Goal: Task Accomplishment & Management: Manage account settings

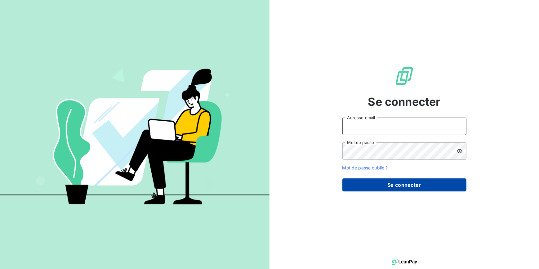
type input "[EMAIL_ADDRESS][DOMAIN_NAME]"
click at [411, 188] on button "Se connecter" at bounding box center [404, 184] width 124 height 13
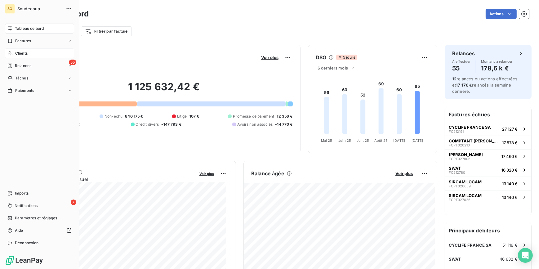
click at [25, 51] on span "Clients" at bounding box center [21, 54] width 12 height 6
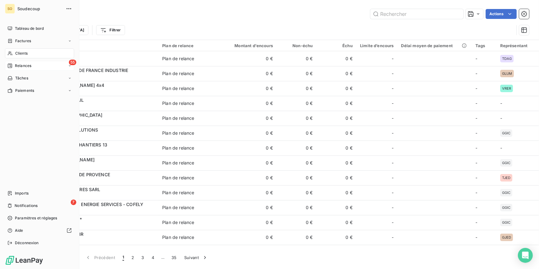
click at [24, 65] on span "Relances" at bounding box center [23, 66] width 16 height 6
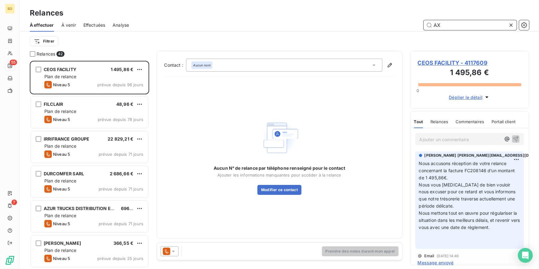
scroll to position [204, 115]
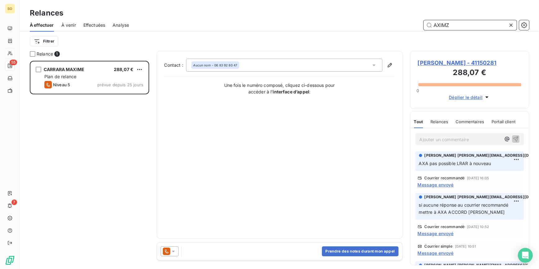
scroll to position [204, 115]
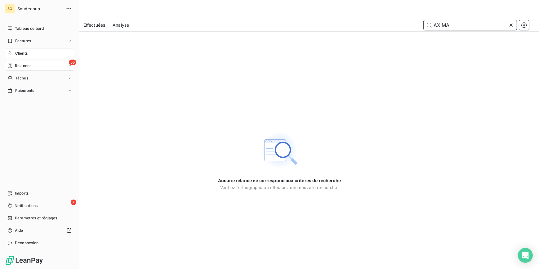
type input "AXIMA"
click at [20, 52] on span "Clients" at bounding box center [21, 54] width 12 height 6
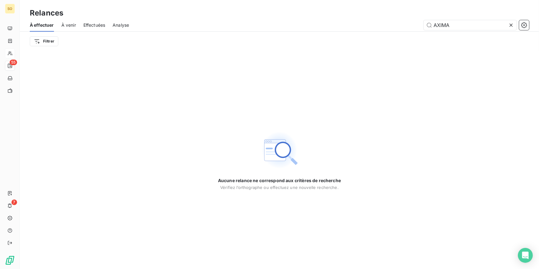
click at [511, 25] on icon at bounding box center [510, 25] width 3 height 3
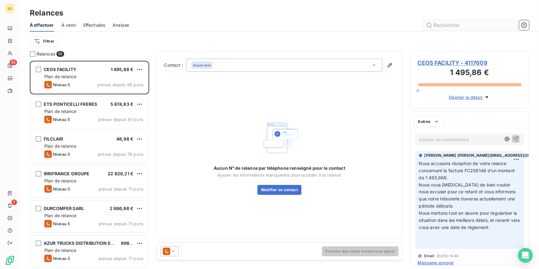
scroll to position [204, 115]
click at [453, 24] on input "text" at bounding box center [470, 25] width 93 height 10
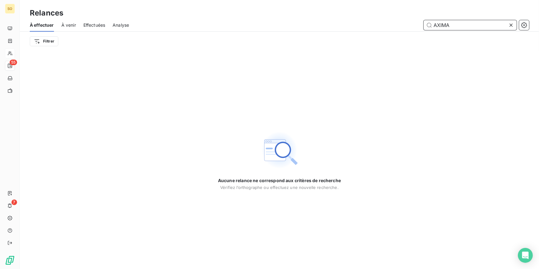
click at [459, 28] on input "AXIMA" at bounding box center [470, 25] width 93 height 10
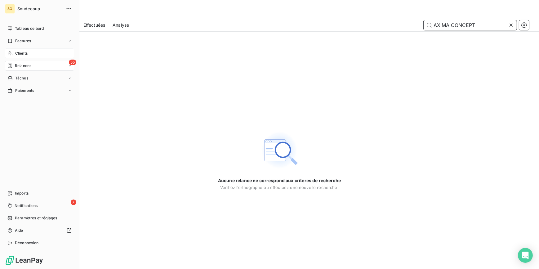
type input "AXIMA CONCEPT"
click at [20, 52] on span "Clients" at bounding box center [21, 54] width 12 height 6
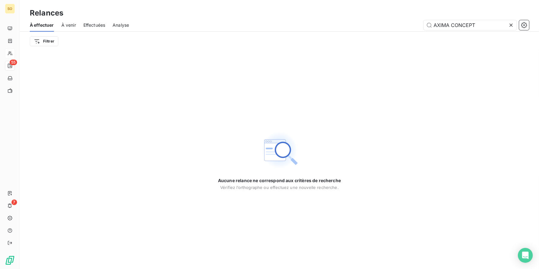
drag, startPoint x: 482, startPoint y: 26, endPoint x: 385, endPoint y: 29, distance: 96.5
click at [386, 29] on div "AXIMA CONCEPT" at bounding box center [332, 25] width 393 height 10
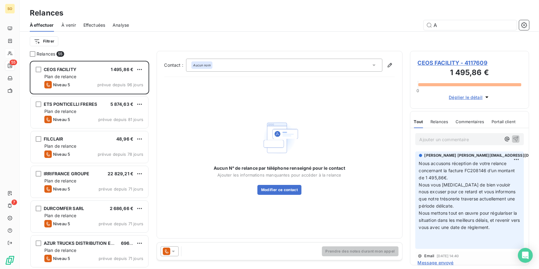
scroll to position [204, 115]
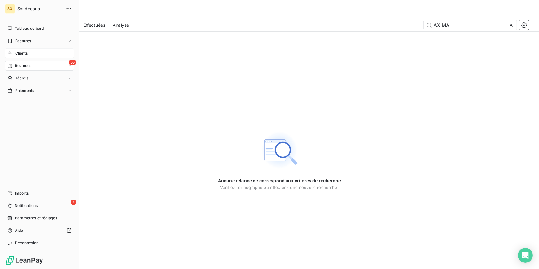
type input "AXIMA"
click at [21, 53] on span "Clients" at bounding box center [21, 54] width 12 height 6
type input "AXIMA CONCEPT"
click at [19, 48] on div "Clients" at bounding box center [39, 53] width 69 height 10
click at [17, 52] on span "Clients" at bounding box center [21, 54] width 12 height 6
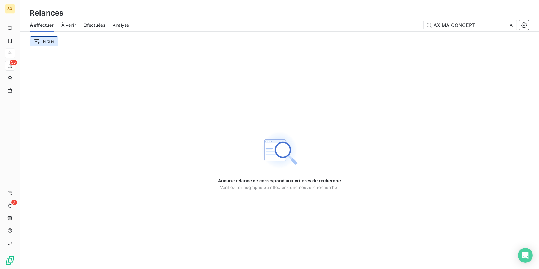
click at [45, 44] on html "SO 55 7 Relances À effectuer À venir Effectuées Analyse AXIMA CONCEPT Filtrer A…" at bounding box center [269, 134] width 539 height 269
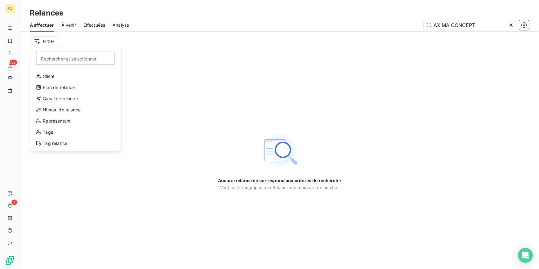
click at [510, 24] on html "SO 55 7 Relances À effectuer À venir Effectuées Analyse AXIMA CONCEPT Filtrer R…" at bounding box center [269, 134] width 539 height 269
click at [510, 24] on icon at bounding box center [511, 25] width 6 height 6
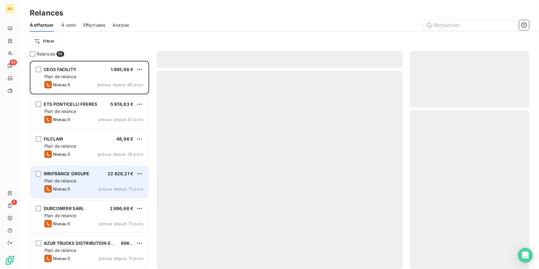
scroll to position [204, 115]
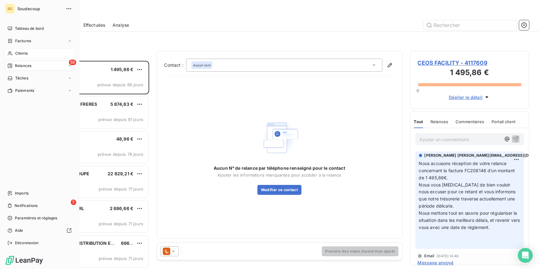
click at [25, 51] on span "Clients" at bounding box center [21, 54] width 12 height 6
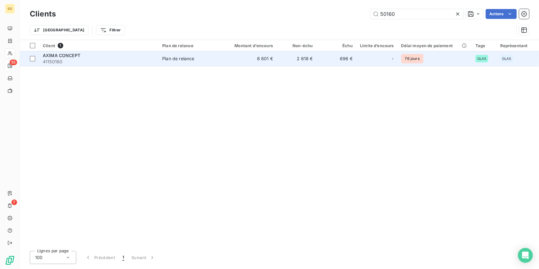
type input "50160"
click at [294, 56] on td "2 618 €" at bounding box center [297, 58] width 40 height 15
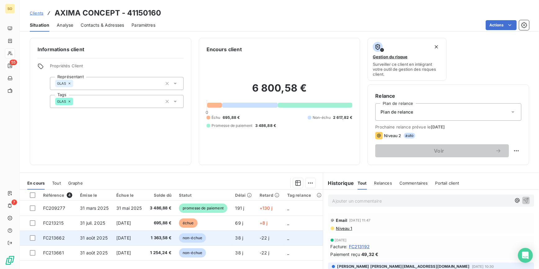
scroll to position [28, 0]
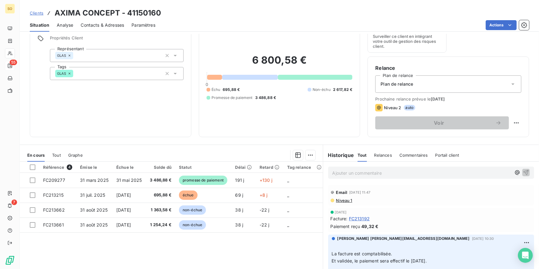
click at [389, 174] on p "Ajouter un commentaire ﻿" at bounding box center [421, 173] width 179 height 8
click at [478, 172] on span "LES FC213215 ET FC213661 SONT POSSIBLEMENT POUR LE COMPTE ECANUC" at bounding box center [416, 172] width 168 height 5
click at [502, 171] on p "LES FC213215 ET FC213661 SONT POSSIBLEMENT POUR LE COMPTE MECANUC" at bounding box center [421, 172] width 179 height 7
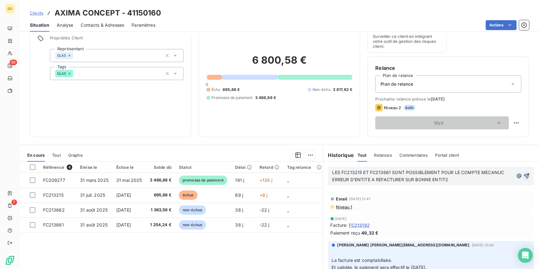
click at [523, 176] on icon "button" at bounding box center [526, 176] width 6 height 6
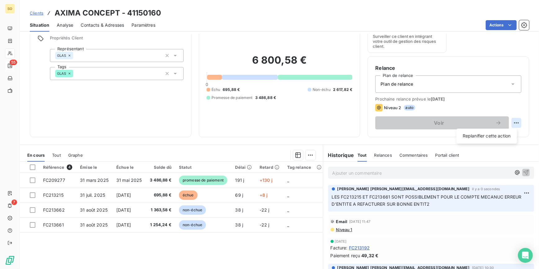
click at [512, 123] on html "SO 55 7 Clients AXIMA CONCEPT - 41150160 Situation Analyse Contacts & Adresses …" at bounding box center [269, 134] width 539 height 269
click at [500, 134] on div "Replanifier cette action" at bounding box center [487, 136] width 56 height 10
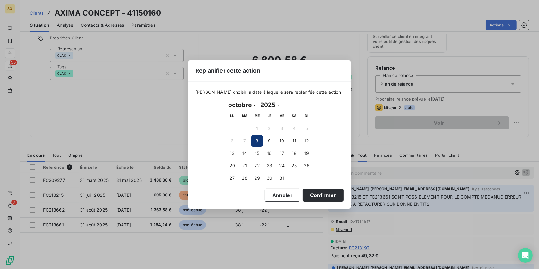
click at [253, 105] on select "janvier février mars avril mai juin juillet août septembre octobre novembre déc…" at bounding box center [242, 105] width 32 height 10
select select "10"
click at [226, 100] on select "janvier février mars avril mai juin juillet août septembre octobre novembre déc…" at bounding box center [242, 105] width 32 height 10
click at [307, 177] on button "30" at bounding box center [306, 178] width 12 height 12
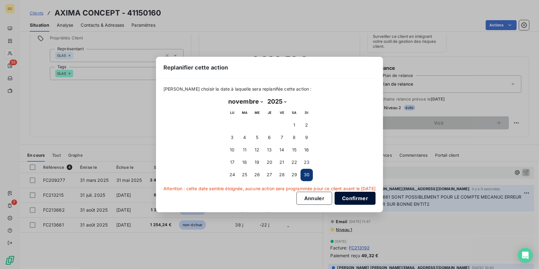
click at [363, 200] on button "Confirmer" at bounding box center [355, 198] width 41 height 13
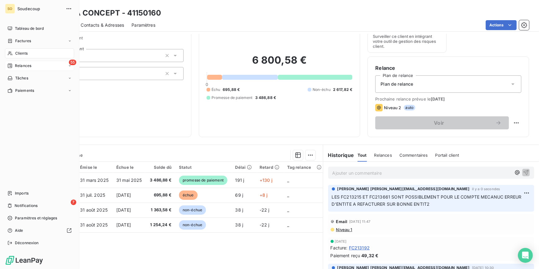
click at [24, 54] on span "Clients" at bounding box center [21, 54] width 12 height 6
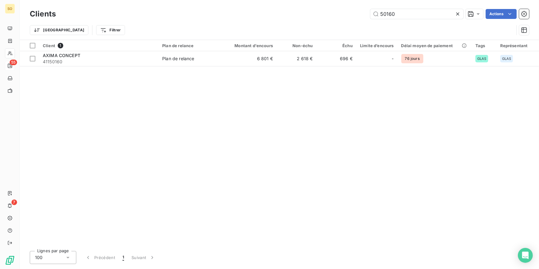
click at [459, 13] on icon at bounding box center [458, 14] width 6 height 6
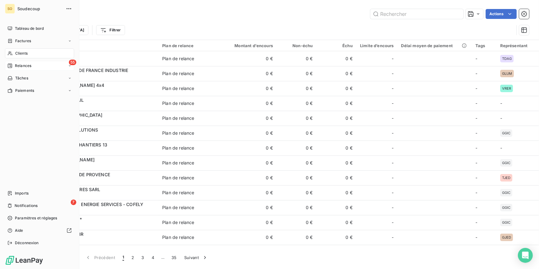
click at [19, 52] on span "Clients" at bounding box center [21, 54] width 12 height 6
click at [22, 42] on span "Factures" at bounding box center [23, 41] width 16 height 6
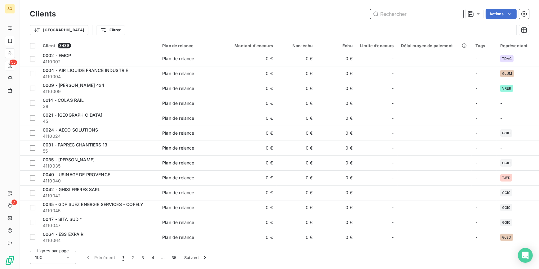
click at [385, 12] on input "text" at bounding box center [416, 14] width 93 height 10
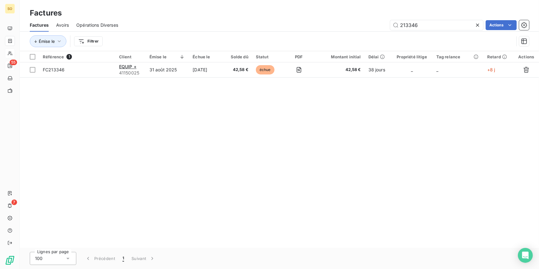
type input "213346"
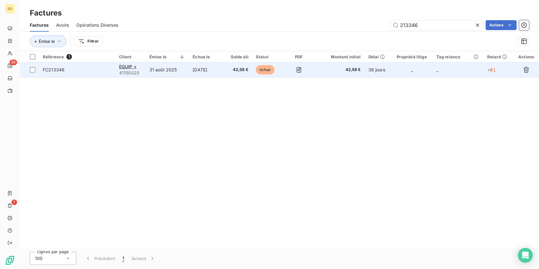
click at [262, 65] on td "échue" at bounding box center [267, 69] width 30 height 15
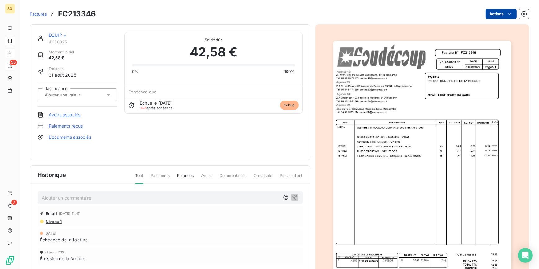
click at [490, 14] on html "SO 55 7 Factures FC213346 Actions EQUIP + 41150025 Montant initial 42,58 € Émis…" at bounding box center [269, 134] width 539 height 269
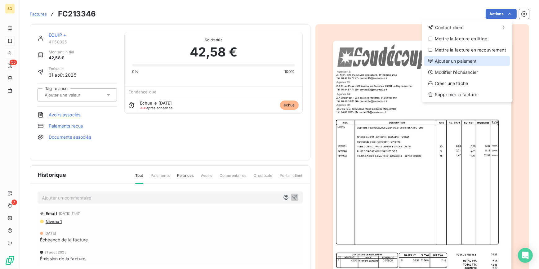
click at [436, 59] on div "Ajouter un paiement" at bounding box center [467, 61] width 86 height 10
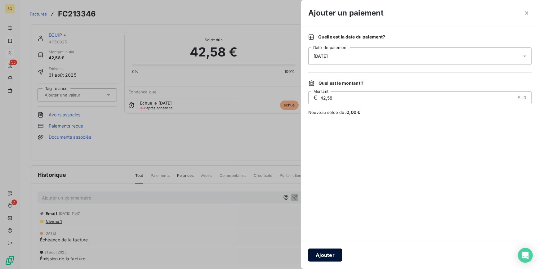
click at [330, 256] on button "Ajouter" at bounding box center [325, 254] width 34 height 13
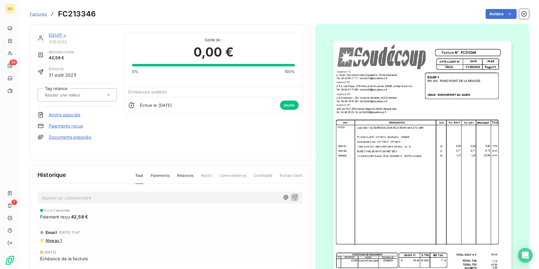
click at [56, 34] on link "EQUIP +" at bounding box center [57, 34] width 17 height 5
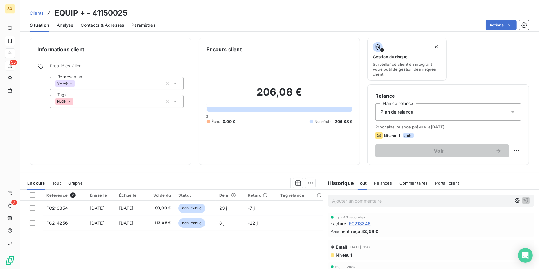
click at [38, 13] on span "Clients" at bounding box center [37, 13] width 14 height 5
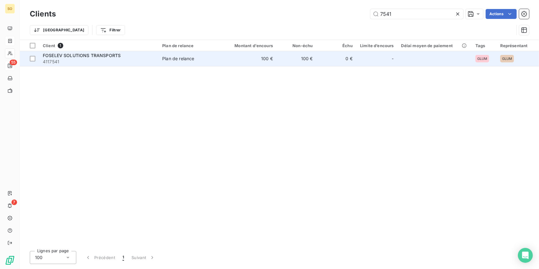
type input "7541"
click at [284, 64] on td "100 €" at bounding box center [297, 58] width 40 height 15
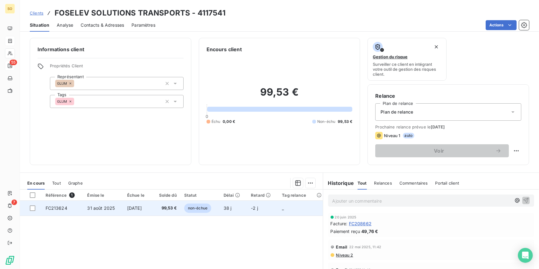
click at [205, 210] on span "non-échue" at bounding box center [197, 207] width 27 height 9
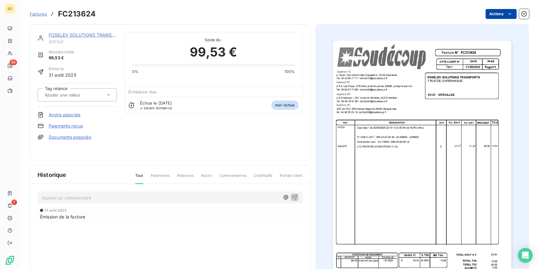
click at [497, 11] on html "SO 55 7 Factures FC213624 Actions FOSELEV SOLUTIONS TRANSPORTS 4117541 Montant …" at bounding box center [269, 134] width 539 height 269
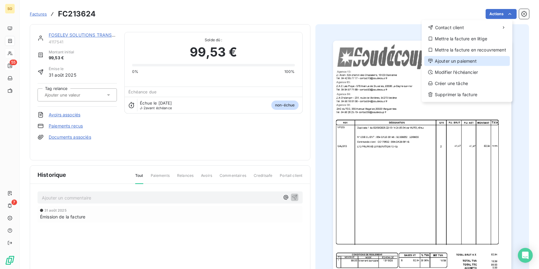
click at [461, 62] on div "Ajouter un paiement" at bounding box center [467, 61] width 86 height 10
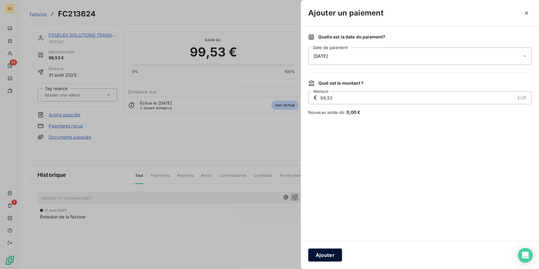
click at [330, 256] on button "Ajouter" at bounding box center [325, 254] width 34 height 13
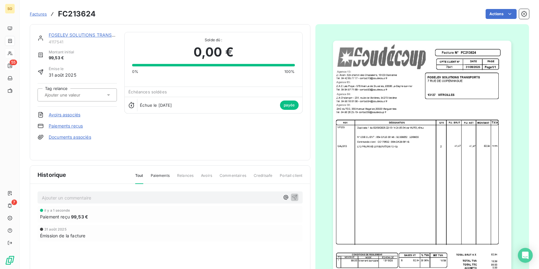
click at [55, 35] on link "FOSELEV SOLUTIONS TRANSPORTS" at bounding box center [88, 34] width 78 height 5
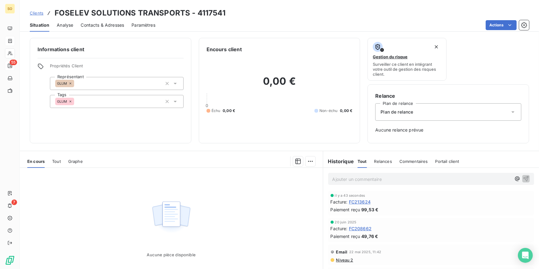
click at [38, 11] on span "Clients" at bounding box center [37, 13] width 14 height 5
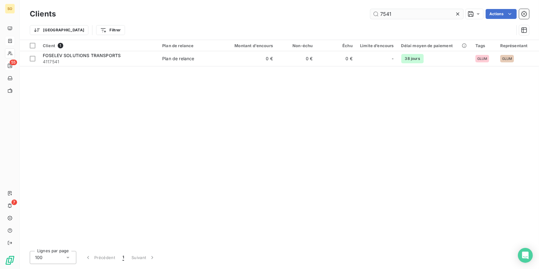
drag, startPoint x: 379, startPoint y: 14, endPoint x: 449, endPoint y: 14, distance: 70.1
click at [449, 14] on input "7541" at bounding box center [416, 14] width 93 height 10
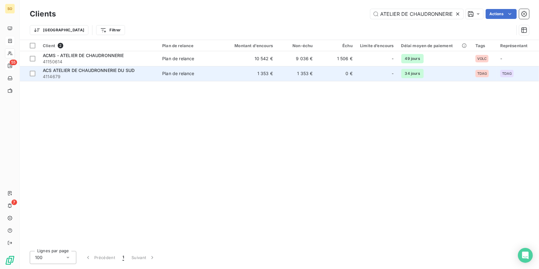
type input "ATELIER DE CHAUDRONNERIE"
click at [177, 73] on div "Plan de relance" at bounding box center [178, 73] width 32 height 6
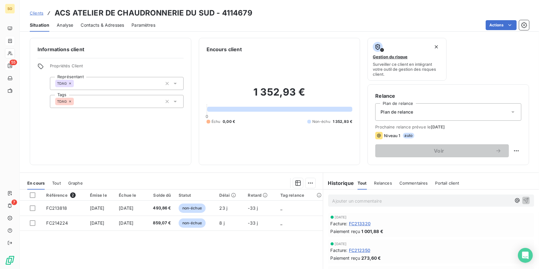
click at [34, 11] on span "Clients" at bounding box center [37, 13] width 14 height 5
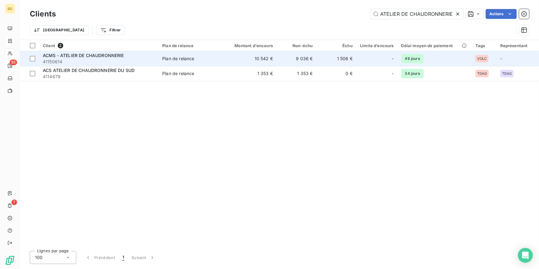
click at [77, 56] on span "ACMS - ATELIER DE CHAUDRONNERIE" at bounding box center [83, 55] width 81 height 5
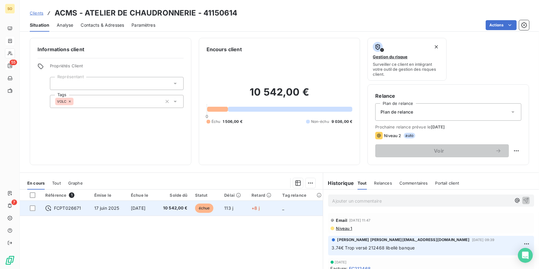
click at [211, 206] on span "échue" at bounding box center [204, 207] width 19 height 9
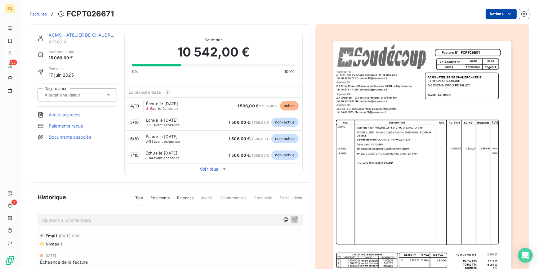
click at [498, 16] on html "SO 55 7 Factures FCPT026671 Actions ACMS - ATELIER DE CHAUDRONNERIE 41150614 Mo…" at bounding box center [269, 134] width 539 height 269
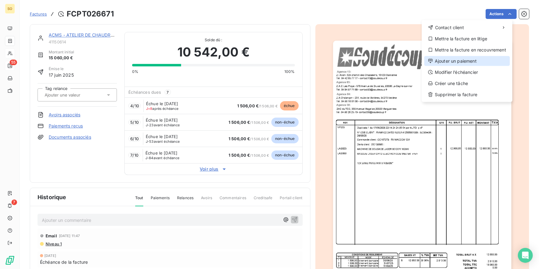
click at [458, 60] on div "Ajouter un paiement" at bounding box center [467, 61] width 86 height 10
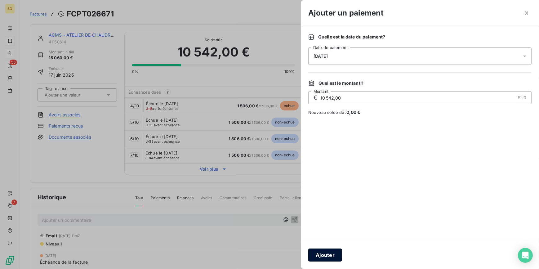
click at [326, 260] on button "Ajouter" at bounding box center [325, 254] width 34 height 13
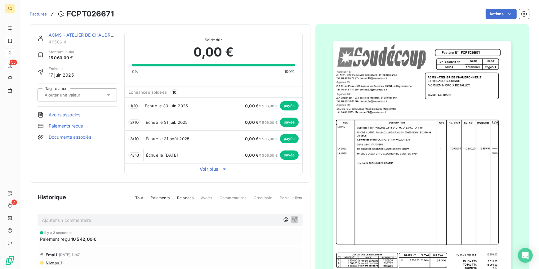
click at [66, 126] on link "Paiements reçus" at bounding box center [66, 126] width 34 height 6
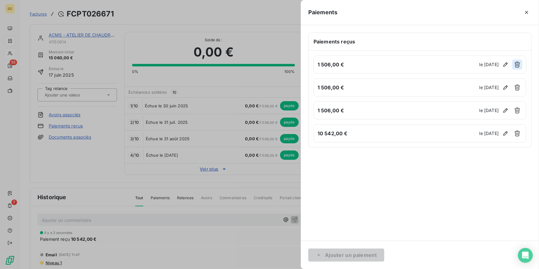
click at [517, 64] on icon "button" at bounding box center [517, 64] width 6 height 6
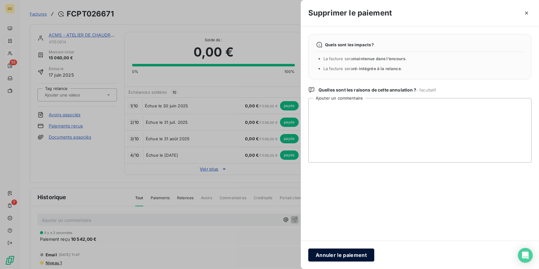
click at [355, 259] on button "Annuler le paiement" at bounding box center [341, 254] width 66 height 13
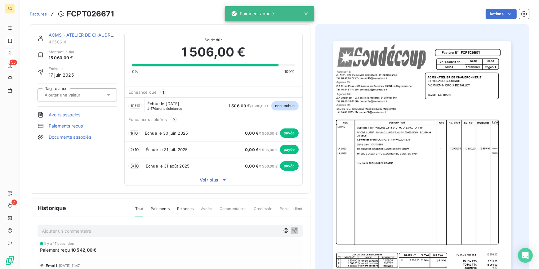
click at [285, 133] on span "payée" at bounding box center [289, 132] width 19 height 9
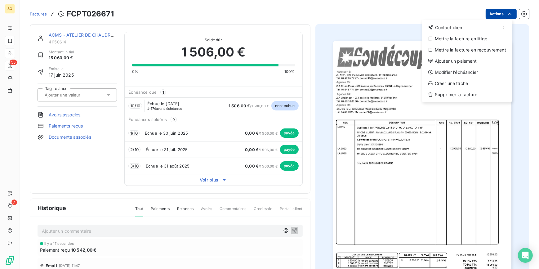
click at [486, 16] on html "SO 55 7 Factures FCPT026671 Actions Contact client Mettre la facture en litige …" at bounding box center [269, 134] width 539 height 269
click at [66, 126] on html "SO 55 7 Factures FCPT026671 Actions Contact client Mettre la facture en litige …" at bounding box center [269, 134] width 539 height 269
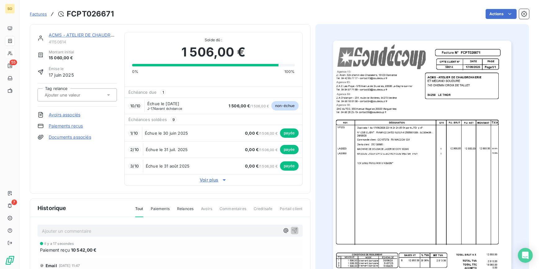
click at [66, 125] on link "Paiements reçus" at bounding box center [66, 126] width 34 height 6
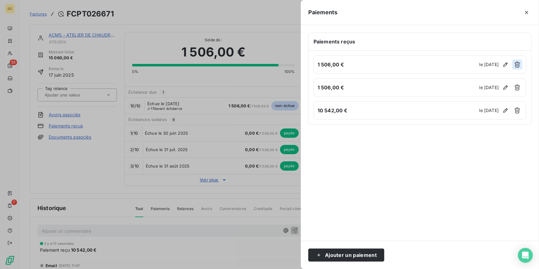
click at [518, 65] on icon "button" at bounding box center [517, 64] width 6 height 6
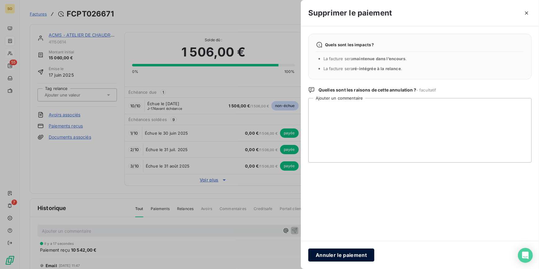
click at [343, 254] on button "Annuler le paiement" at bounding box center [341, 254] width 66 height 13
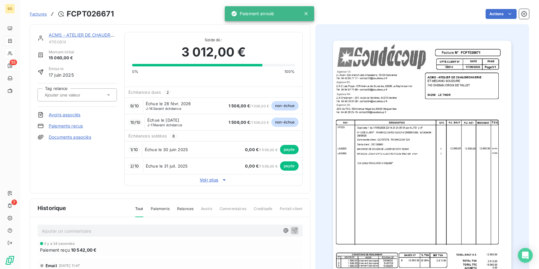
click at [288, 146] on span "payée" at bounding box center [289, 149] width 19 height 9
click at [492, 15] on html "SO 55 7 Factures FCPT026671 Actions ACMS - ATELIER DE CHAUDRONNERIE 41150614 Mo…" at bounding box center [269, 134] width 539 height 269
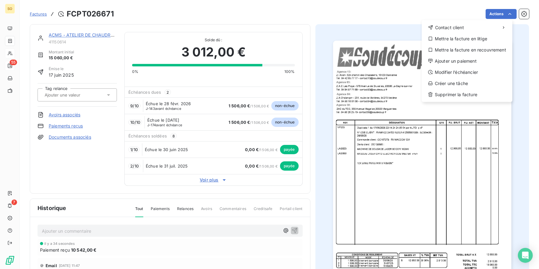
click at [55, 126] on html "SO 55 7 Factures FCPT026671 Actions Contact client Mettre la facture en litige …" at bounding box center [269, 134] width 539 height 269
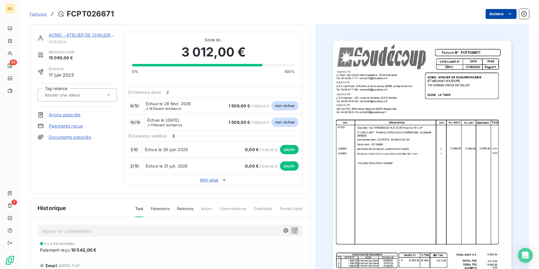
click at [485, 18] on html "SO 55 7 Factures FCPT026671 Actions ACMS - ATELIER DE CHAUDRONNERIE 41150614 Mo…" at bounding box center [269, 134] width 539 height 269
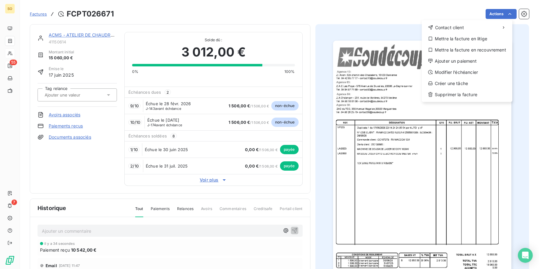
click at [62, 125] on html "SO 55 7 Factures FCPT026671 Actions Contact client Mettre la facture en litige …" at bounding box center [269, 134] width 539 height 269
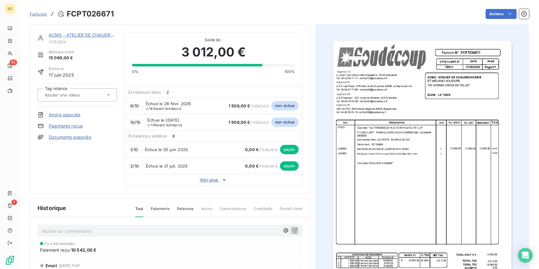
click at [56, 125] on link "Paiements reçus" at bounding box center [66, 126] width 34 height 6
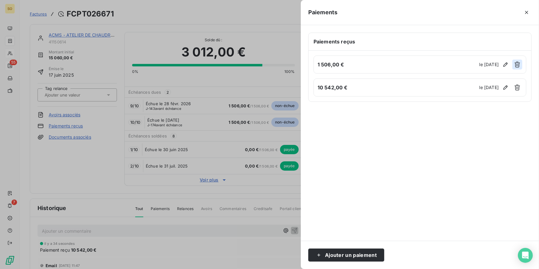
click at [518, 64] on icon "button" at bounding box center [517, 64] width 6 height 6
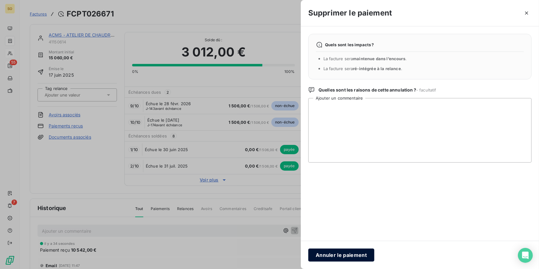
click at [347, 257] on button "Annuler le paiement" at bounding box center [341, 254] width 66 height 13
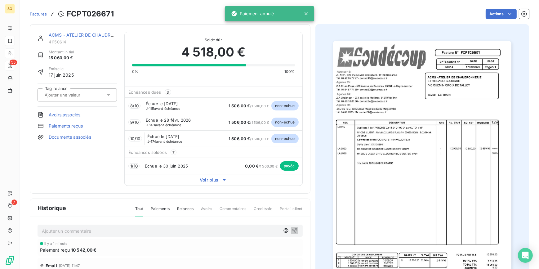
click at [61, 126] on link "Paiements reçus" at bounding box center [66, 126] width 34 height 6
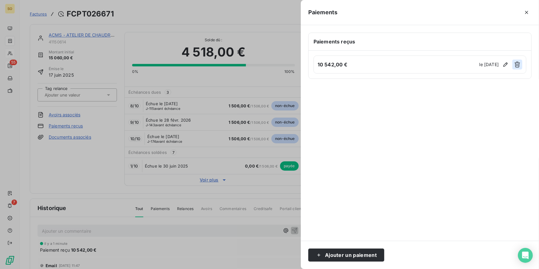
click at [519, 63] on icon "button" at bounding box center [517, 64] width 6 height 6
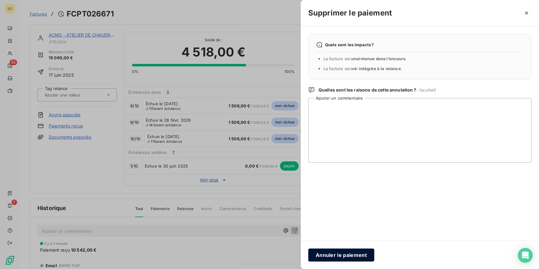
click at [347, 256] on button "Annuler le paiement" at bounding box center [341, 254] width 66 height 13
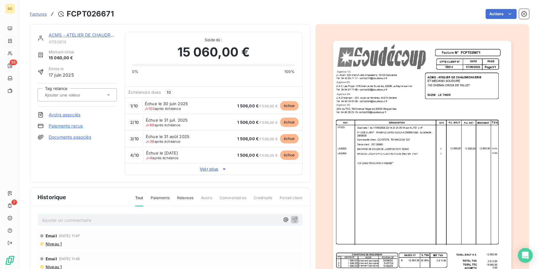
click at [82, 32] on link "ACMS - ATELIER DE CHAUDRONNERIE" at bounding box center [90, 34] width 82 height 5
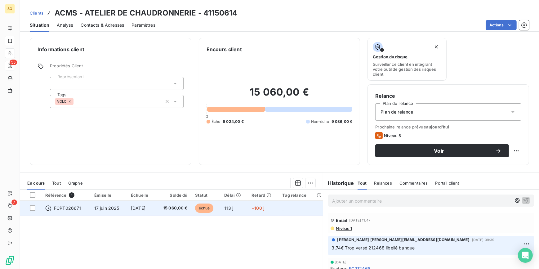
click at [188, 208] on span "15 060,00 €" at bounding box center [173, 208] width 29 height 6
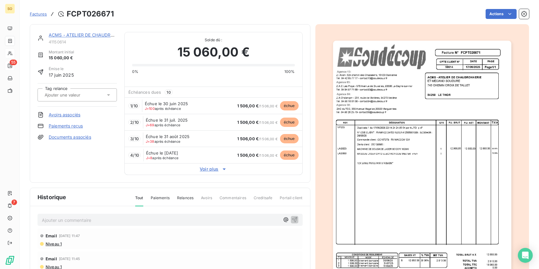
click at [208, 171] on span "Voir plus" at bounding box center [213, 169] width 177 height 6
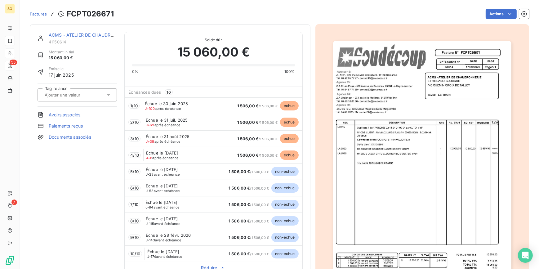
click at [286, 156] on span "échue" at bounding box center [289, 154] width 19 height 9
click at [485, 14] on html "SO 55 7 Factures FCPT026671 Actions ACMS - ATELIER DE CHAUDRONNERIE 41150614 Mo…" at bounding box center [269, 134] width 539 height 269
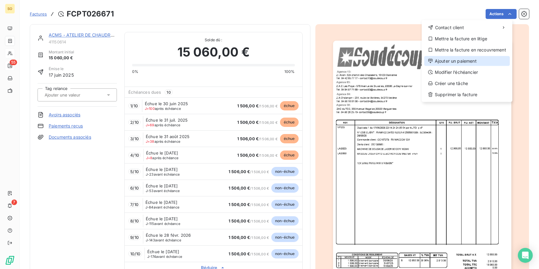
click at [441, 62] on div "Ajouter un paiement" at bounding box center [467, 61] width 86 height 10
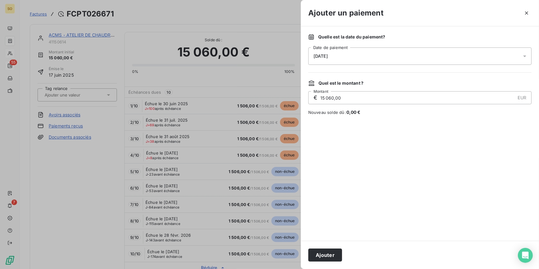
drag, startPoint x: 349, startPoint y: 98, endPoint x: 311, endPoint y: 96, distance: 37.9
click at [311, 96] on div "€ 15 060,00 EUR Montant" at bounding box center [419, 97] width 223 height 13
click at [528, 14] on icon "button" at bounding box center [526, 13] width 6 height 6
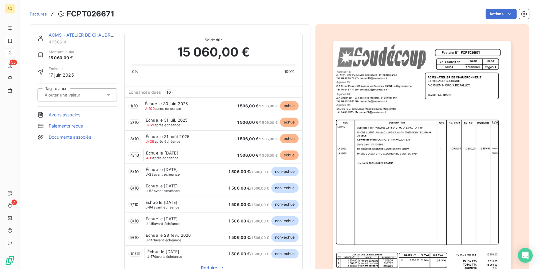
click at [197, 107] on div "1 / 10 Échue le [DATE] J+100 après échéance 1 506,00 € / 1 506,00 € échue" at bounding box center [213, 105] width 177 height 16
click at [493, 16] on html "SO 55 7 Factures FCPT026671 Actions ACMS - ATELIER DE CHAUDRONNERIE 41150614 Mo…" at bounding box center [269, 134] width 539 height 269
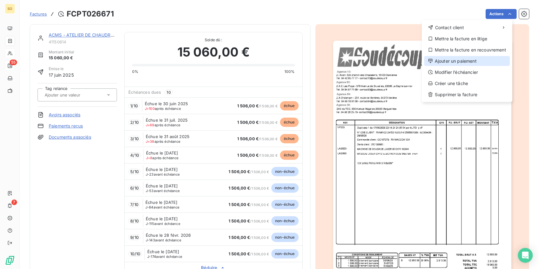
click at [450, 62] on div "Ajouter un paiement" at bounding box center [467, 61] width 86 height 10
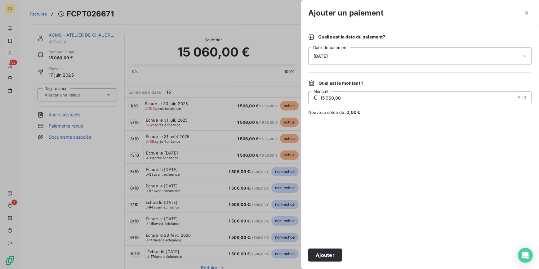
click at [526, 13] on icon "button" at bounding box center [526, 13] width 6 height 6
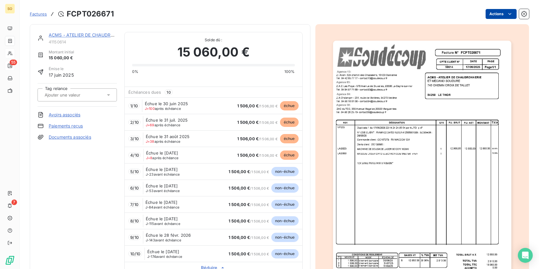
click at [491, 14] on html "SO 55 7 Factures FCPT026671 Actions ACMS - ATELIER DE CHAUDRONNERIE 41150614 Mo…" at bounding box center [269, 134] width 539 height 269
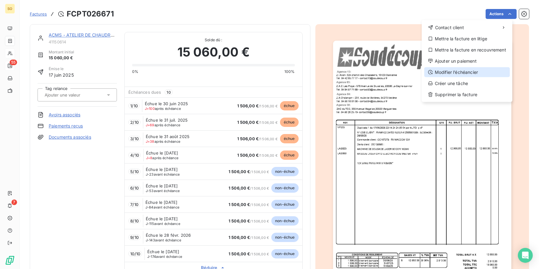
click at [454, 71] on div "Modifier l’échéancier" at bounding box center [467, 72] width 86 height 10
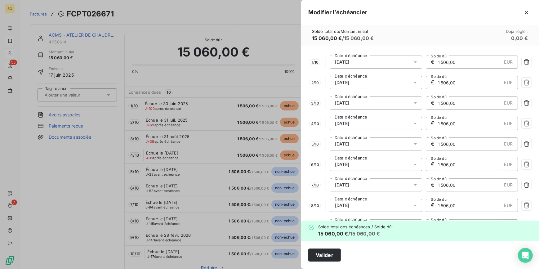
drag, startPoint x: 435, startPoint y: 60, endPoint x: 463, endPoint y: 60, distance: 27.9
click at [463, 60] on input "1 506,00" at bounding box center [469, 62] width 64 height 12
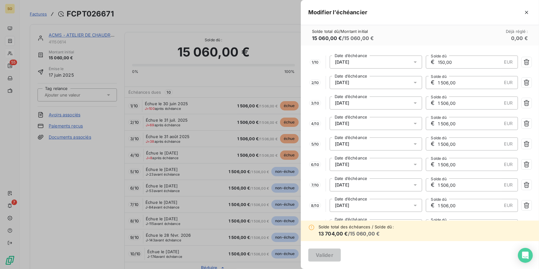
type input "1 506,00"
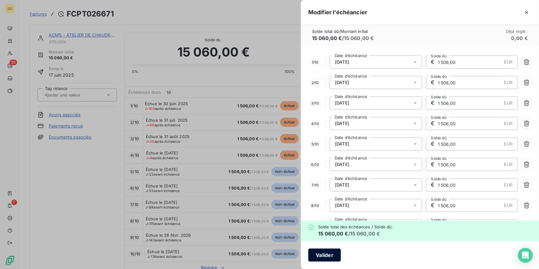
click at [326, 257] on button "Valider" at bounding box center [324, 254] width 33 height 13
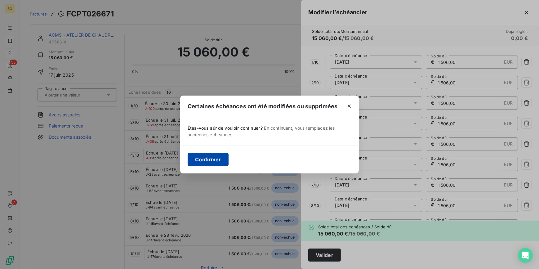
click at [208, 161] on button "Confirmer" at bounding box center [208, 159] width 41 height 13
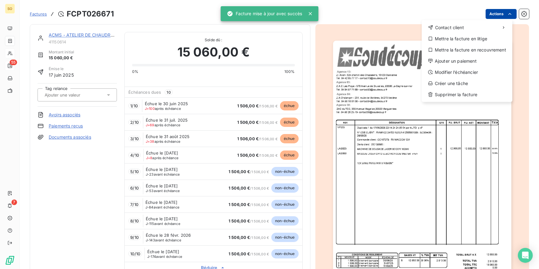
click at [495, 14] on html "SO 55 7 Factures FCPT026671 Actions Contact client Mettre la facture en litige …" at bounding box center [269, 134] width 539 height 269
click at [451, 59] on div "Ajouter un paiement" at bounding box center [467, 61] width 86 height 10
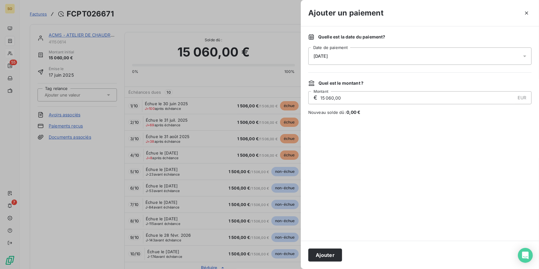
drag, startPoint x: 319, startPoint y: 98, endPoint x: 379, endPoint y: 96, distance: 59.9
click at [379, 96] on input "15 060,00" at bounding box center [417, 97] width 195 height 12
type input "1 506,00"
click at [91, 32] on div at bounding box center [269, 134] width 539 height 269
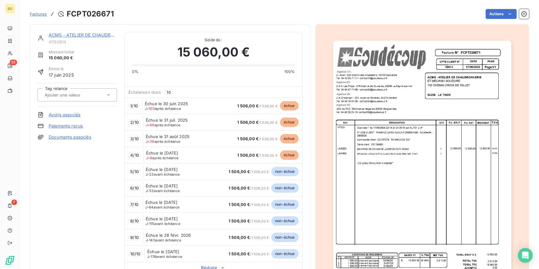
click at [91, 33] on link "ACMS - ATELIER DE CHAUDRONNERIE" at bounding box center [90, 34] width 82 height 5
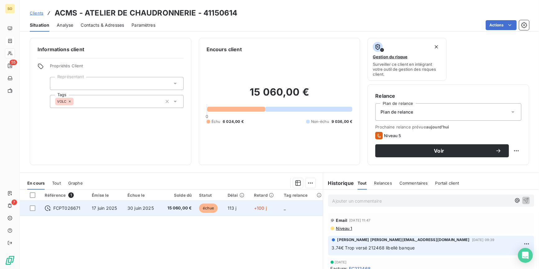
click at [211, 208] on span "échue" at bounding box center [208, 207] width 19 height 9
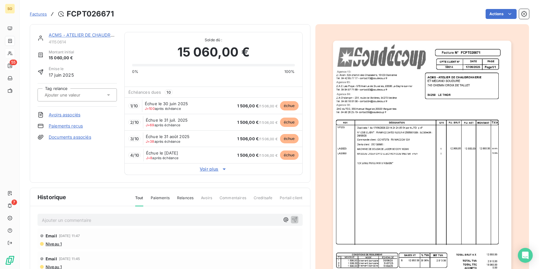
click at [213, 168] on span "Voir plus" at bounding box center [213, 169] width 177 height 6
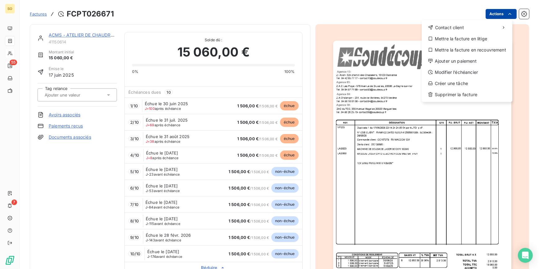
click at [489, 16] on html "SO 55 7 Factures FCPT026671 Actions Contact client Mettre la facture en litige …" at bounding box center [269, 134] width 539 height 269
click at [448, 63] on div "Ajouter un paiement" at bounding box center [467, 61] width 86 height 10
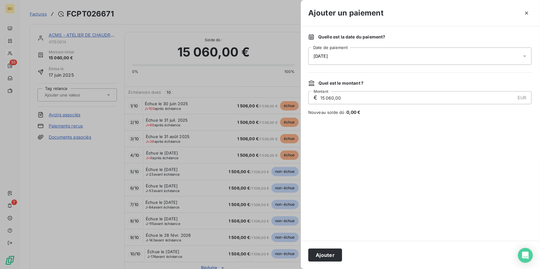
drag, startPoint x: 318, startPoint y: 98, endPoint x: 378, endPoint y: 96, distance: 59.9
click at [378, 96] on div "€ 15 060,00 EUR Montant" at bounding box center [419, 97] width 223 height 13
click at [315, 58] on span "[DATE]" at bounding box center [320, 56] width 14 height 5
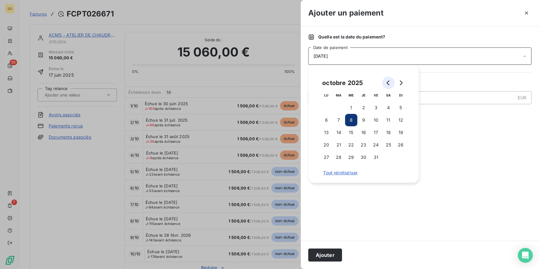
click at [386, 82] on icon "Go to previous month" at bounding box center [388, 82] width 5 height 5
click at [351, 131] on button "16" at bounding box center [351, 132] width 12 height 12
click at [333, 259] on button "Ajouter" at bounding box center [325, 254] width 34 height 13
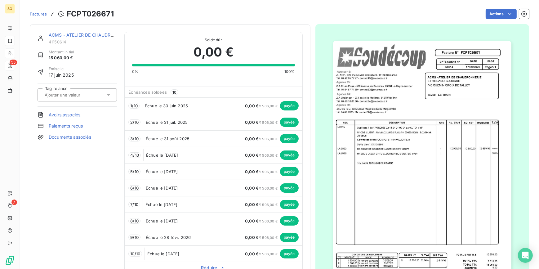
click at [61, 124] on link "Paiements reçus" at bounding box center [66, 126] width 34 height 6
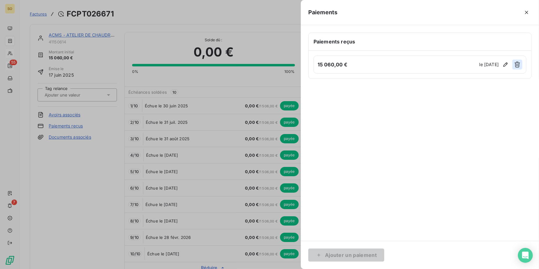
click at [517, 65] on icon "button" at bounding box center [517, 64] width 6 height 6
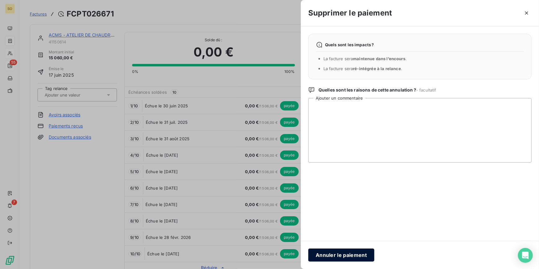
click at [328, 253] on button "Annuler le paiement" at bounding box center [341, 254] width 66 height 13
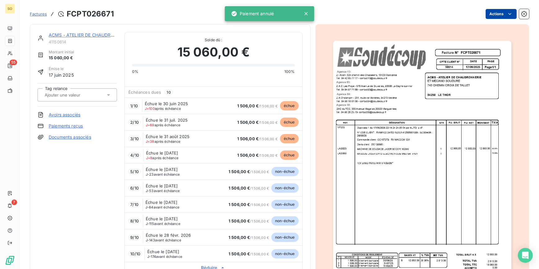
click at [499, 16] on html "SO 55 7 Factures FCPT026671 Actions ACMS - ATELIER DE CHAUDRONNERIE 41150614 Mo…" at bounding box center [269, 134] width 539 height 269
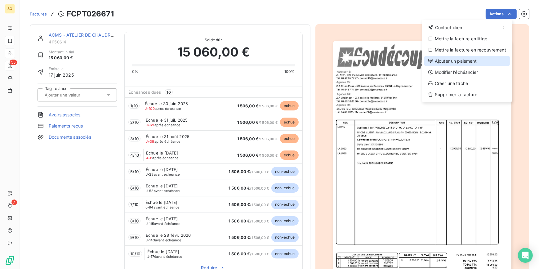
click at [456, 63] on div "Ajouter un paiement" at bounding box center [467, 61] width 86 height 10
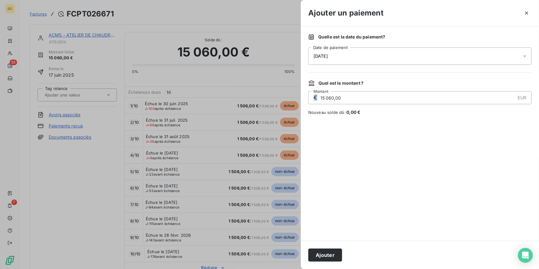
drag, startPoint x: 318, startPoint y: 97, endPoint x: 382, endPoint y: 96, distance: 63.9
click at [382, 96] on div "€ 15 060,00 EUR Montant" at bounding box center [419, 97] width 223 height 13
drag, startPoint x: 354, startPoint y: 99, endPoint x: 312, endPoint y: 99, distance: 41.6
click at [312, 99] on div "€ 15 060,00 EUR Montant" at bounding box center [419, 97] width 223 height 13
type input "1 506,00"
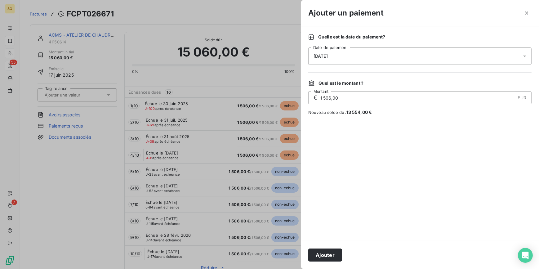
click at [324, 57] on span "[DATE]" at bounding box center [320, 56] width 14 height 5
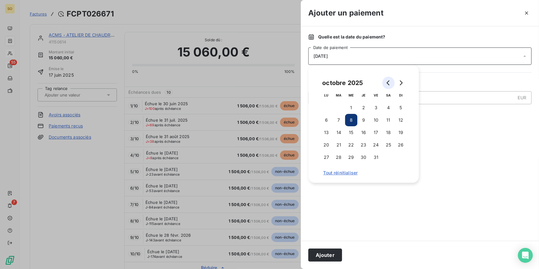
click at [386, 83] on icon "Go to previous month" at bounding box center [388, 82] width 5 height 5
click at [354, 127] on button "16" at bounding box center [351, 132] width 12 height 12
click at [330, 256] on button "Ajouter" at bounding box center [325, 254] width 34 height 13
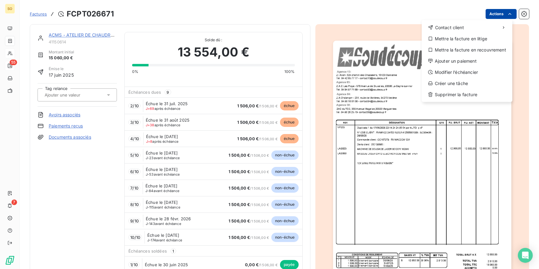
click at [501, 14] on html "SO 55 7 Factures FCPT026671 Actions Contact client Mettre la facture en litige …" at bounding box center [269, 134] width 539 height 269
click at [463, 62] on div "Ajouter un paiement" at bounding box center [467, 61] width 86 height 10
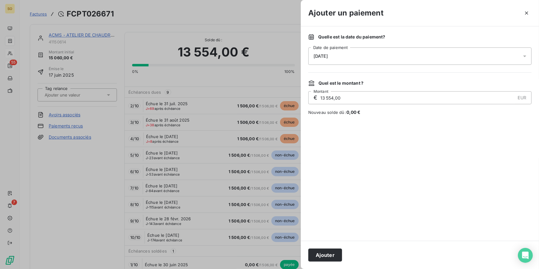
drag, startPoint x: 319, startPoint y: 97, endPoint x: 372, endPoint y: 96, distance: 53.0
click at [372, 96] on div "€ 13 554,00 EUR Montant" at bounding box center [419, 97] width 223 height 13
drag, startPoint x: 362, startPoint y: 96, endPoint x: 315, endPoint y: 98, distance: 46.9
click at [315, 98] on div "€ 13 554,00 EUR Montant" at bounding box center [419, 97] width 223 height 13
type input "1 506,00"
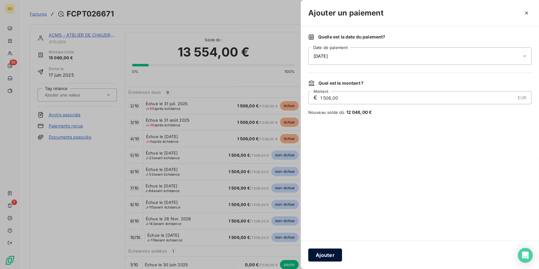
click at [327, 256] on button "Ajouter" at bounding box center [325, 254] width 34 height 13
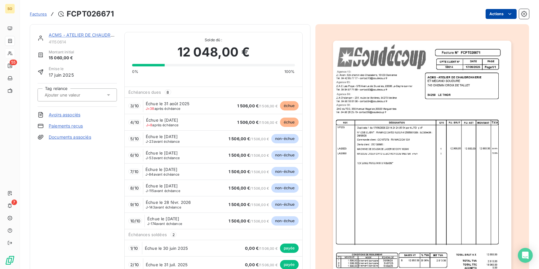
click at [491, 16] on html "SO 55 7 Factures FCPT026671 Actions ACMS - ATELIER DE CHAUDRONNERIE 41150614 Mo…" at bounding box center [269, 134] width 539 height 269
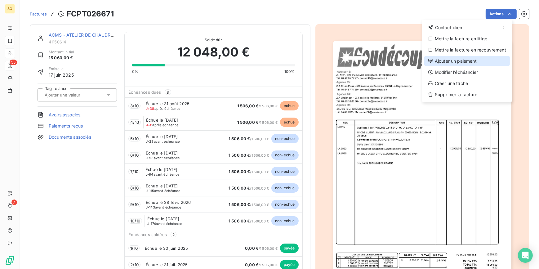
click at [447, 60] on div "Ajouter un paiement" at bounding box center [467, 61] width 86 height 10
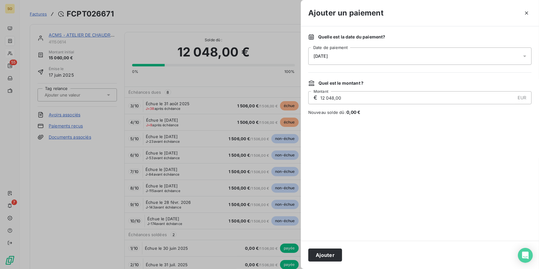
click at [327, 99] on input "12 048,00" at bounding box center [417, 97] width 195 height 12
drag, startPoint x: 343, startPoint y: 100, endPoint x: 318, endPoint y: 99, distance: 24.9
click at [318, 99] on div "€ 12 048,00 EUR Montant" at bounding box center [419, 97] width 223 height 13
type input "1 600,00"
click at [320, 56] on span "[DATE]" at bounding box center [320, 56] width 14 height 5
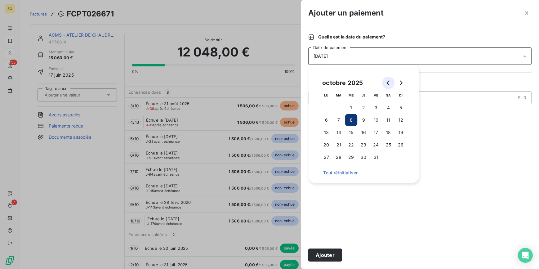
click at [386, 79] on button "Go to previous month" at bounding box center [388, 83] width 12 height 12
click at [337, 107] on button "2" at bounding box center [339, 107] width 12 height 12
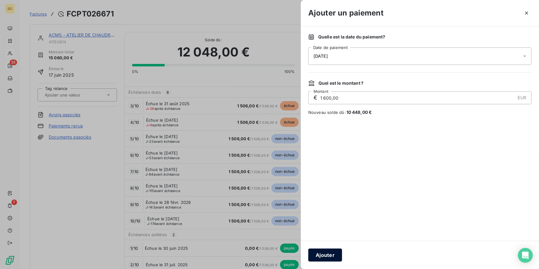
click at [330, 253] on button "Ajouter" at bounding box center [325, 254] width 34 height 13
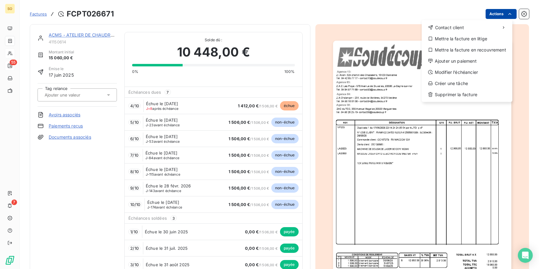
click at [490, 15] on html "SO 55 7 Factures FCPT026671 Actions Contact client Mettre la facture en litige …" at bounding box center [269, 134] width 539 height 269
click at [439, 58] on div "Ajouter un paiement" at bounding box center [467, 61] width 86 height 10
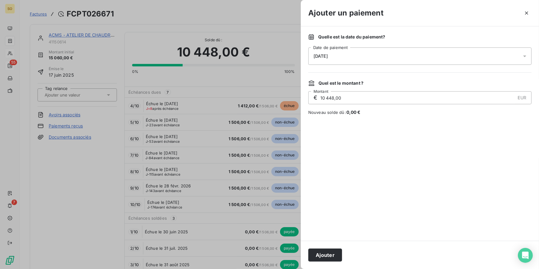
drag, startPoint x: 320, startPoint y: 98, endPoint x: 383, endPoint y: 97, distance: 63.0
click at [383, 97] on input "10 448,00" at bounding box center [417, 97] width 195 height 12
type input "1 506,00"
click at [320, 56] on span "[DATE]" at bounding box center [320, 56] width 14 height 5
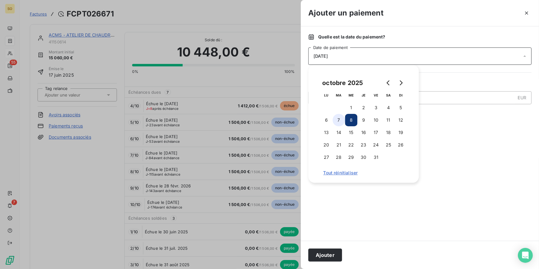
click at [339, 117] on button "7" at bounding box center [339, 120] width 12 height 12
click at [326, 257] on button "Ajouter" at bounding box center [325, 254] width 34 height 13
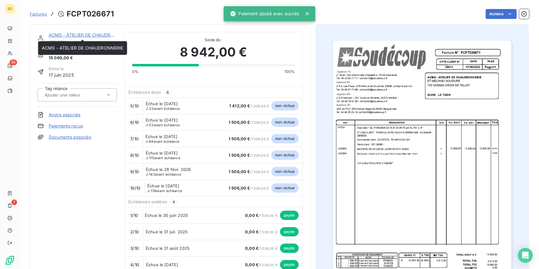
click at [68, 35] on link "ACMS - ATELIER DE CHAUDRONNERIE" at bounding box center [90, 34] width 82 height 5
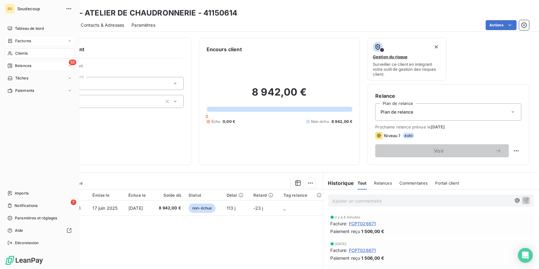
click at [26, 54] on span "Clients" at bounding box center [21, 54] width 12 height 6
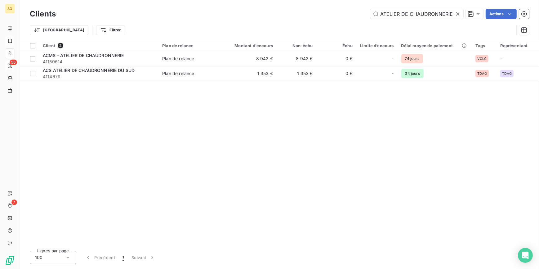
click at [458, 14] on icon at bounding box center [458, 14] width 6 height 6
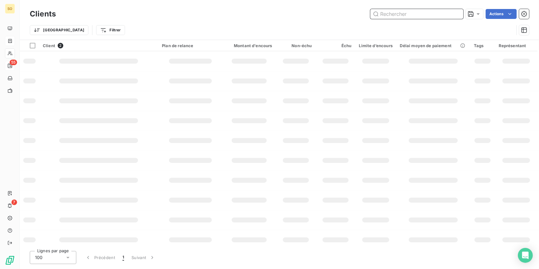
click at [397, 15] on input "text" at bounding box center [416, 14] width 93 height 10
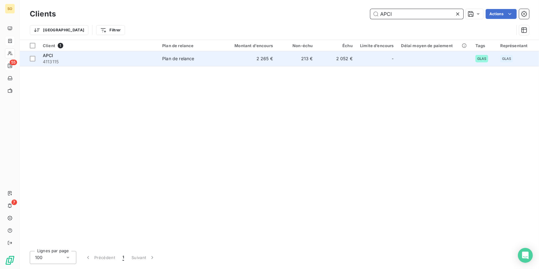
type input "APCI"
click at [312, 64] on td "213 €" at bounding box center [297, 58] width 40 height 15
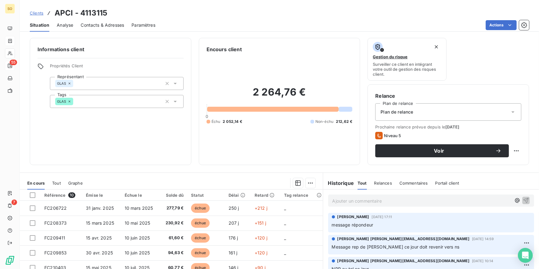
scroll to position [56, 0]
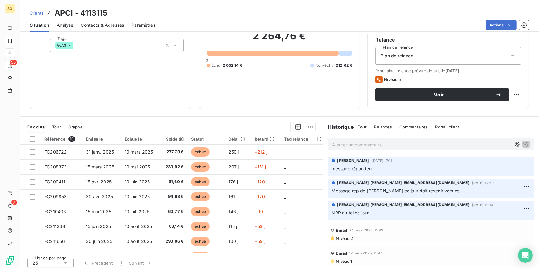
click at [338, 146] on p "Ajouter un commentaire ﻿" at bounding box center [421, 145] width 179 height 8
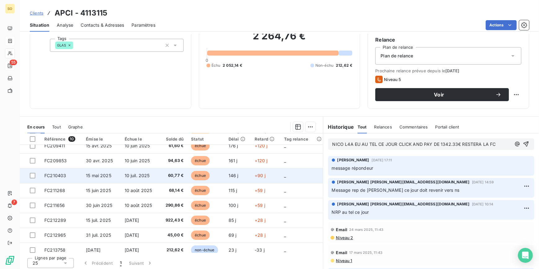
scroll to position [40, 0]
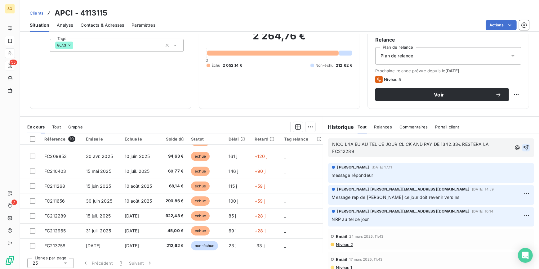
click at [523, 145] on icon "button" at bounding box center [525, 147] width 5 height 5
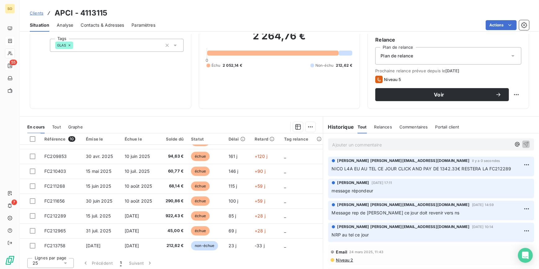
click at [96, 23] on span "Contacts & Adresses" at bounding box center [102, 25] width 43 height 6
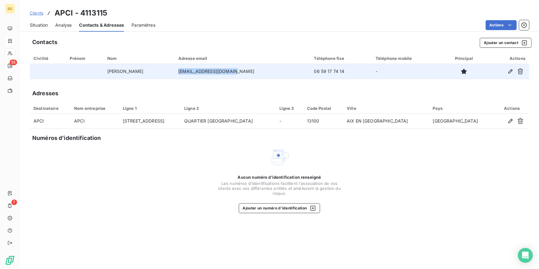
drag, startPoint x: 188, startPoint y: 70, endPoint x: 238, endPoint y: 76, distance: 50.6
click at [238, 76] on td "[EMAIL_ADDRESS][DOMAIN_NAME]" at bounding box center [243, 71] width 136 height 15
copy td "[EMAIL_ADDRESS][DOMAIN_NAME]"
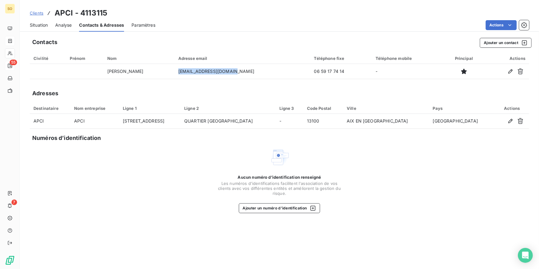
click at [46, 23] on span "Situation" at bounding box center [39, 25] width 18 height 6
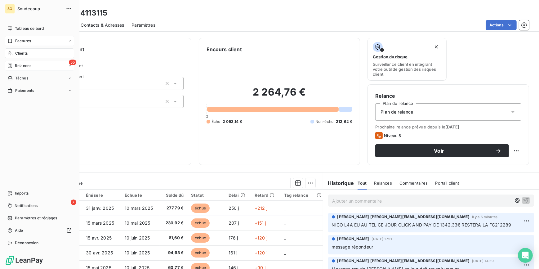
click at [16, 64] on span "Relances" at bounding box center [23, 66] width 16 height 6
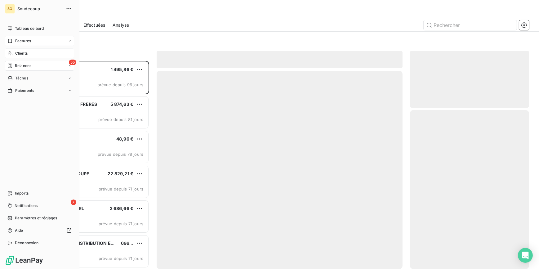
scroll to position [204, 115]
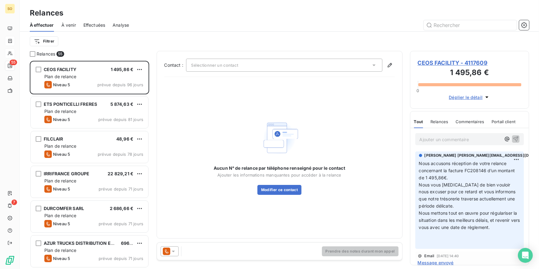
click at [428, 59] on span "CEOS FACILITY - 4117609" at bounding box center [470, 63] width 104 height 8
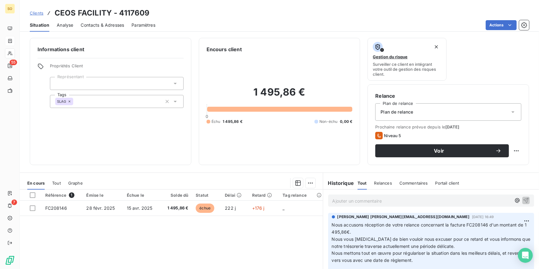
click at [112, 24] on span "Contacts & Adresses" at bounding box center [102, 25] width 43 height 6
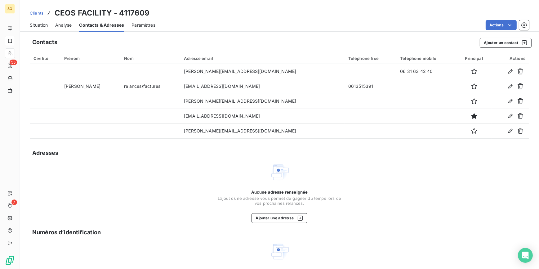
click at [43, 24] on span "Situation" at bounding box center [39, 25] width 18 height 6
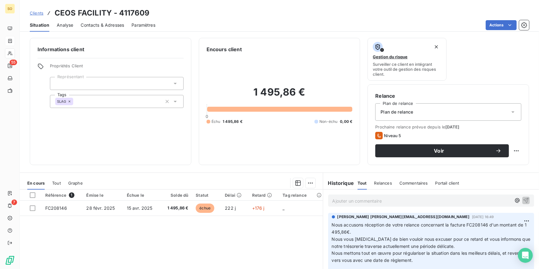
click at [105, 24] on span "Contacts & Adresses" at bounding box center [102, 25] width 43 height 6
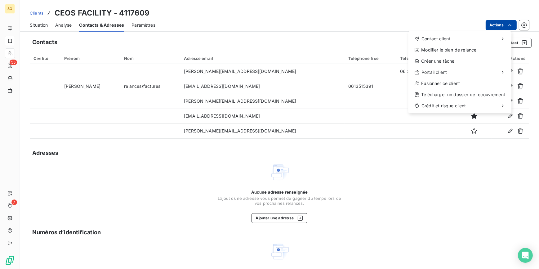
click at [493, 22] on html "SO 55 7 Clients CEOS FACILITY - 4117609 Situation Analyse Contacts & Adresses P…" at bounding box center [269, 134] width 539 height 269
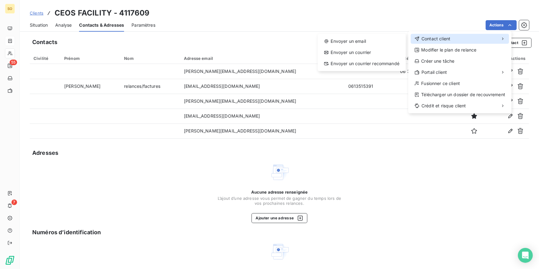
click at [432, 37] on span "Contact client" at bounding box center [435, 39] width 29 height 6
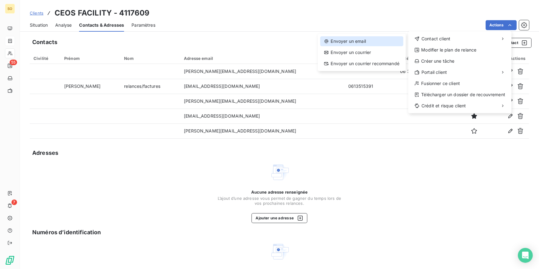
click at [345, 40] on div "Envoyer un email" at bounding box center [361, 41] width 83 height 10
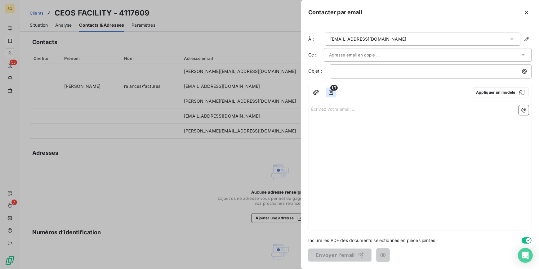
click at [335, 91] on button "button" at bounding box center [331, 92] width 10 height 10
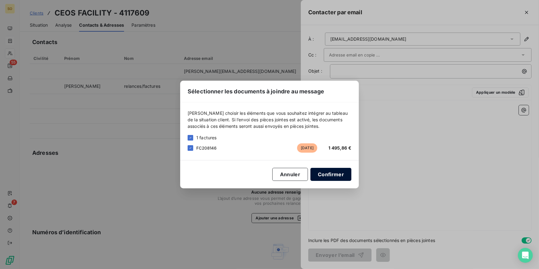
click at [332, 175] on button "Confirmer" at bounding box center [330, 174] width 41 height 13
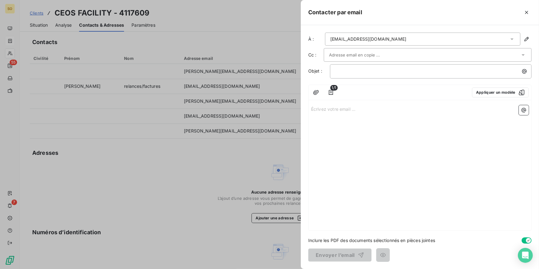
click at [350, 57] on input "text" at bounding box center [362, 54] width 67 height 9
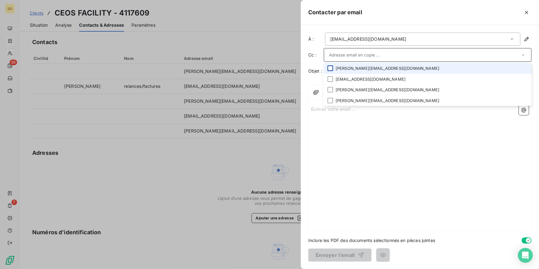
click at [330, 69] on div at bounding box center [330, 68] width 6 height 6
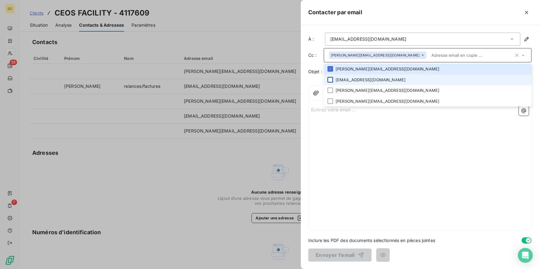
click at [330, 80] on div at bounding box center [330, 80] width 6 height 6
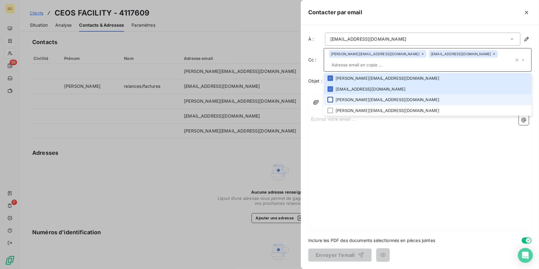
click at [329, 97] on div at bounding box center [330, 100] width 6 height 6
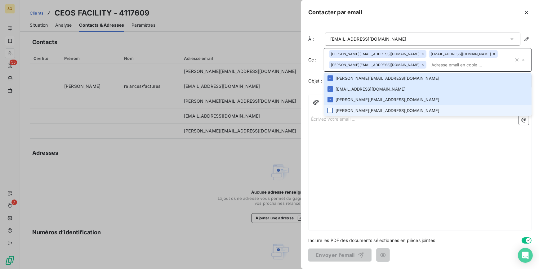
click at [332, 109] on div at bounding box center [330, 111] width 6 height 6
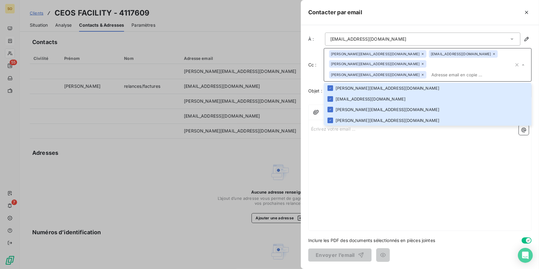
click at [382, 138] on div "Écrivez votre email ... ﻿" at bounding box center [420, 176] width 223 height 108
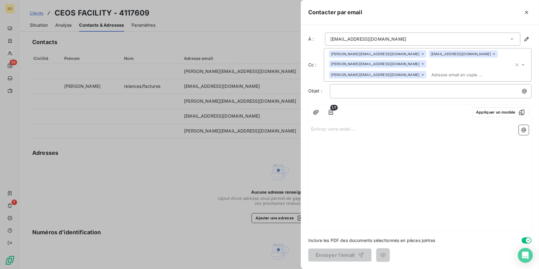
click at [327, 125] on p "Écrivez votre email ... ﻿" at bounding box center [420, 128] width 218 height 7
click at [195, 220] on div at bounding box center [269, 134] width 539 height 269
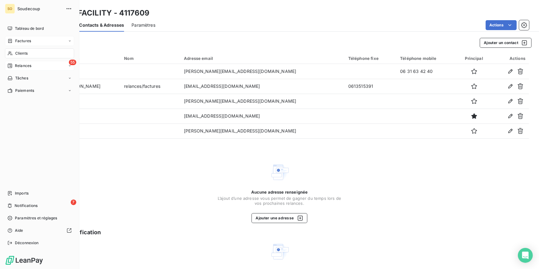
click at [47, 64] on div "55 Relances" at bounding box center [39, 66] width 69 height 10
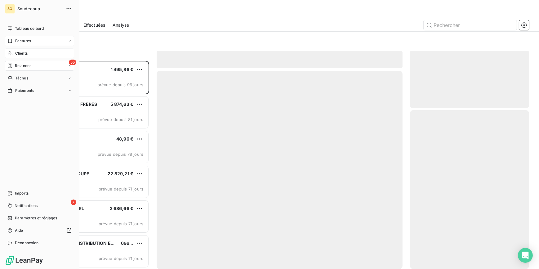
scroll to position [204, 115]
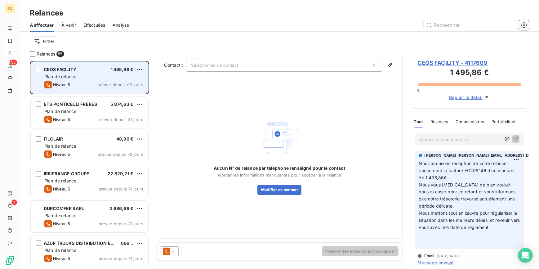
click at [64, 68] on span "CEOS FACILITY" at bounding box center [60, 69] width 33 height 5
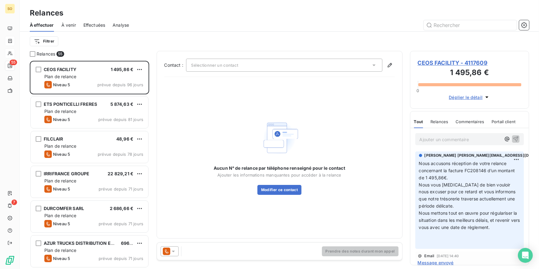
click at [460, 62] on span "CEOS FACILITY - 4117609" at bounding box center [470, 63] width 104 height 8
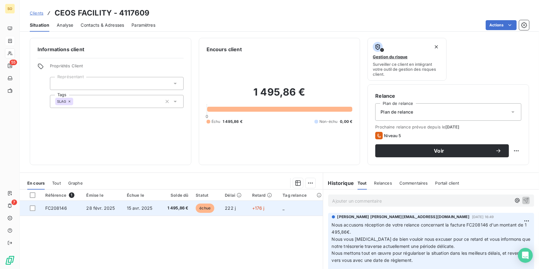
click at [178, 207] on span "1 495,86 €" at bounding box center [176, 208] width 24 height 6
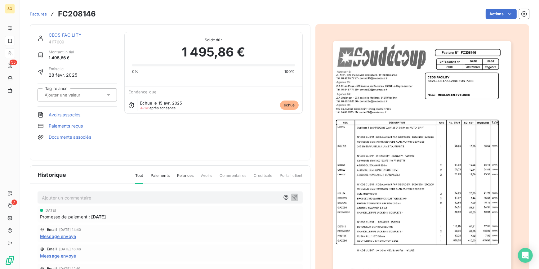
click at [70, 35] on link "CEOS FACILITY" at bounding box center [65, 34] width 33 height 5
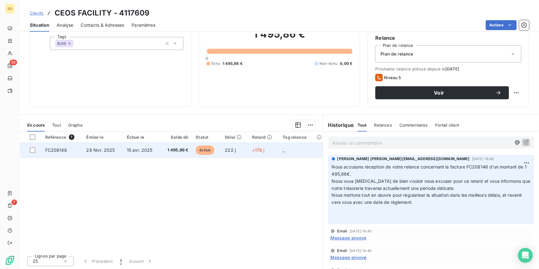
scroll to position [58, 0]
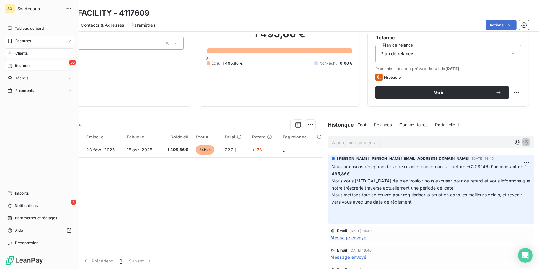
click at [22, 64] on span "Relances" at bounding box center [23, 66] width 16 height 6
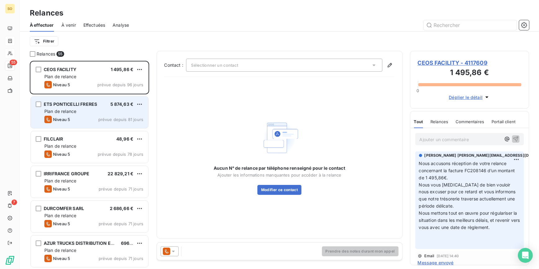
click at [91, 111] on div "Plan de relance" at bounding box center [93, 111] width 99 height 6
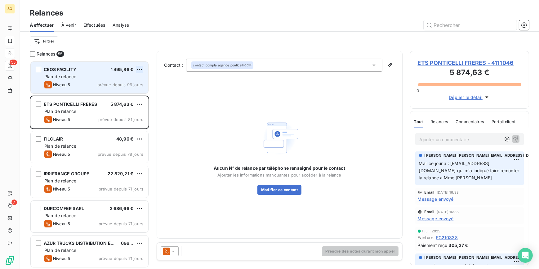
click at [141, 67] on html "SO 55 7 Relances À effectuer À venir Effectuées Analyse Filtrer Relances 55 CEO…" at bounding box center [269, 134] width 539 height 269
click at [130, 93] on div "Passer cette action" at bounding box center [113, 93] width 56 height 10
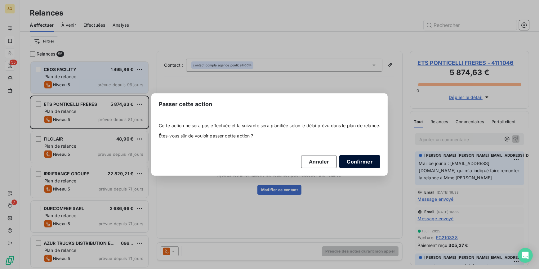
click at [367, 165] on button "Confirmer" at bounding box center [359, 161] width 41 height 13
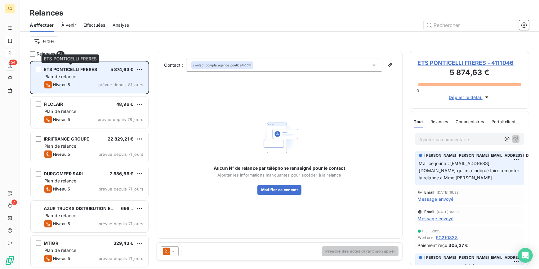
click at [84, 69] on span "ETS PONTICELLI FRERES" at bounding box center [70, 69] width 53 height 5
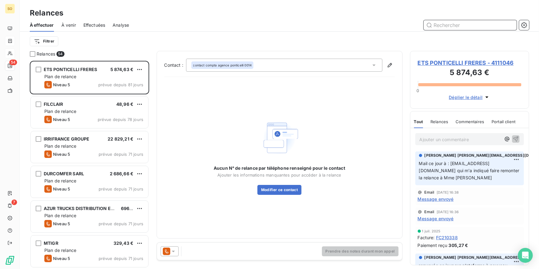
click at [447, 24] on input "text" at bounding box center [470, 25] width 93 height 10
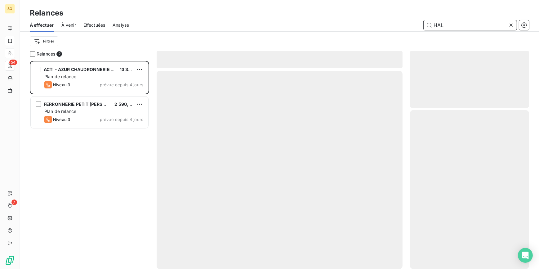
scroll to position [204, 115]
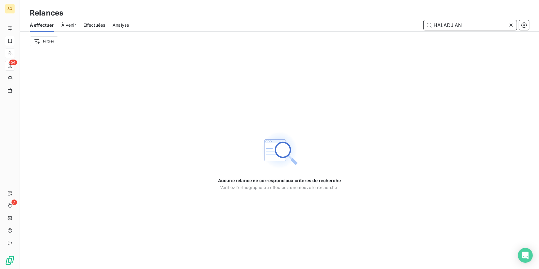
type input "HALADJIAN"
click at [512, 26] on icon at bounding box center [510, 25] width 3 height 3
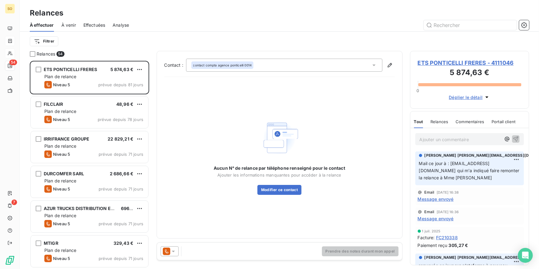
scroll to position [204, 115]
click at [440, 26] on input "text" at bounding box center [470, 25] width 93 height 10
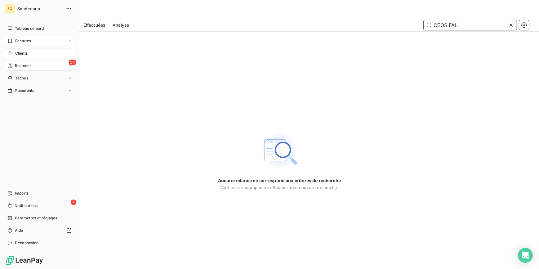
type input "CEOS FALI"
click at [20, 53] on span "Clients" at bounding box center [21, 54] width 12 height 6
click at [24, 54] on span "Clients" at bounding box center [21, 54] width 12 height 6
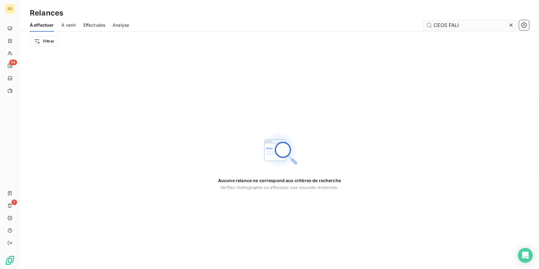
drag, startPoint x: 433, startPoint y: 25, endPoint x: 505, endPoint y: 23, distance: 72.0
click at [505, 23] on input "CEOS FALI" at bounding box center [470, 25] width 93 height 10
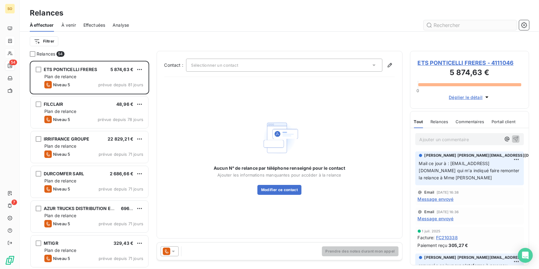
scroll to position [204, 115]
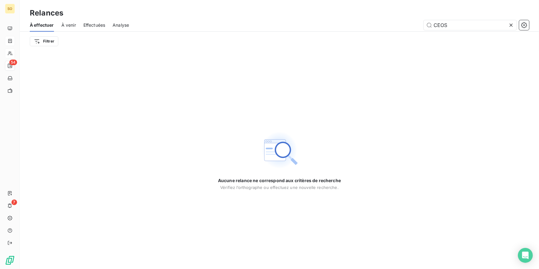
type input "CEOS"
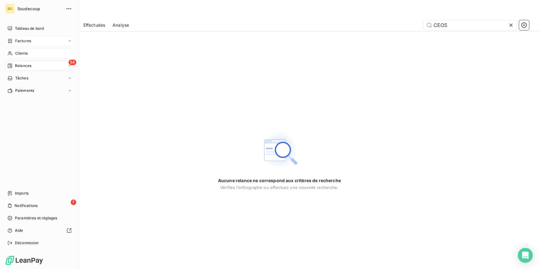
click at [31, 67] on span "Relances" at bounding box center [23, 66] width 16 height 6
click at [27, 52] on span "Clients" at bounding box center [21, 54] width 12 height 6
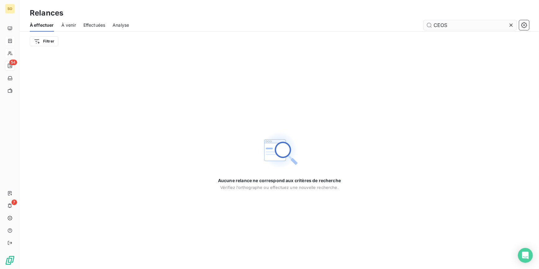
drag, startPoint x: 433, startPoint y: 24, endPoint x: 500, endPoint y: 22, distance: 66.7
click at [499, 22] on input "CEOS" at bounding box center [470, 25] width 93 height 10
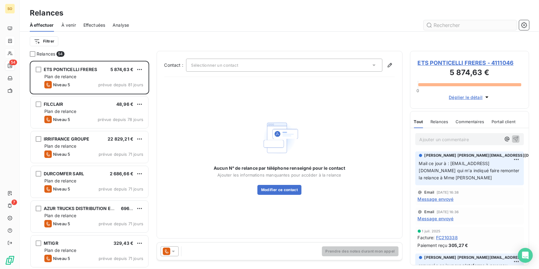
scroll to position [204, 115]
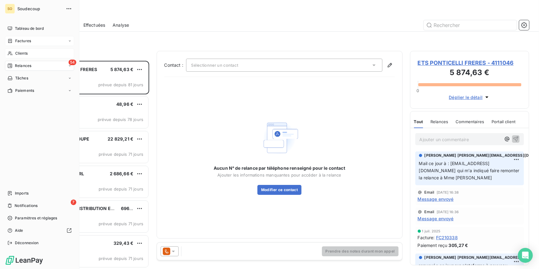
click at [22, 51] on span "Clients" at bounding box center [21, 54] width 12 height 6
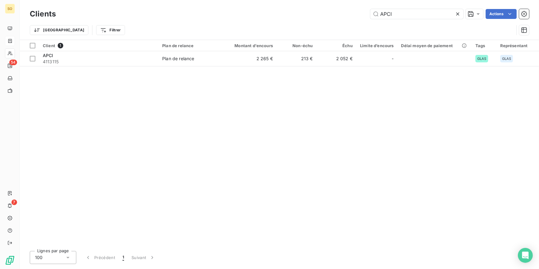
click at [457, 12] on icon at bounding box center [458, 14] width 6 height 6
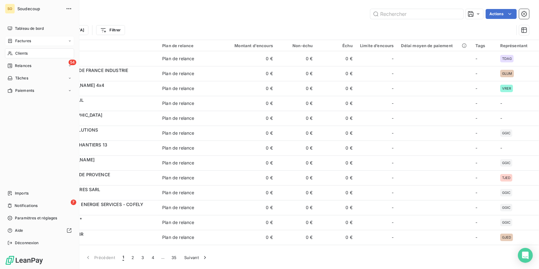
click at [16, 52] on span "Clients" at bounding box center [21, 54] width 12 height 6
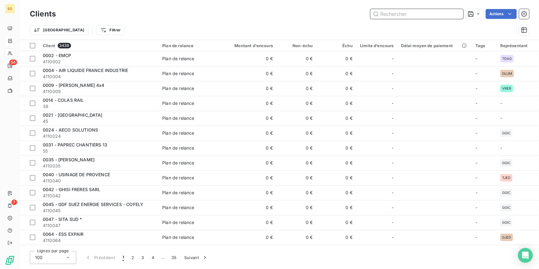
click at [387, 16] on input "text" at bounding box center [416, 14] width 93 height 10
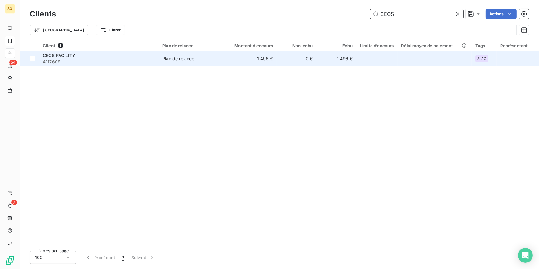
type input "CEOS"
click at [244, 56] on td "1 496 €" at bounding box center [249, 58] width 53 height 15
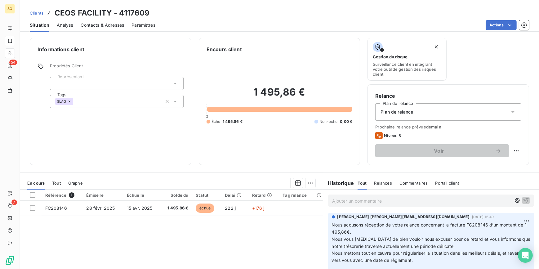
click at [37, 13] on span "Clients" at bounding box center [37, 13] width 14 height 5
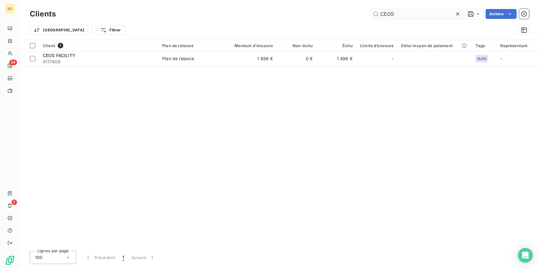
click at [457, 12] on icon at bounding box center [458, 14] width 6 height 6
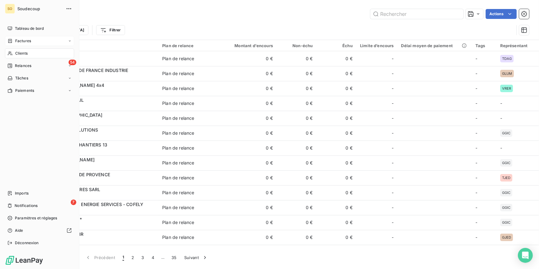
click at [26, 52] on span "Clients" at bounding box center [21, 54] width 12 height 6
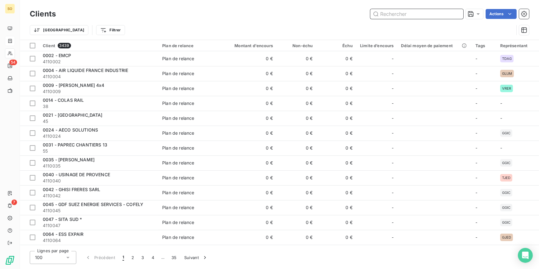
click at [391, 14] on input "text" at bounding box center [416, 14] width 93 height 10
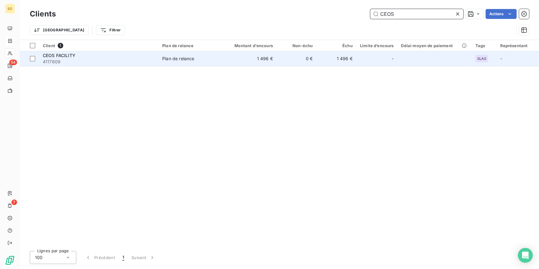
type input "CEOS"
click at [306, 56] on td "0 €" at bounding box center [297, 58] width 40 height 15
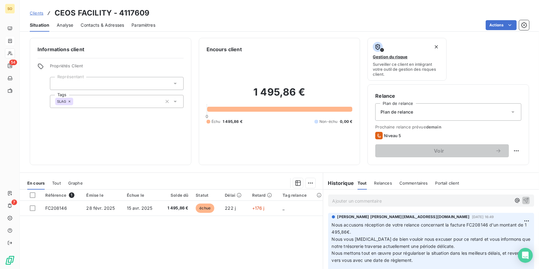
click at [367, 203] on p "Ajouter un commentaire ﻿" at bounding box center [421, 201] width 179 height 8
click at [523, 200] on icon "button" at bounding box center [525, 200] width 5 height 5
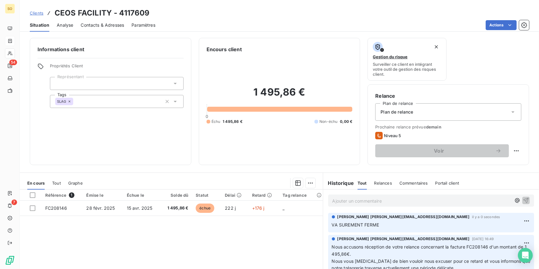
click at [41, 13] on span "Clients" at bounding box center [37, 13] width 14 height 5
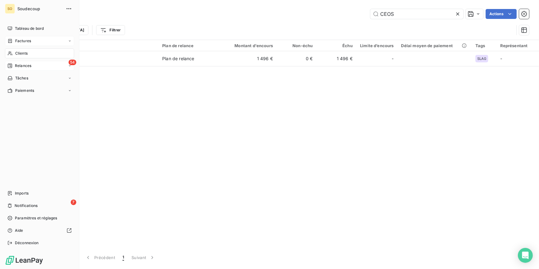
click at [20, 67] on span "Relances" at bounding box center [23, 66] width 16 height 6
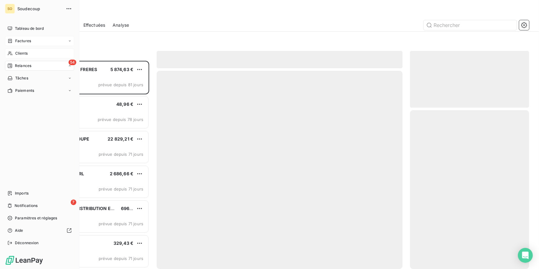
scroll to position [204, 115]
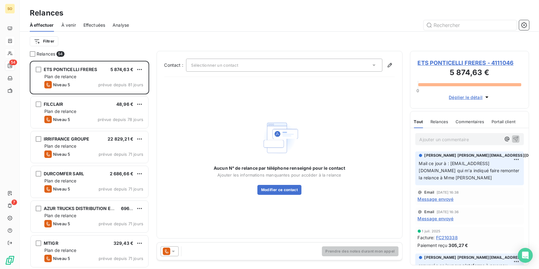
click at [430, 65] on span "ETS PONTICELLI FRERES - 4111046" at bounding box center [470, 63] width 104 height 8
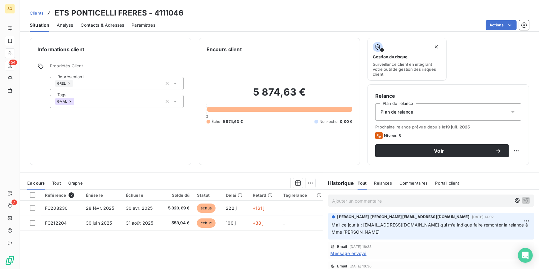
click at [111, 27] on span "Contacts & Adresses" at bounding box center [102, 25] width 43 height 6
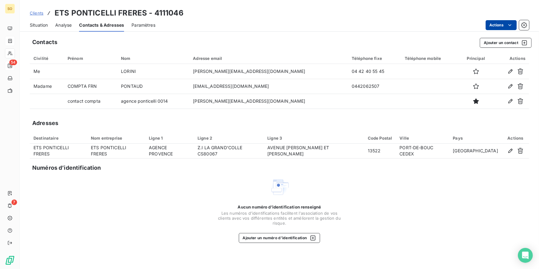
click at [495, 25] on html "SO 54 7 Clients ETS PONTICELLI FRERES - 4111046 Situation Analyse Contacts & Ad…" at bounding box center [269, 134] width 539 height 269
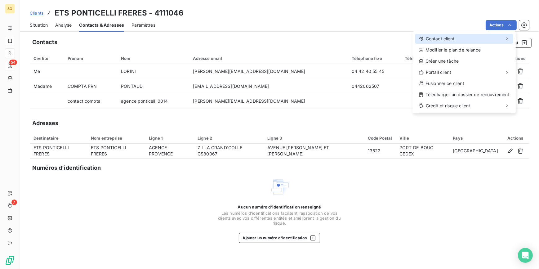
click at [450, 38] on span "Contact client" at bounding box center [440, 39] width 29 height 6
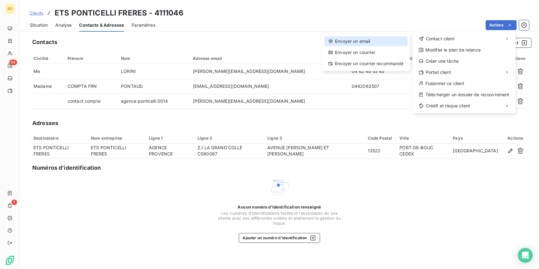
click at [361, 42] on div "Envoyer un email" at bounding box center [365, 41] width 83 height 10
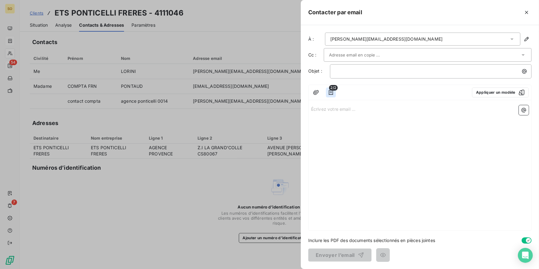
click at [329, 92] on icon "button" at bounding box center [331, 92] width 4 height 5
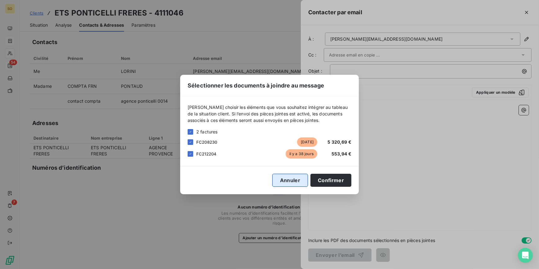
click at [292, 181] on button "Annuler" at bounding box center [290, 180] width 36 height 13
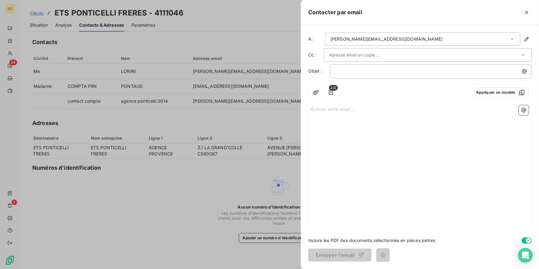
click at [262, 126] on div at bounding box center [269, 134] width 539 height 269
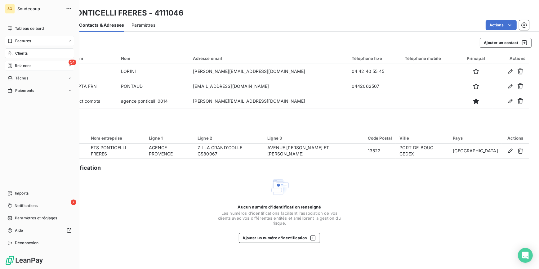
click at [20, 51] on span "Clients" at bounding box center [21, 54] width 12 height 6
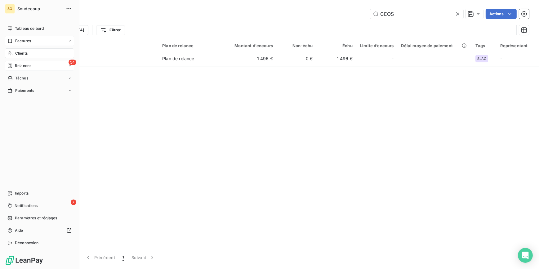
click at [21, 51] on span "Clients" at bounding box center [21, 54] width 12 height 6
click at [25, 52] on span "Clients" at bounding box center [21, 54] width 12 height 6
click at [26, 66] on span "Relances" at bounding box center [23, 66] width 16 height 6
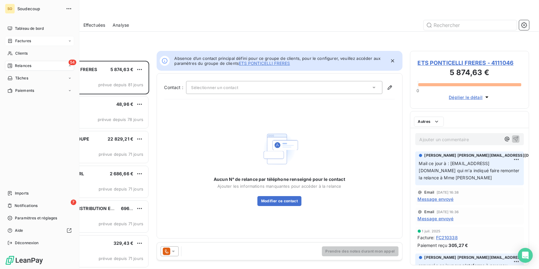
scroll to position [204, 115]
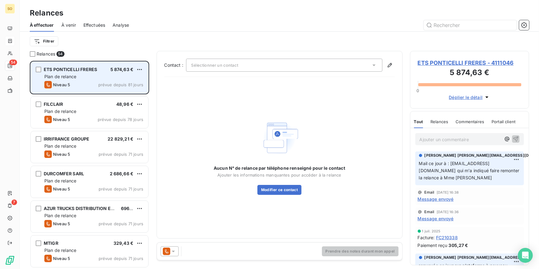
click at [84, 68] on span "ETS PONTICELLI FRERES" at bounding box center [70, 69] width 53 height 5
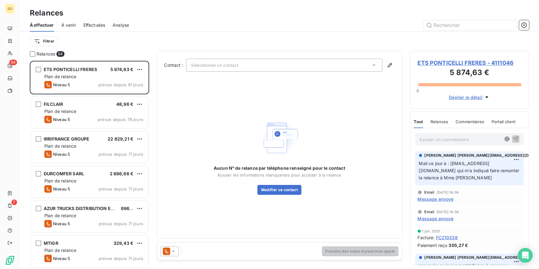
click at [451, 64] on span "ETS PONTICELLI FRERES - 4111046" at bounding box center [470, 63] width 104 height 8
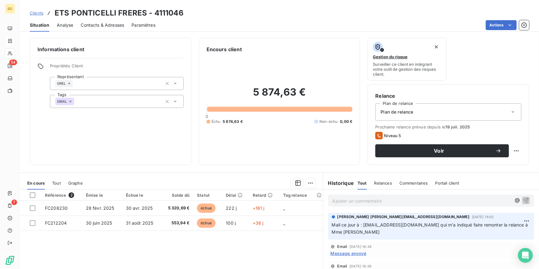
click at [120, 25] on span "Contacts & Adresses" at bounding box center [102, 25] width 43 height 6
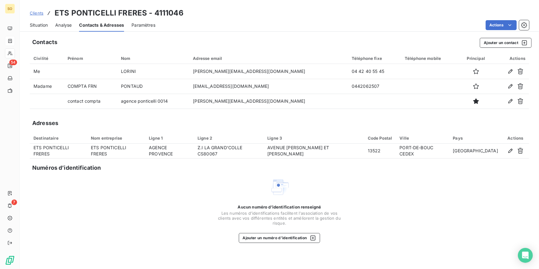
click at [44, 24] on span "Situation" at bounding box center [39, 25] width 18 height 6
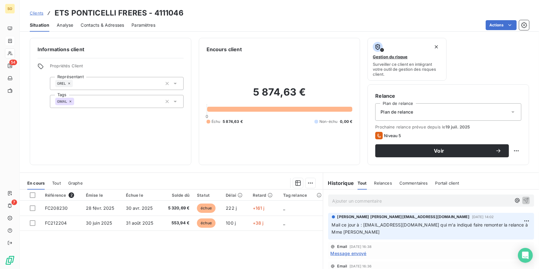
click at [114, 25] on span "Contacts & Adresses" at bounding box center [102, 25] width 43 height 6
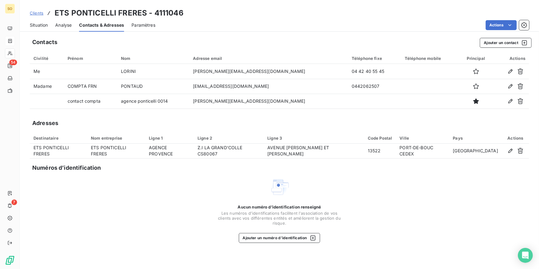
click at [34, 24] on span "Situation" at bounding box center [39, 25] width 18 height 6
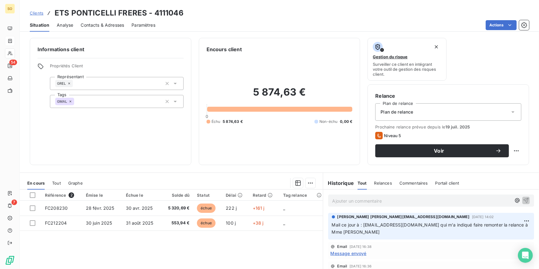
click at [107, 25] on span "Contacts & Adresses" at bounding box center [102, 25] width 43 height 6
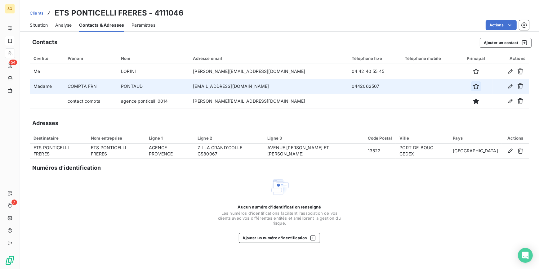
click at [473, 88] on icon "button" at bounding box center [476, 86] width 6 height 6
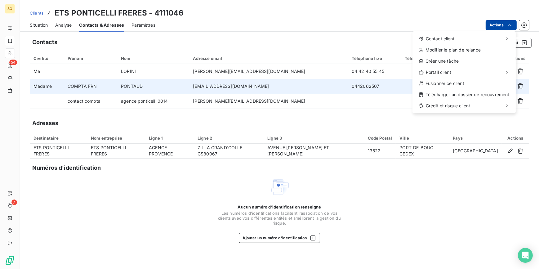
click at [499, 25] on html "SO 54 7 Clients ETS PONTICELLI FRERES - 4111046 Situation Analyse Contacts & Ad…" at bounding box center [269, 134] width 539 height 269
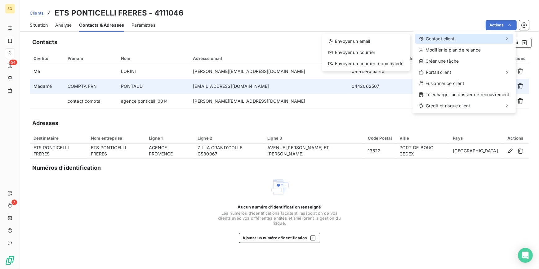
click at [453, 36] on span "Contact client" at bounding box center [440, 39] width 29 height 6
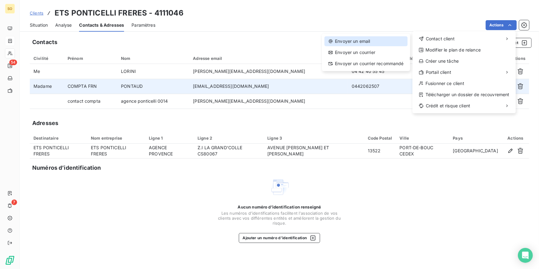
click at [344, 40] on div "Envoyer un email" at bounding box center [365, 41] width 83 height 10
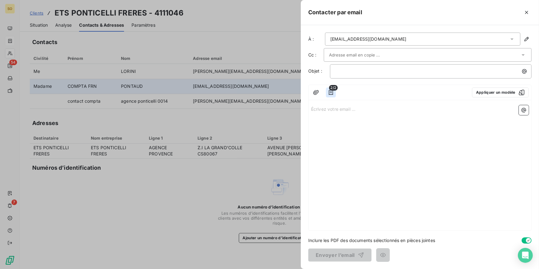
click at [332, 93] on icon "button" at bounding box center [331, 92] width 6 height 6
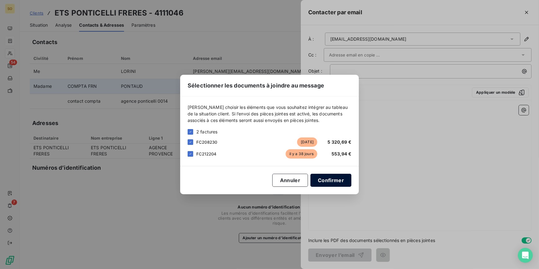
click at [323, 181] on button "Confirmer" at bounding box center [330, 180] width 41 height 13
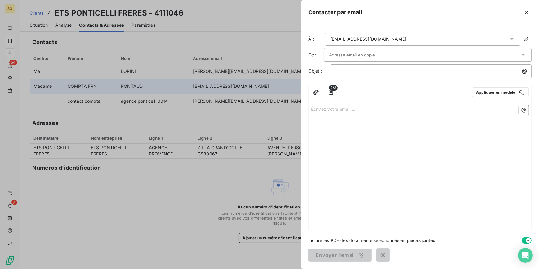
click at [348, 52] on input "text" at bounding box center [362, 54] width 67 height 9
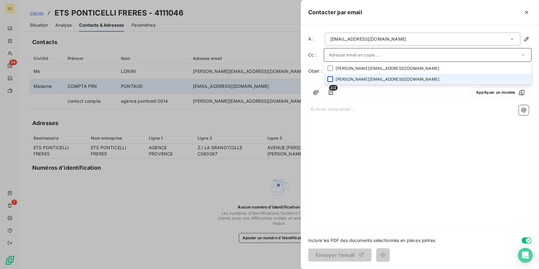
click at [331, 78] on div at bounding box center [330, 79] width 6 height 6
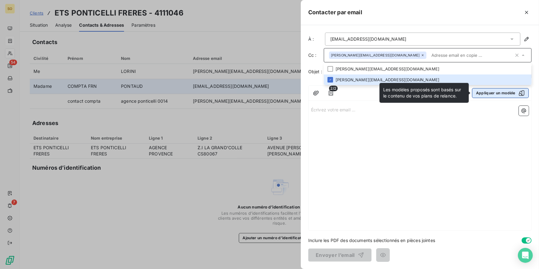
click at [480, 91] on button "Appliquer un modèle" at bounding box center [500, 93] width 57 height 10
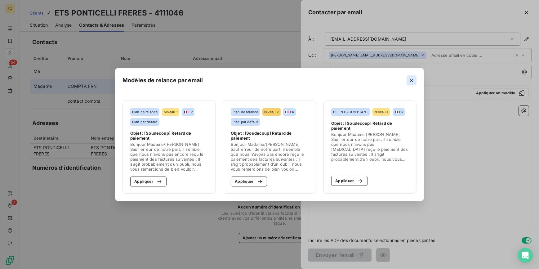
click at [411, 79] on icon "button" at bounding box center [411, 80] width 6 height 6
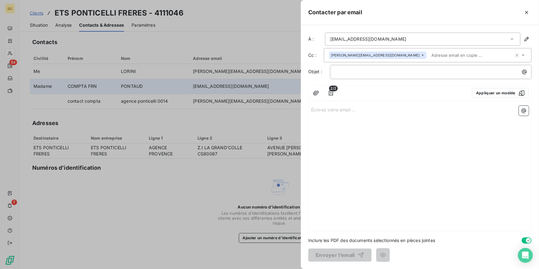
click at [429, 57] on input "text" at bounding box center [465, 55] width 72 height 9
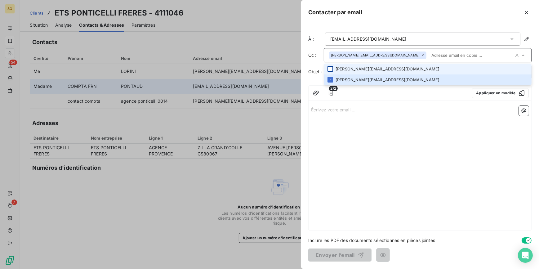
click at [331, 69] on div at bounding box center [330, 69] width 6 height 6
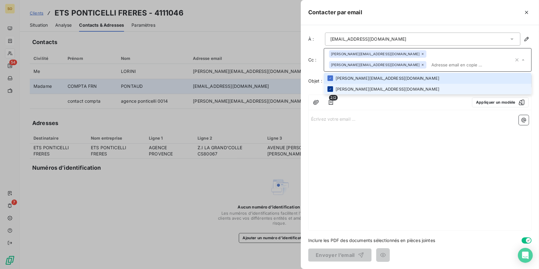
click at [330, 87] on icon at bounding box center [330, 89] width 4 height 4
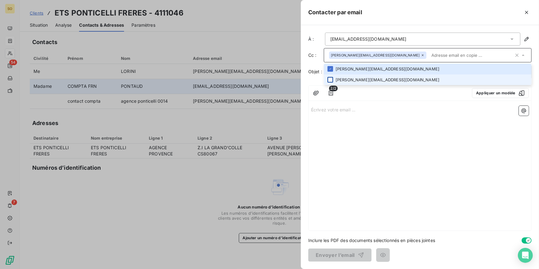
click at [330, 78] on div at bounding box center [330, 80] width 6 height 6
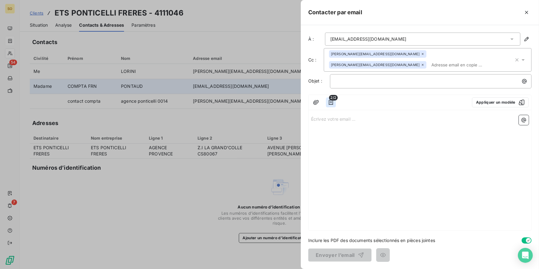
click at [331, 99] on icon "button" at bounding box center [331, 102] width 6 height 6
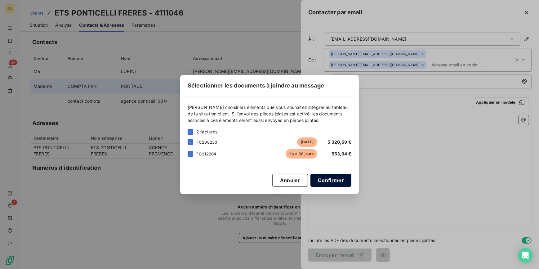
click at [338, 182] on button "Confirmer" at bounding box center [330, 180] width 41 height 13
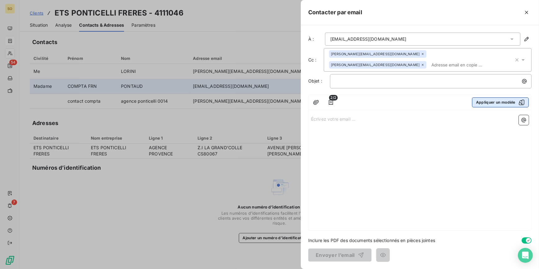
click at [489, 97] on button "Appliquer un modèle" at bounding box center [500, 102] width 57 height 10
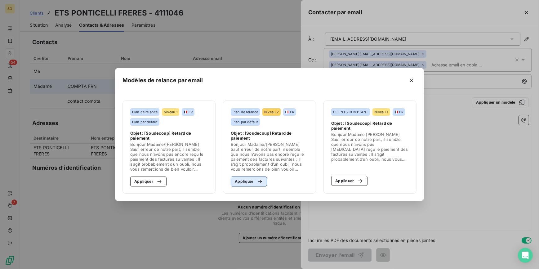
click at [262, 182] on icon "button" at bounding box center [260, 181] width 6 height 6
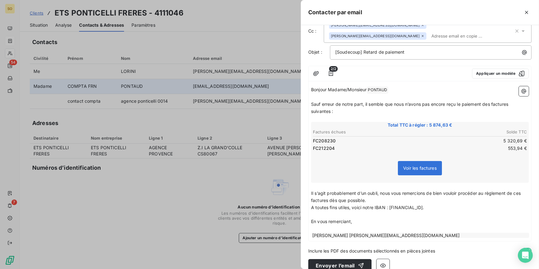
scroll to position [29, 0]
click at [346, 259] on button "Envoyer l’email" at bounding box center [339, 265] width 63 height 13
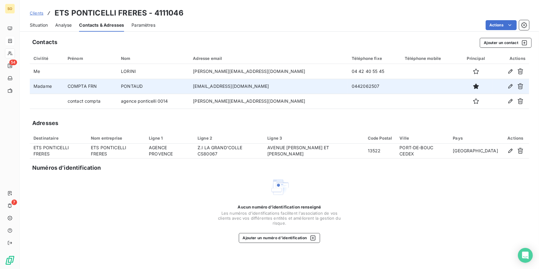
click at [41, 25] on span "Situation" at bounding box center [39, 25] width 18 height 6
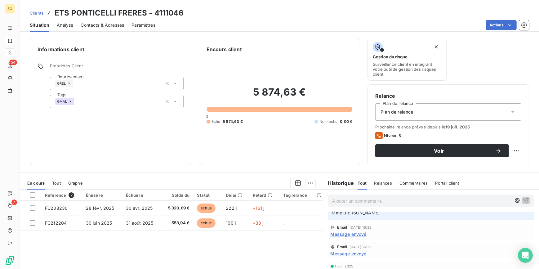
scroll to position [0, 0]
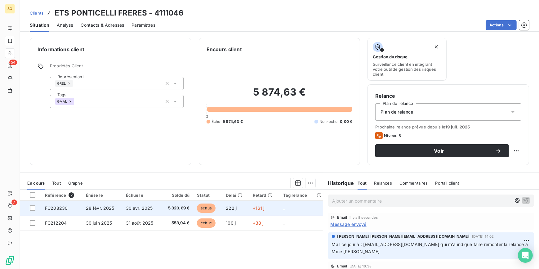
click at [207, 207] on span "échue" at bounding box center [206, 207] width 19 height 9
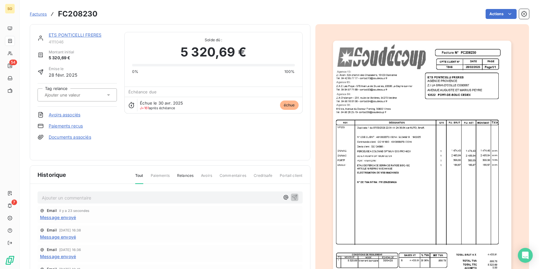
click at [360, 136] on img "button" at bounding box center [422, 167] width 178 height 252
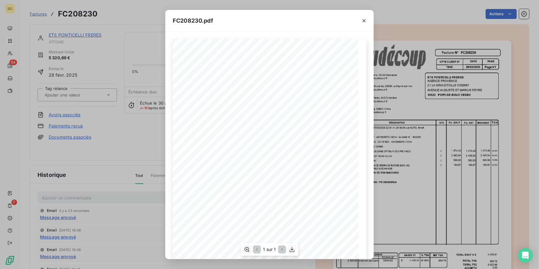
click at [224, 158] on span at bounding box center [264, 159] width 149 height 2
click at [366, 20] on icon "button" at bounding box center [364, 21] width 6 height 6
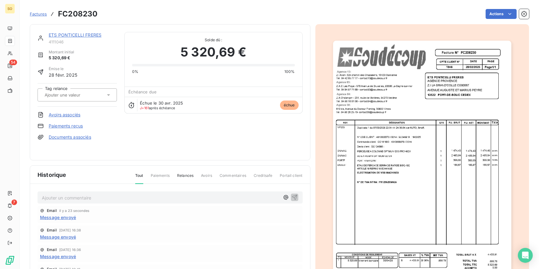
click at [88, 34] on link "ETS PONTICELLI FRERES" at bounding box center [75, 34] width 53 height 5
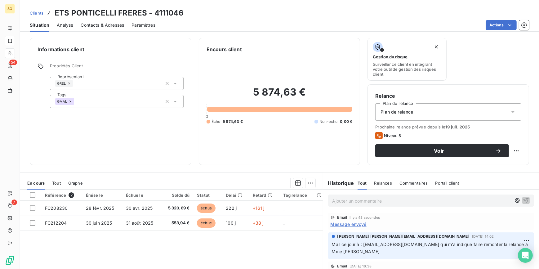
click at [353, 202] on p "Ajouter un commentaire ﻿" at bounding box center [421, 201] width 179 height 8
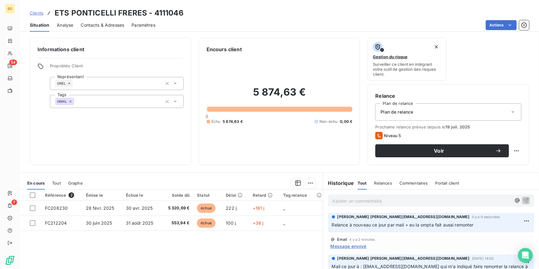
click at [38, 12] on span "Clients" at bounding box center [37, 13] width 14 height 5
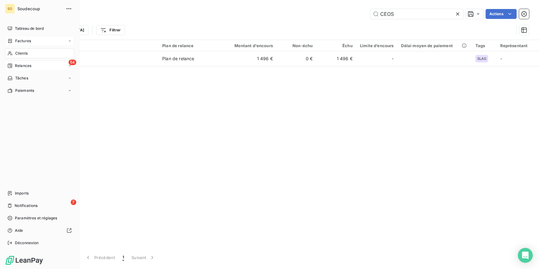
click at [22, 67] on span "Relances" at bounding box center [23, 66] width 16 height 6
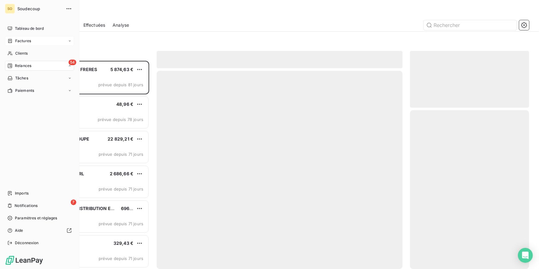
scroll to position [204, 115]
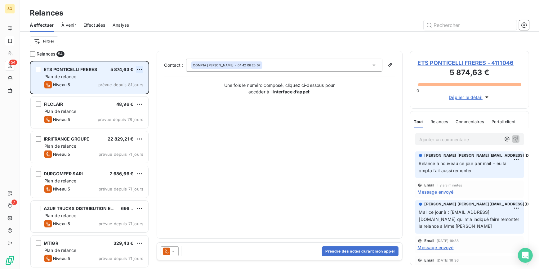
click at [140, 68] on html "SO 54 7 Relances À effectuer À venir Effectuées Analyse Filtrer Relances 54 ETS…" at bounding box center [269, 134] width 539 height 269
click at [128, 91] on div "Passer cette action" at bounding box center [113, 93] width 56 height 10
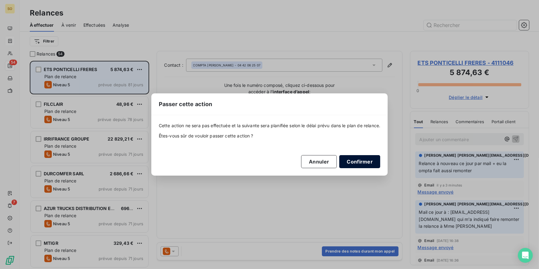
click at [366, 160] on button "Confirmer" at bounding box center [359, 161] width 41 height 13
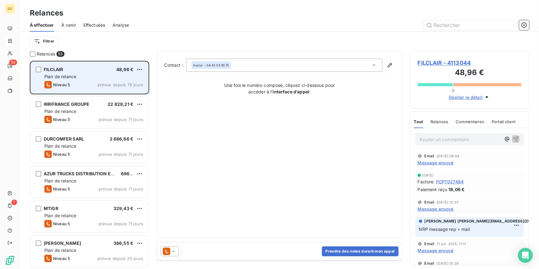
click at [436, 62] on span "FILCLAIR - 4113044" at bounding box center [470, 63] width 104 height 8
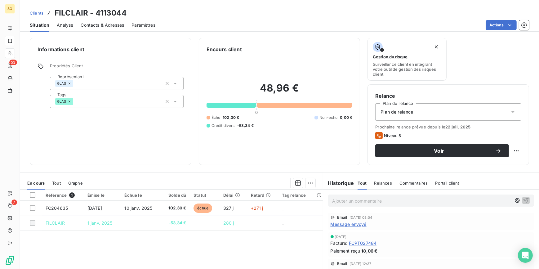
click at [103, 23] on span "Contacts & Adresses" at bounding box center [102, 25] width 43 height 6
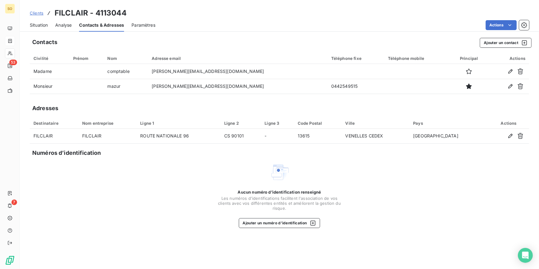
click at [43, 27] on span "Situation" at bounding box center [39, 25] width 18 height 6
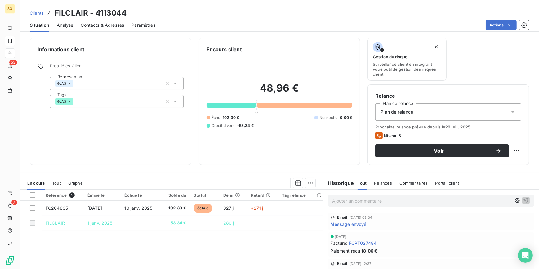
click at [344, 224] on span "Message envoyé" at bounding box center [349, 224] width 36 height 7
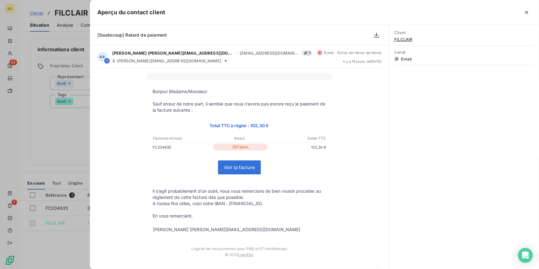
click at [58, 141] on div at bounding box center [269, 134] width 539 height 269
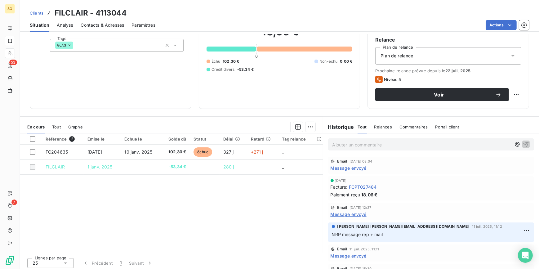
scroll to position [58, 0]
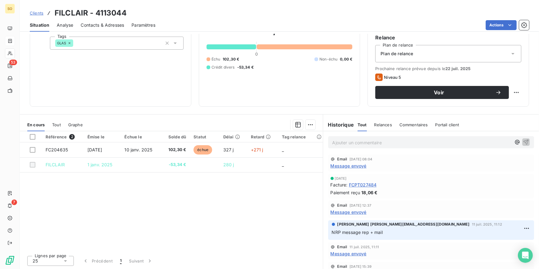
click at [359, 143] on p "Ajouter un commentaire ﻿" at bounding box center [421, 143] width 179 height 8
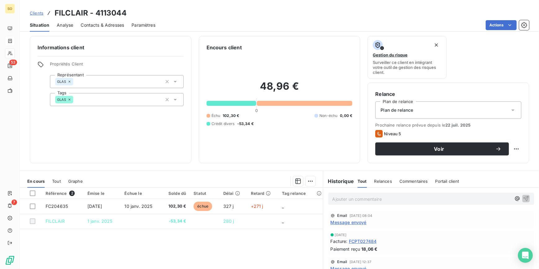
click at [347, 222] on span "Message envoyé" at bounding box center [349, 222] width 36 height 7
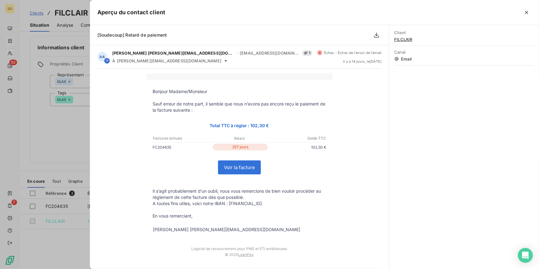
click at [33, 129] on div at bounding box center [269, 134] width 539 height 269
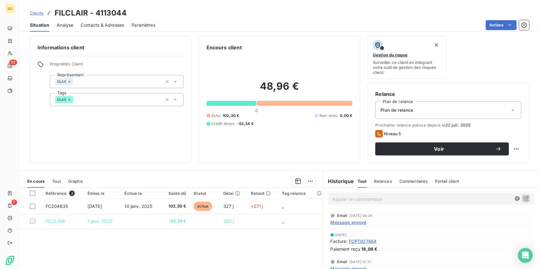
click at [361, 200] on p "Ajouter un commentaire ﻿" at bounding box center [421, 199] width 179 height 8
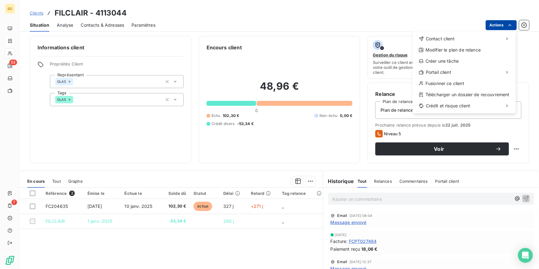
click at [505, 24] on html "SO 53 7 Clients FILCLAIR - 4113044 Situation Analyse Contacts & Adresses Paramè…" at bounding box center [269, 134] width 539 height 269
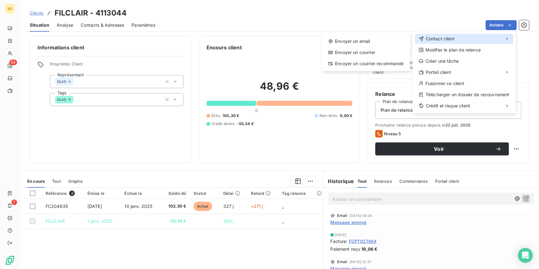
click at [435, 38] on span "Contact client" at bounding box center [440, 39] width 29 height 6
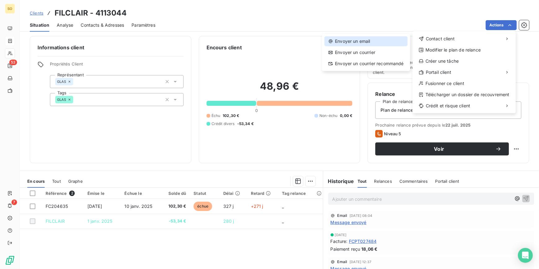
click at [365, 39] on div "Envoyer un email" at bounding box center [365, 41] width 83 height 10
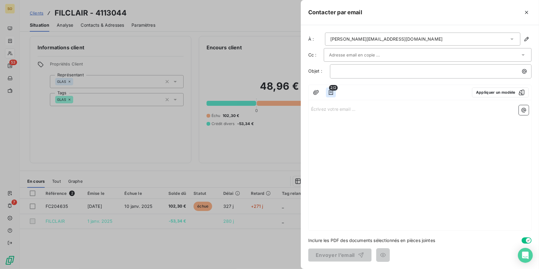
click at [332, 91] on icon "button" at bounding box center [331, 92] width 4 height 5
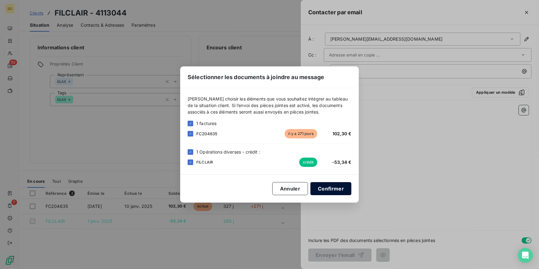
click at [332, 193] on button "Confirmer" at bounding box center [330, 188] width 41 height 13
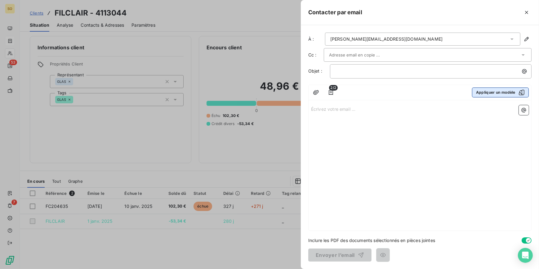
click at [494, 95] on button "Appliquer un modèle" at bounding box center [500, 92] width 57 height 10
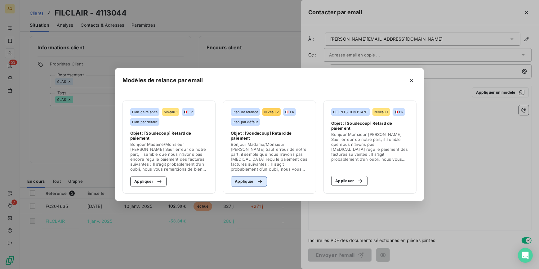
click at [257, 179] on icon "button" at bounding box center [260, 181] width 6 height 6
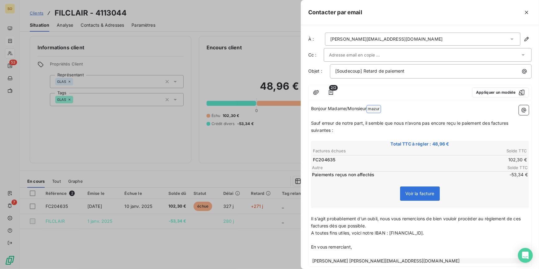
drag, startPoint x: 371, startPoint y: 107, endPoint x: 415, endPoint y: 109, distance: 44.1
click at [415, 109] on p "Bonjour Madame/Monsieur [PERSON_NAME] ﻿ ﻿" at bounding box center [420, 108] width 218 height 7
click at [354, 56] on input "text" at bounding box center [362, 54] width 67 height 9
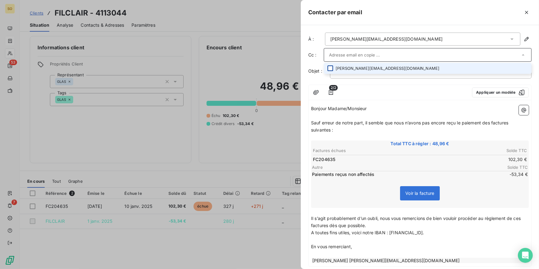
click at [331, 68] on div at bounding box center [330, 68] width 6 height 6
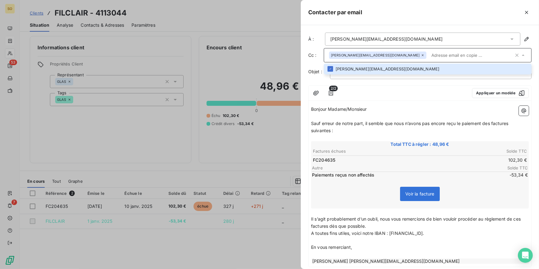
click at [418, 86] on div "2/2 Appliquer un modèle" at bounding box center [420, 93] width 223 height 15
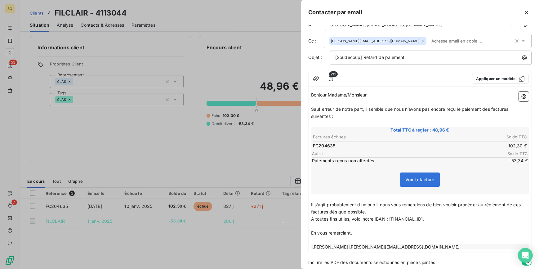
scroll to position [36, 0]
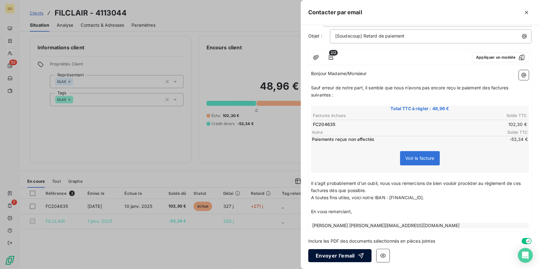
click at [330, 258] on button "Envoyer l’email" at bounding box center [339, 255] width 63 height 13
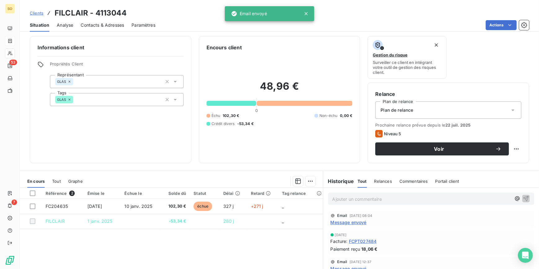
click at [358, 198] on p "Ajouter un commentaire ﻿" at bounding box center [421, 199] width 179 height 8
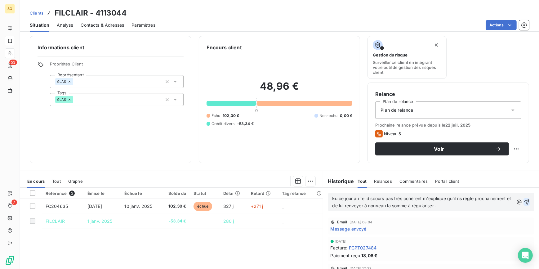
click at [523, 201] on icon "button" at bounding box center [526, 202] width 6 height 6
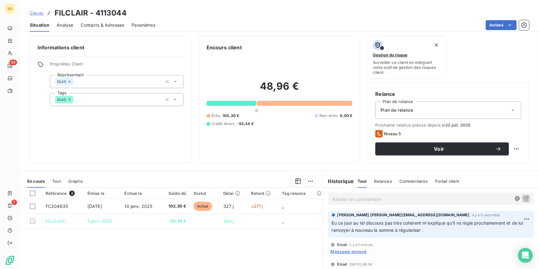
click at [39, 13] on span "Clients" at bounding box center [37, 13] width 14 height 5
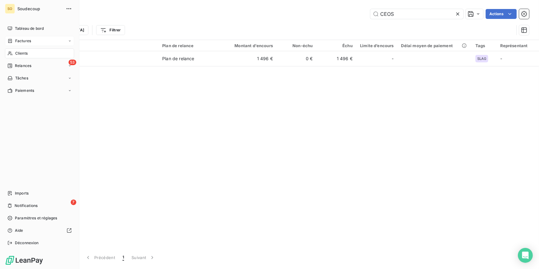
click at [24, 53] on span "Clients" at bounding box center [21, 54] width 12 height 6
click at [24, 52] on span "Clients" at bounding box center [21, 54] width 12 height 6
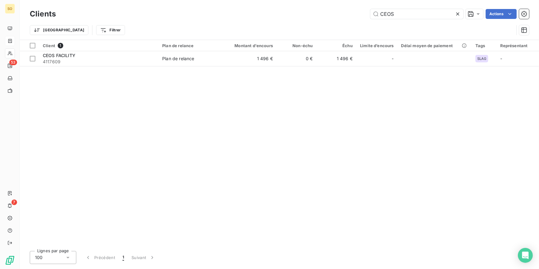
click at [457, 13] on icon at bounding box center [457, 13] width 3 height 3
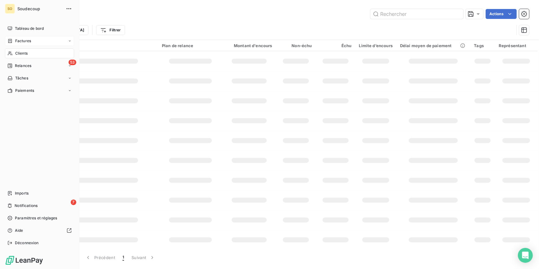
click at [24, 52] on span "Clients" at bounding box center [21, 54] width 12 height 6
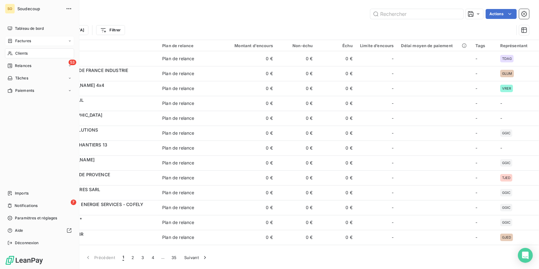
click at [17, 53] on span "Clients" at bounding box center [21, 54] width 12 height 6
click at [19, 66] on span "Relances" at bounding box center [23, 66] width 16 height 6
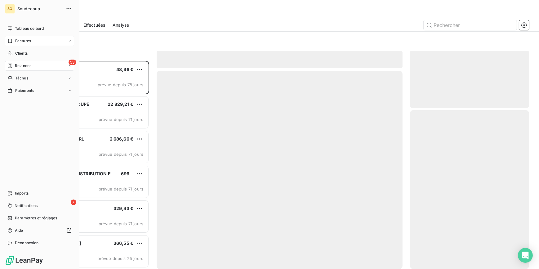
scroll to position [204, 115]
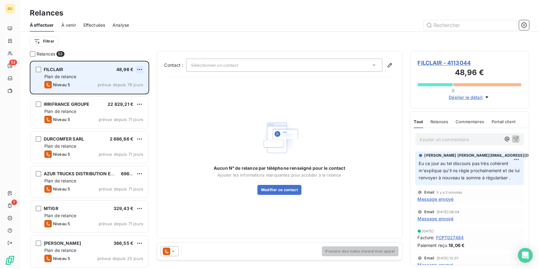
drag, startPoint x: 133, startPoint y: 68, endPoint x: 142, endPoint y: 69, distance: 9.0
click at [134, 68] on div "FILCLAIR 48,96 €" at bounding box center [93, 70] width 99 height 6
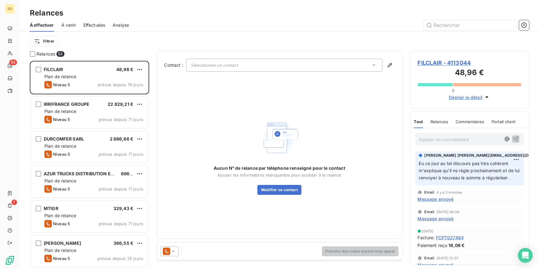
click at [143, 69] on html "SO 53 7 Relances À effectuer À venir Effectuées Analyse Filtrer Relances 53 FIL…" at bounding box center [269, 134] width 539 height 269
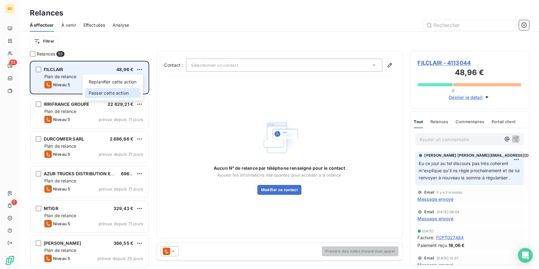
click at [118, 91] on div "Passer cette action" at bounding box center [113, 93] width 56 height 10
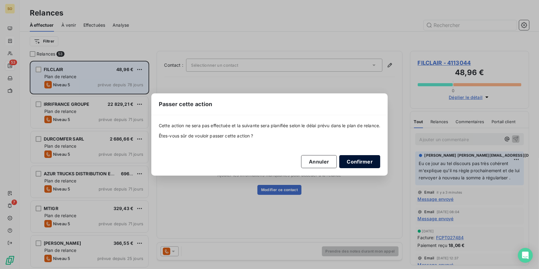
click at [354, 157] on button "Confirmer" at bounding box center [359, 161] width 41 height 13
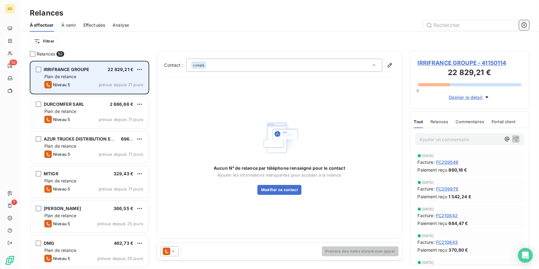
click at [472, 63] on span "IRRIFRANCE GROUPE - 41150114" at bounding box center [470, 63] width 104 height 8
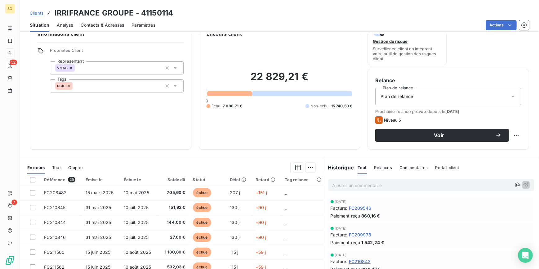
scroll to position [28, 0]
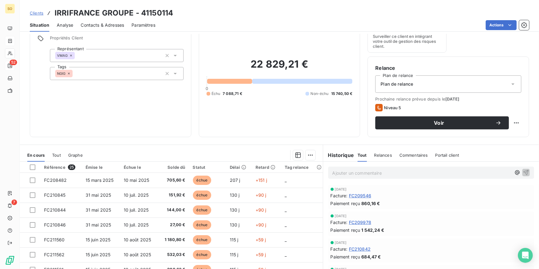
click at [369, 170] on p "Ajouter un commentaire ﻿" at bounding box center [421, 173] width 179 height 8
click at [495, 25] on html "SO 52 7 Clients IRRIFRANCE GROUPE - 41150114 Situation Analyse Contacts & Adres…" at bounding box center [269, 134] width 539 height 269
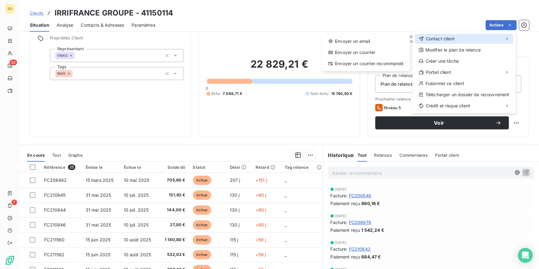
click at [443, 38] on span "Contact client" at bounding box center [440, 39] width 29 height 6
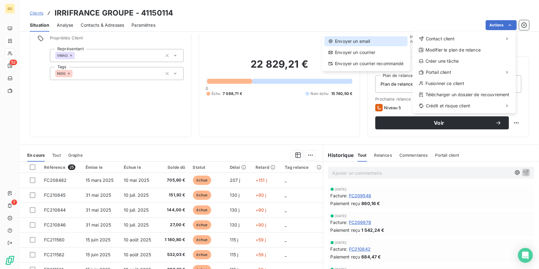
click at [363, 42] on div "Envoyer un email" at bounding box center [365, 41] width 83 height 10
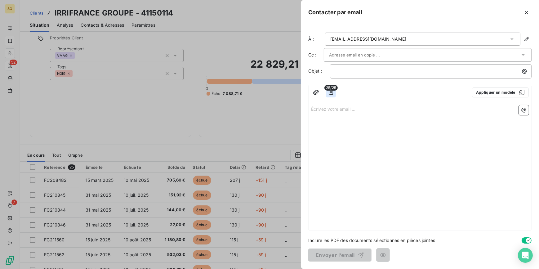
click at [331, 93] on icon "button" at bounding box center [331, 92] width 6 height 6
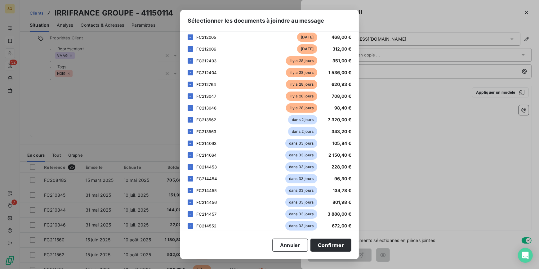
scroll to position [141, 0]
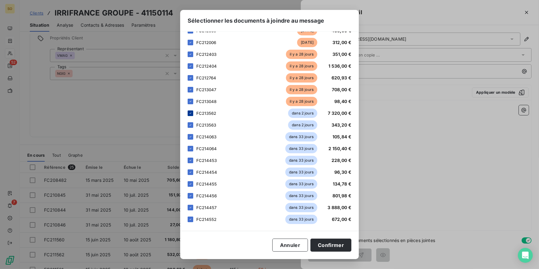
click at [191, 114] on icon at bounding box center [191, 113] width 4 height 4
click at [192, 125] on icon at bounding box center [191, 125] width 4 height 4
click at [189, 136] on icon at bounding box center [191, 137] width 4 height 4
click at [189, 149] on icon at bounding box center [191, 149] width 4 height 4
drag, startPoint x: 189, startPoint y: 161, endPoint x: 190, endPoint y: 168, distance: 7.8
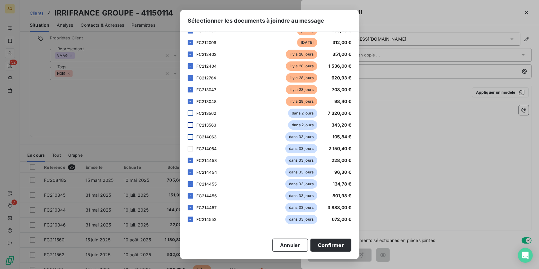
click at [189, 161] on icon at bounding box center [191, 160] width 4 height 4
click at [190, 174] on div at bounding box center [191, 172] width 6 height 6
click at [189, 185] on icon at bounding box center [191, 184] width 4 height 4
click at [190, 196] on icon at bounding box center [191, 196] width 4 height 4
click at [192, 209] on div at bounding box center [191, 208] width 6 height 6
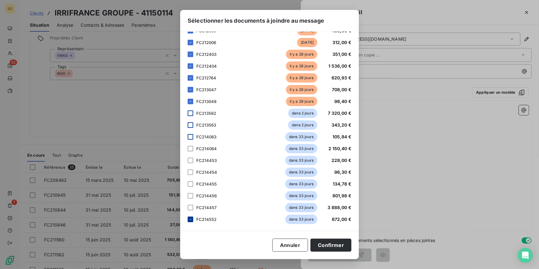
click at [192, 219] on icon at bounding box center [191, 219] width 4 height 4
click at [326, 244] on button "Confirmer" at bounding box center [330, 244] width 41 height 13
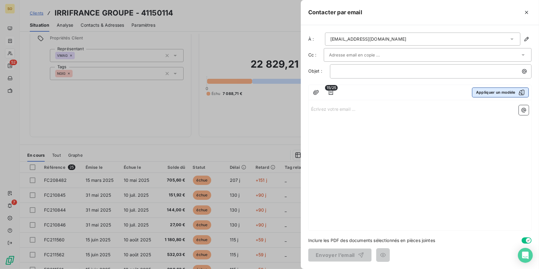
click at [498, 92] on button "Appliquer un modèle" at bounding box center [500, 92] width 57 height 10
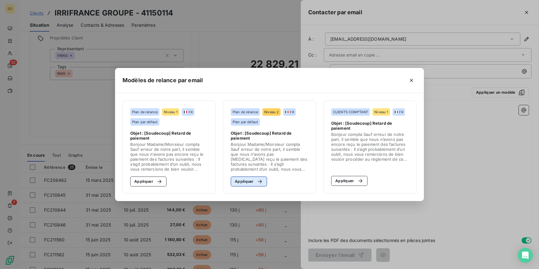
click at [260, 183] on icon "button" at bounding box center [260, 181] width 6 height 6
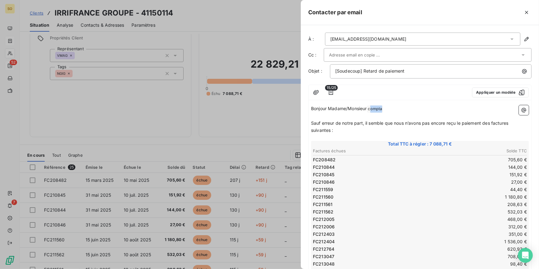
drag, startPoint x: 372, startPoint y: 109, endPoint x: 394, endPoint y: 105, distance: 22.3
click at [394, 105] on p "Bonjour Madame/Monsieur compta ﻿ ﻿" at bounding box center [420, 108] width 218 height 7
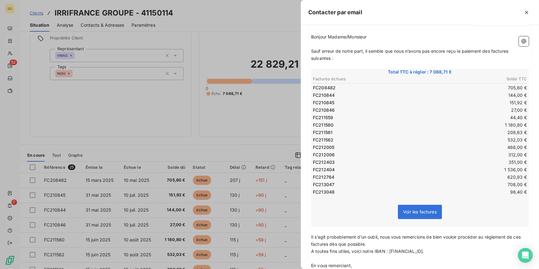
scroll to position [124, 0]
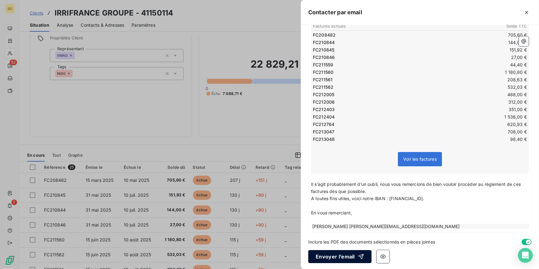
click at [351, 254] on button "Envoyer l’email" at bounding box center [339, 256] width 63 height 13
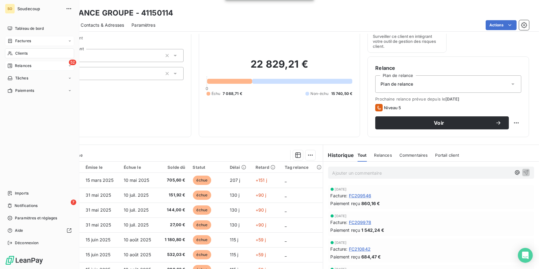
click at [16, 53] on span "Clients" at bounding box center [21, 54] width 12 height 6
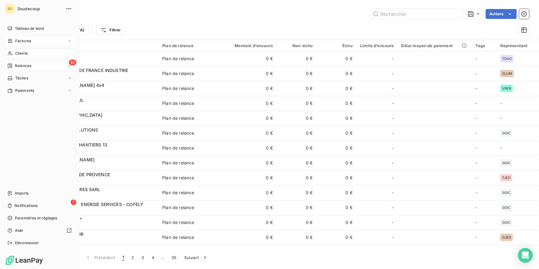
click at [22, 51] on span "Clients" at bounding box center [21, 54] width 12 height 6
click at [16, 51] on span "Clients" at bounding box center [21, 54] width 12 height 6
click at [22, 38] on span "Factures" at bounding box center [23, 41] width 16 height 6
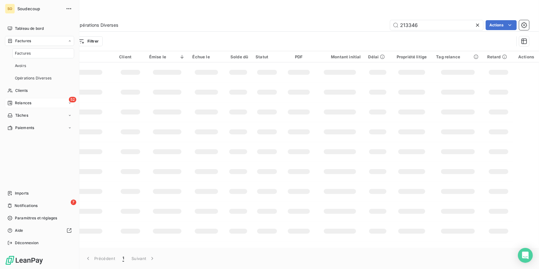
click at [23, 102] on span "Relances" at bounding box center [23, 103] width 16 height 6
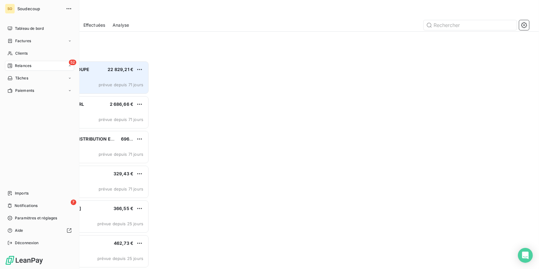
scroll to position [204, 115]
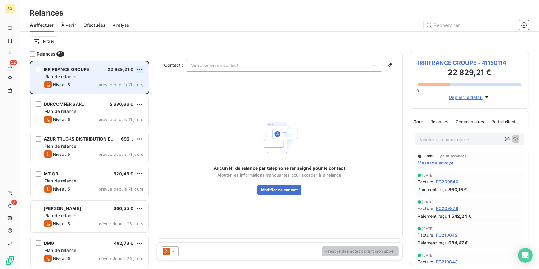
click at [136, 69] on html "SO 52 7 Relances À effectuer À venir Effectuées Analyse Filtrer Relances 52 IRR…" at bounding box center [269, 134] width 539 height 269
click at [122, 95] on div "Passer cette action" at bounding box center [113, 93] width 56 height 10
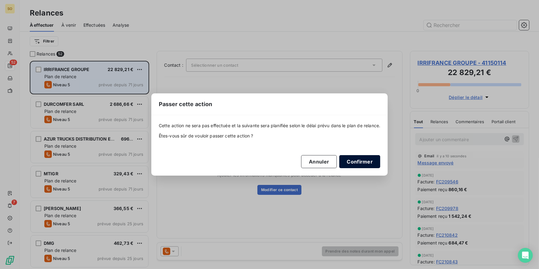
click at [362, 160] on button "Confirmer" at bounding box center [359, 161] width 41 height 13
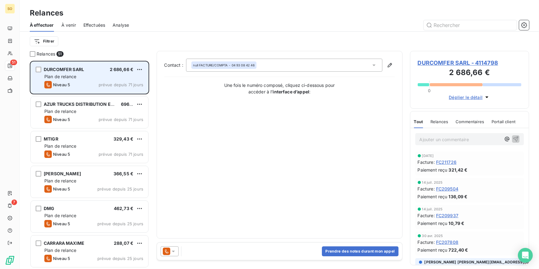
click at [443, 60] on span "DURCOMFER SARL - 4114798" at bounding box center [470, 63] width 104 height 8
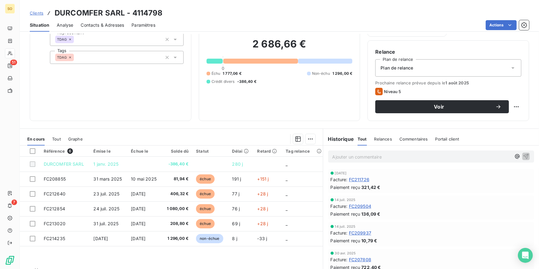
scroll to position [56, 0]
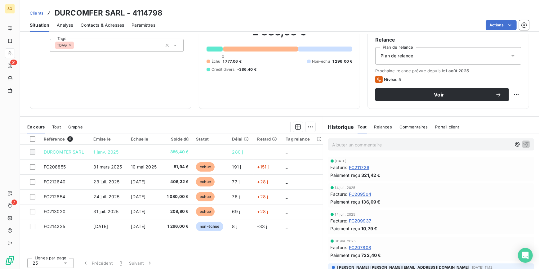
click at [93, 28] on div "Contacts & Adresses" at bounding box center [102, 25] width 43 height 13
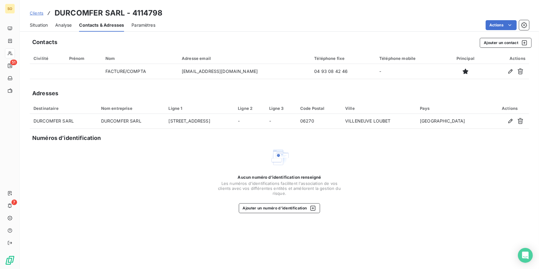
click at [41, 23] on span "Situation" at bounding box center [39, 25] width 18 height 6
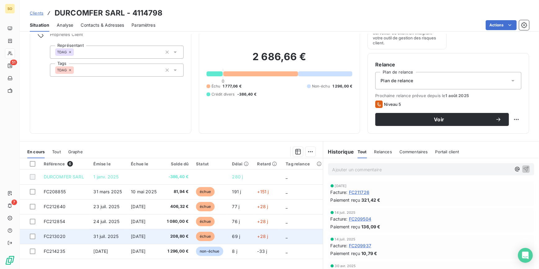
scroll to position [58, 0]
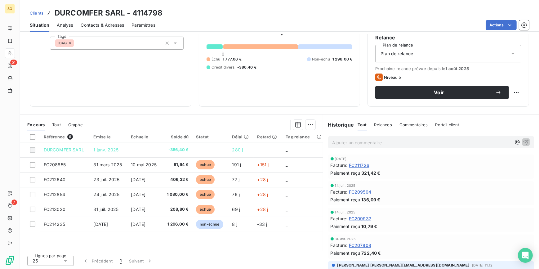
click at [93, 23] on span "Contacts & Adresses" at bounding box center [102, 25] width 43 height 6
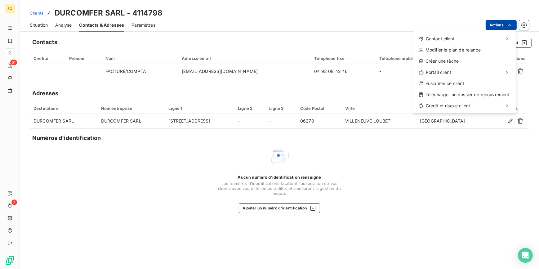
click at [504, 21] on html "SO 51 7 Clients DURCOMFER SARL - 4114798 Situation Analyse Contacts & Adresses …" at bounding box center [269, 134] width 539 height 269
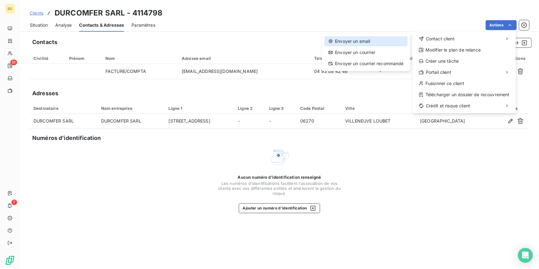
click at [363, 42] on div "Envoyer un email" at bounding box center [365, 41] width 83 height 10
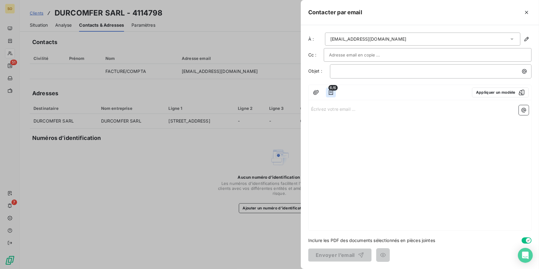
click at [331, 92] on icon "button" at bounding box center [331, 92] width 4 height 5
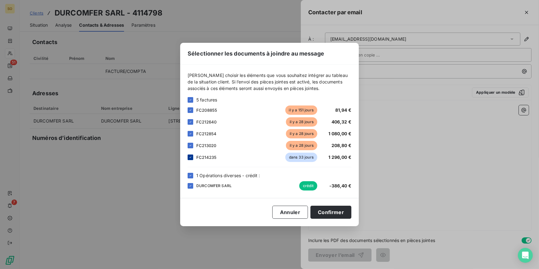
click at [191, 158] on icon at bounding box center [191, 157] width 4 height 4
click at [189, 176] on icon at bounding box center [191, 176] width 4 height 4
click at [331, 214] on button "Confirmer" at bounding box center [330, 212] width 41 height 13
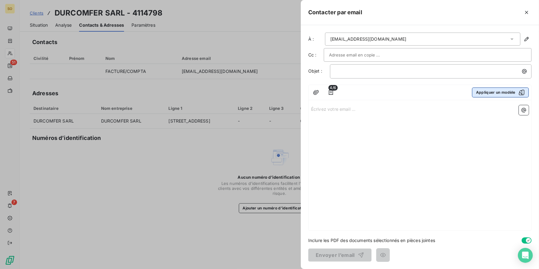
click at [486, 91] on button "Appliquer un modèle" at bounding box center [500, 92] width 57 height 10
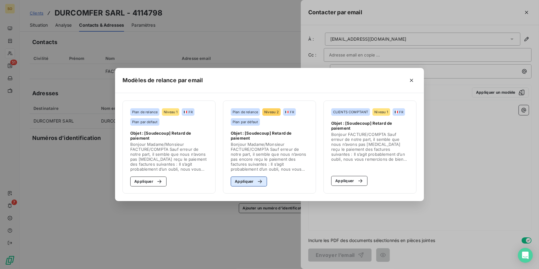
click at [260, 178] on button "Appliquer" at bounding box center [249, 181] width 36 height 10
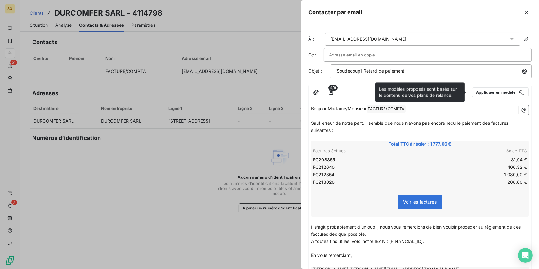
click at [367, 54] on input "text" at bounding box center [362, 54] width 67 height 9
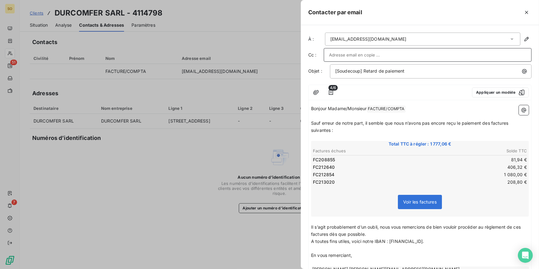
click at [367, 55] on input "text" at bounding box center [427, 54] width 197 height 9
click at [376, 107] on span "FACTURE/COMPTA ﻿" at bounding box center [386, 108] width 38 height 7
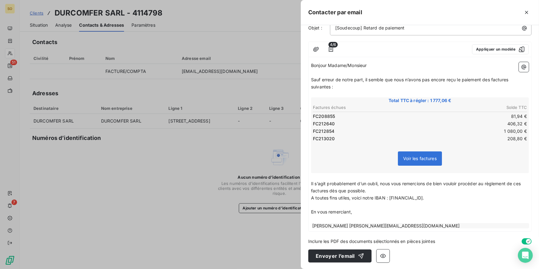
scroll to position [43, 0]
click at [355, 257] on div "button" at bounding box center [359, 255] width 9 height 6
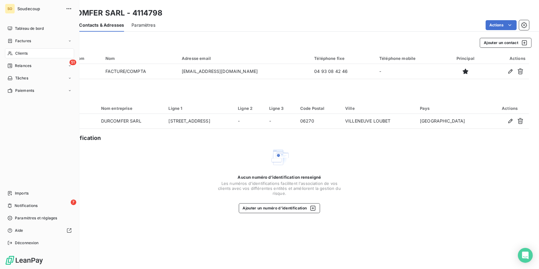
click at [16, 49] on div "Clients" at bounding box center [39, 53] width 69 height 10
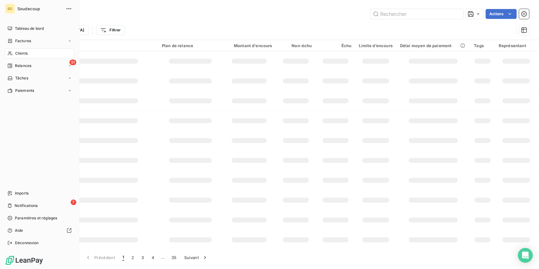
click at [18, 51] on span "Clients" at bounding box center [21, 54] width 12 height 6
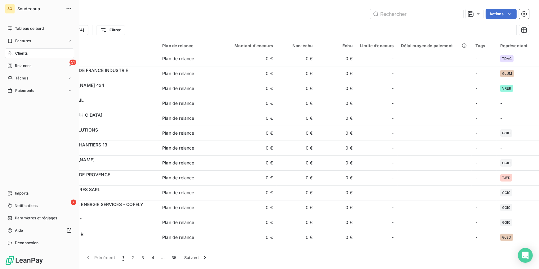
click at [13, 51] on div "Clients" at bounding box center [39, 53] width 69 height 10
click at [16, 51] on span "Clients" at bounding box center [21, 54] width 12 height 6
click at [28, 66] on span "Relances" at bounding box center [23, 66] width 16 height 6
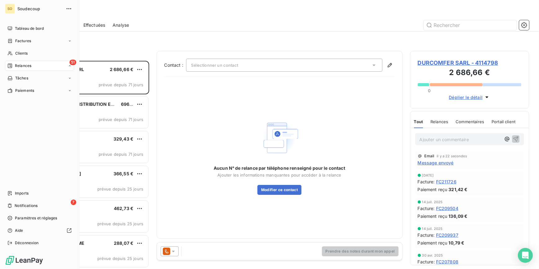
scroll to position [204, 115]
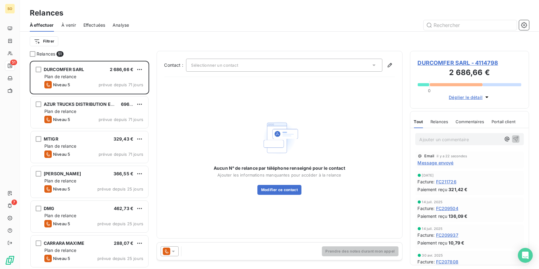
click at [440, 142] on p "Ajouter un commentaire ﻿" at bounding box center [461, 140] width 82 height 8
click at [431, 59] on span "DURCOMFER SARL - 4114798" at bounding box center [470, 63] width 104 height 8
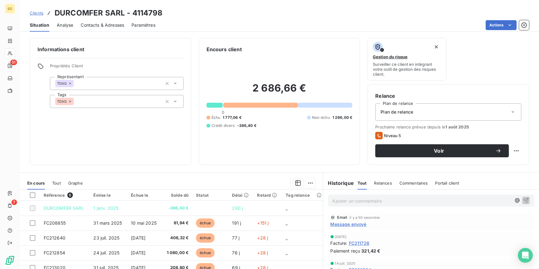
click at [347, 201] on p "Ajouter un commentaire ﻿" at bounding box center [421, 201] width 179 height 8
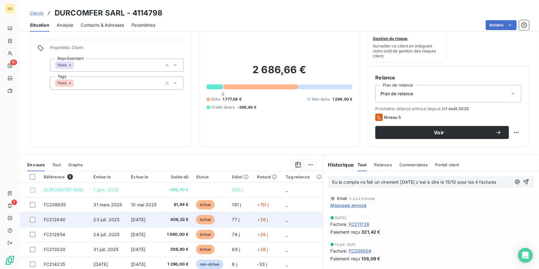
scroll to position [28, 0]
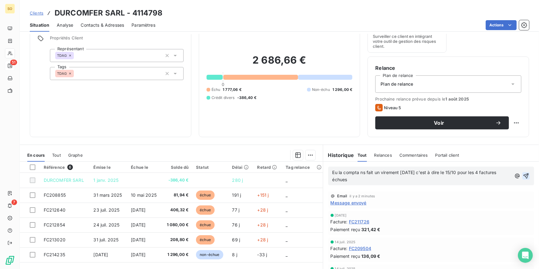
click at [523, 175] on icon "button" at bounding box center [525, 175] width 5 height 5
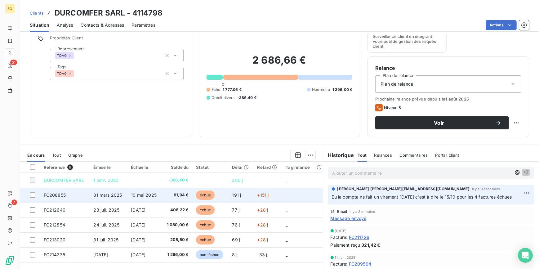
click at [207, 194] on span "échue" at bounding box center [205, 194] width 19 height 9
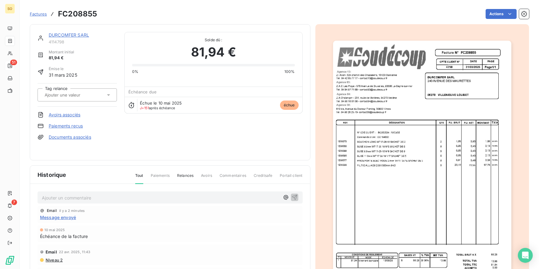
click at [485, 14] on html "SO 51 7 Factures FC208855 Actions DURCOMFER SARL 4114798 Montant initial 81,94 …" at bounding box center [269, 134] width 539 height 269
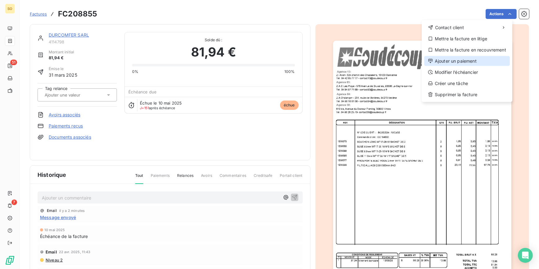
click at [454, 59] on div "Ajouter un paiement" at bounding box center [467, 61] width 86 height 10
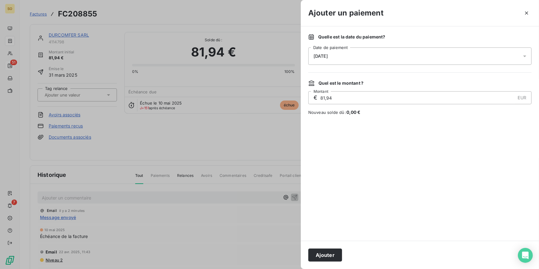
click at [328, 55] on span "[DATE]" at bounding box center [320, 56] width 14 height 5
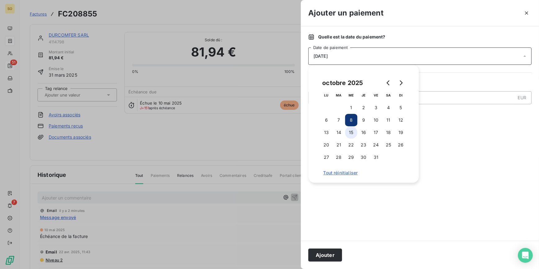
click at [354, 132] on button "15" at bounding box center [351, 132] width 12 height 12
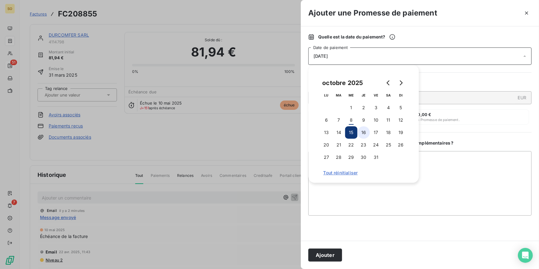
click at [365, 132] on button "16" at bounding box center [364, 132] width 12 height 12
click at [324, 255] on button "Ajouter" at bounding box center [325, 254] width 34 height 13
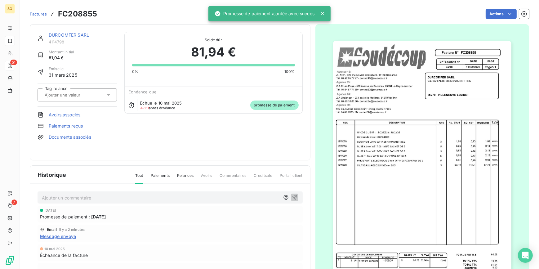
drag, startPoint x: 73, startPoint y: 31, endPoint x: 72, endPoint y: 34, distance: 3.5
click at [73, 32] on div "DURCOMFER SARL 4114798 Montant initial 81,94 € Émise le [DATE] Tag relance Avoi…" at bounding box center [170, 92] width 281 height 136
click at [72, 34] on link "DURCOMFER SARL" at bounding box center [69, 34] width 40 height 5
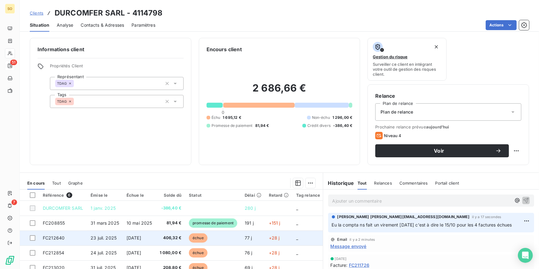
click at [199, 240] on span "échue" at bounding box center [198, 237] width 19 height 9
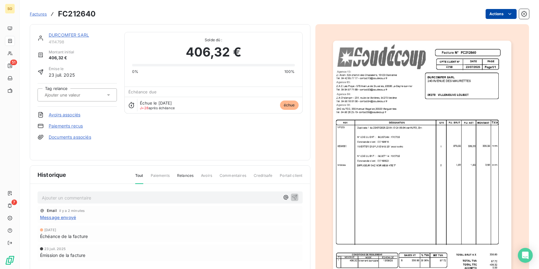
click at [491, 11] on html "SO 51 7 Factures FC212640 Actions DURCOMFER SARL 4114798 Montant initial 406,32…" at bounding box center [269, 134] width 539 height 269
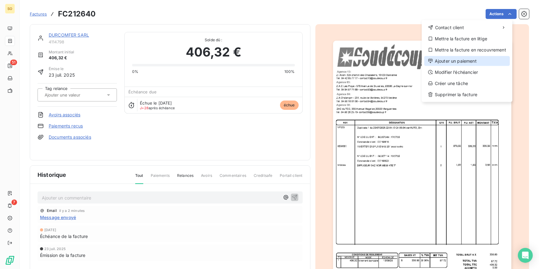
click at [448, 63] on div "Ajouter un paiement" at bounding box center [467, 61] width 86 height 10
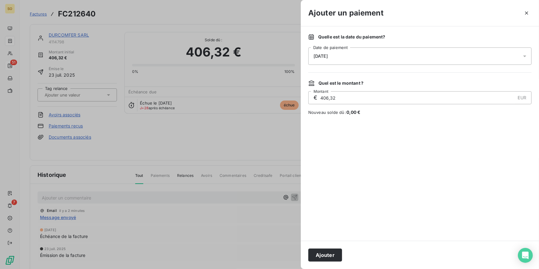
click at [328, 54] on span "[DATE]" at bounding box center [320, 56] width 14 height 5
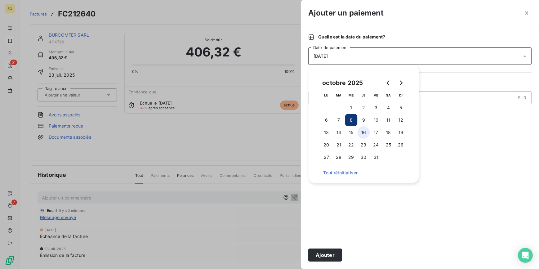
click at [363, 131] on button "16" at bounding box center [364, 132] width 12 height 12
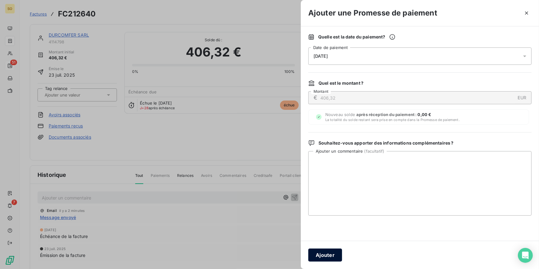
click at [325, 259] on button "Ajouter" at bounding box center [325, 254] width 34 height 13
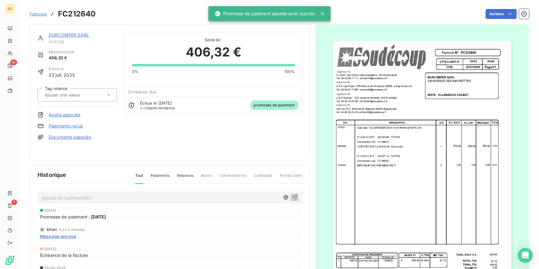
click at [60, 34] on link "DURCOMFER SARL" at bounding box center [69, 34] width 40 height 5
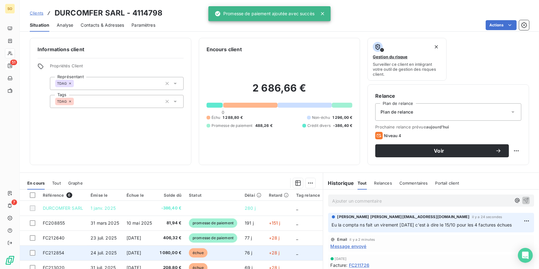
click at [204, 252] on span "échue" at bounding box center [198, 252] width 19 height 9
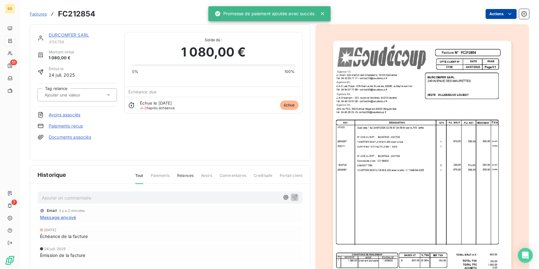
click at [493, 10] on html "SO 51 7 Factures FC212854 Actions DURCOMFER SARL 4114798 Montant initial 1 080,…" at bounding box center [269, 134] width 539 height 269
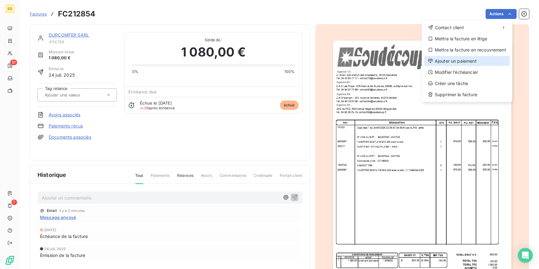
click at [461, 59] on div "Ajouter un paiement" at bounding box center [467, 61] width 86 height 10
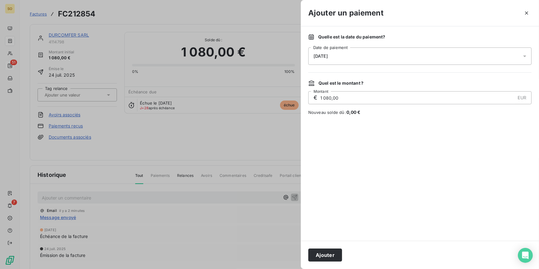
click at [346, 58] on div "[DATE]" at bounding box center [419, 55] width 223 height 17
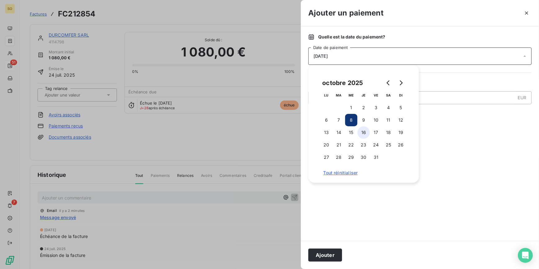
click at [362, 133] on button "16" at bounding box center [364, 132] width 12 height 12
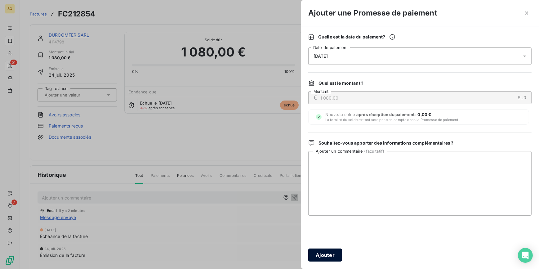
click at [334, 253] on button "Ajouter" at bounding box center [325, 254] width 34 height 13
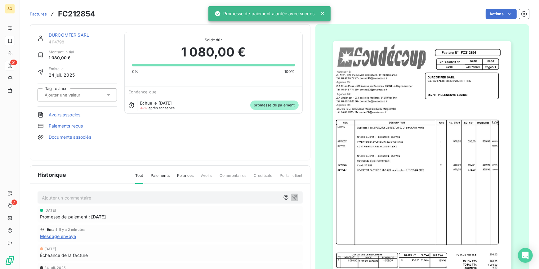
click at [77, 32] on link "DURCOMFER SARL" at bounding box center [69, 34] width 40 height 5
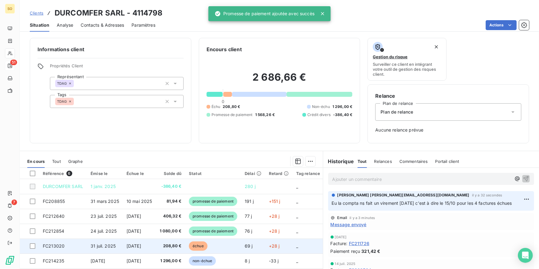
click at [207, 246] on span "échue" at bounding box center [198, 245] width 19 height 9
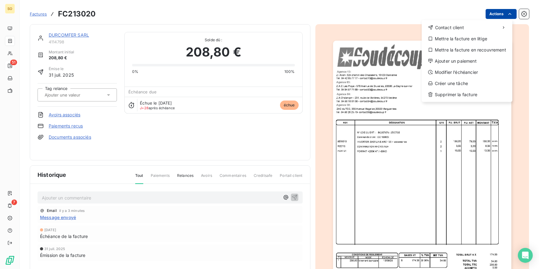
click at [492, 15] on html "SO 51 7 Factures FC213020 Actions Contact client Mettre la facture en litige Me…" at bounding box center [269, 134] width 539 height 269
click at [455, 59] on div "Ajouter un paiement" at bounding box center [467, 61] width 86 height 10
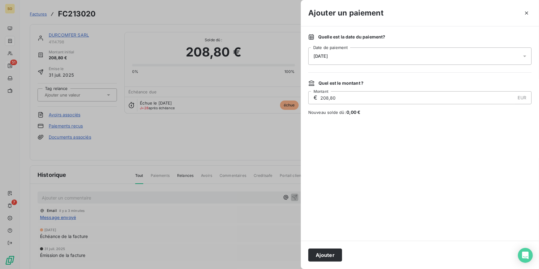
click at [328, 49] on div "[DATE]" at bounding box center [419, 55] width 223 height 17
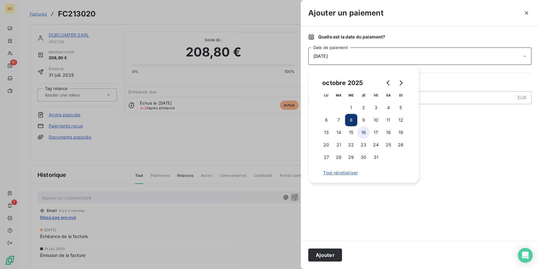
click at [363, 129] on button "16" at bounding box center [364, 132] width 12 height 12
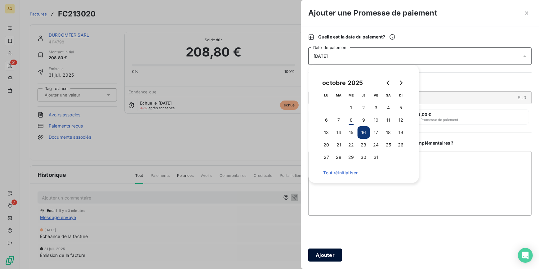
click at [319, 256] on button "Ajouter" at bounding box center [325, 254] width 34 height 13
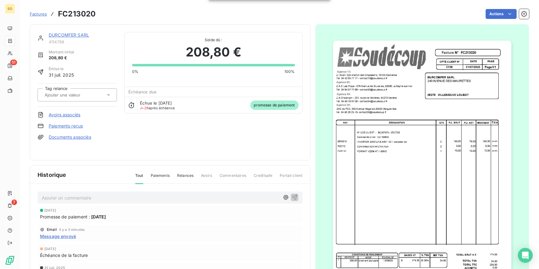
click at [73, 36] on link "DURCOMFER SARL" at bounding box center [69, 34] width 40 height 5
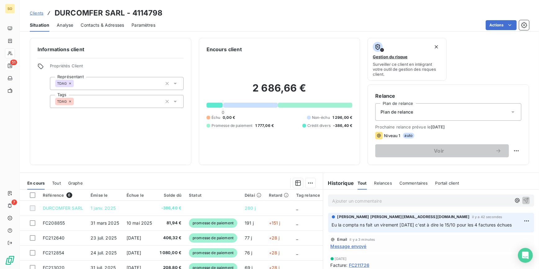
click at [40, 11] on span "Clients" at bounding box center [37, 13] width 14 height 5
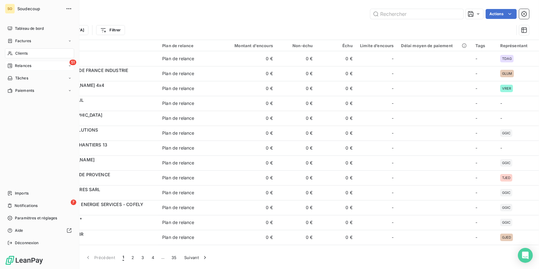
click at [19, 65] on span "Relances" at bounding box center [23, 66] width 16 height 6
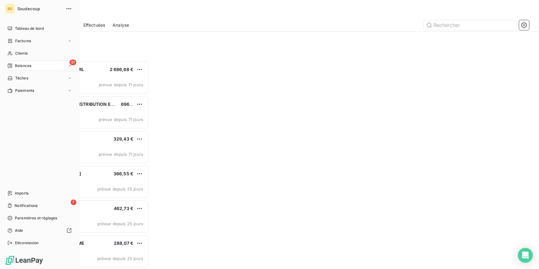
scroll to position [204, 115]
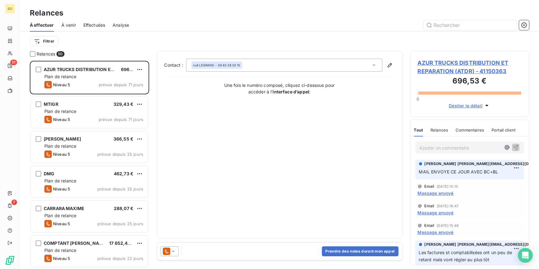
click at [474, 62] on span "AZUR TRUCKS DISTRIBUTION ET REPARATION (ATDR) - 41150363" at bounding box center [470, 67] width 104 height 17
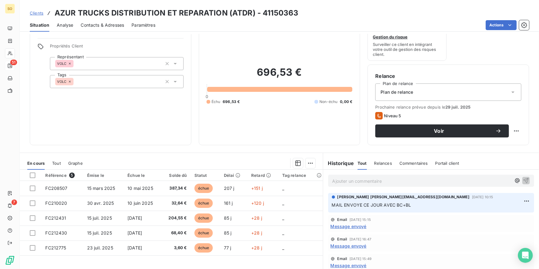
scroll to position [28, 0]
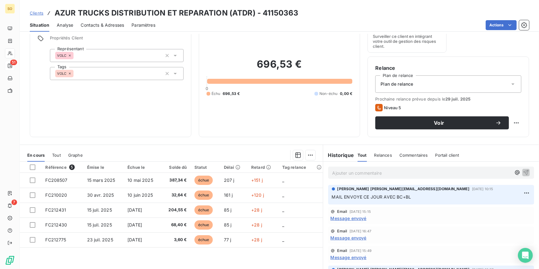
click at [102, 26] on span "Contacts & Adresses" at bounding box center [102, 25] width 43 height 6
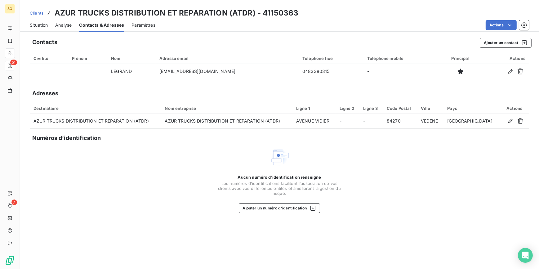
click at [42, 22] on span "Situation" at bounding box center [39, 25] width 18 height 6
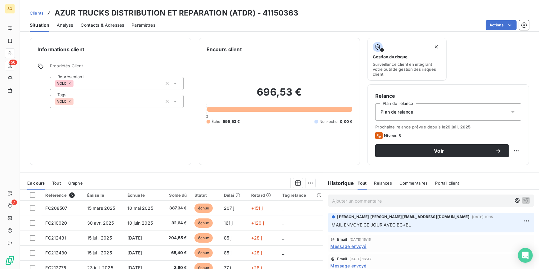
click at [113, 22] on span "Contacts & Adresses" at bounding box center [102, 25] width 43 height 6
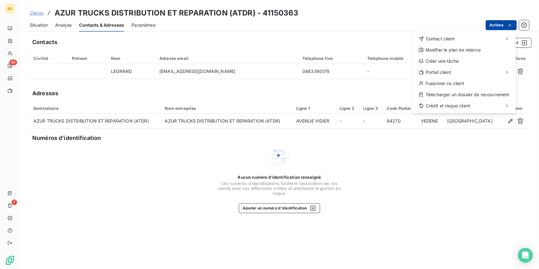
click at [491, 24] on html "SO 50 7 Clients AZUR TRUCKS DISTRIBUTION ET REPARATION (ATDR) - 41150363 Situat…" at bounding box center [269, 134] width 539 height 269
click at [442, 41] on span "Contact client" at bounding box center [440, 39] width 29 height 6
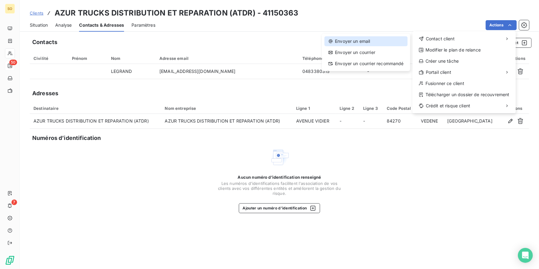
click at [372, 37] on div "Envoyer un email" at bounding box center [365, 41] width 83 height 10
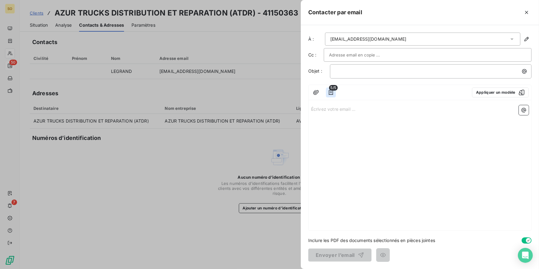
click at [329, 91] on icon "button" at bounding box center [331, 92] width 6 height 6
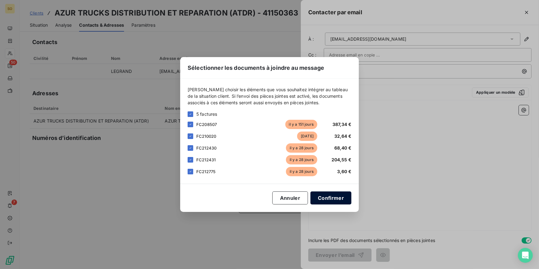
click at [334, 198] on button "Confirmer" at bounding box center [330, 197] width 41 height 13
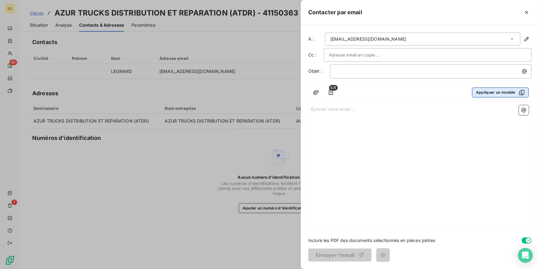
click at [490, 92] on button "Appliquer un modèle" at bounding box center [500, 92] width 57 height 10
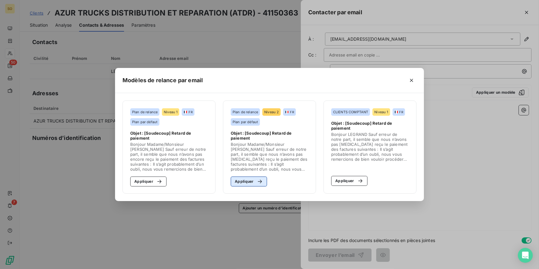
click at [264, 180] on button "Appliquer" at bounding box center [249, 181] width 36 height 10
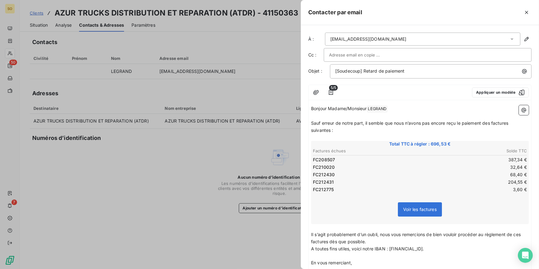
click at [382, 109] on span "LEGRAND ﻿" at bounding box center [377, 108] width 20 height 7
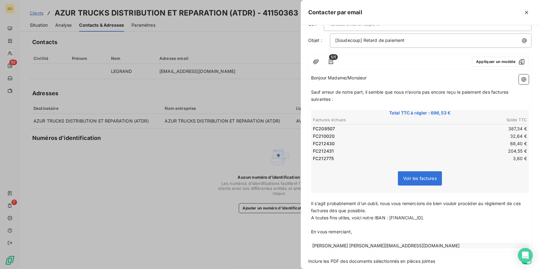
scroll to position [51, 0]
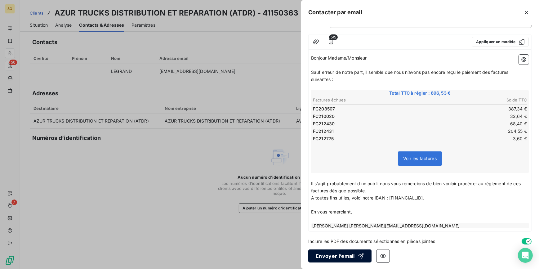
click at [345, 255] on button "Envoyer l’email" at bounding box center [339, 255] width 63 height 13
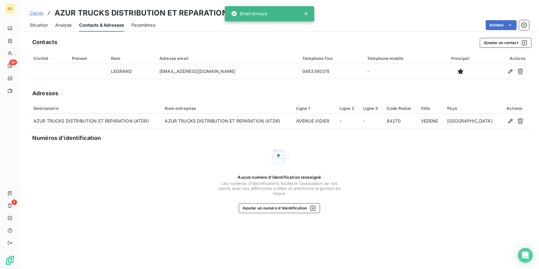
click at [37, 24] on span "Situation" at bounding box center [39, 25] width 18 height 6
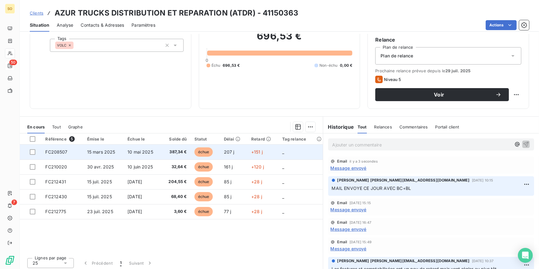
scroll to position [28, 0]
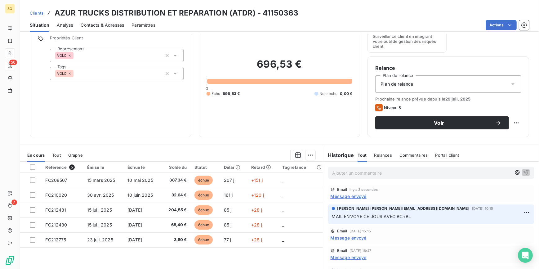
click at [122, 25] on span "Contacts & Adresses" at bounding box center [102, 25] width 43 height 6
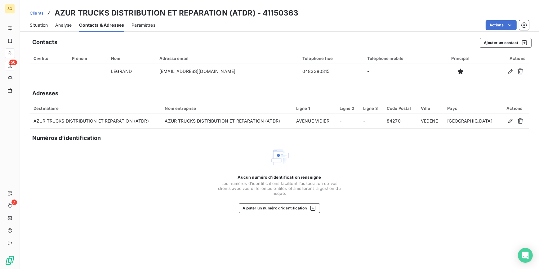
click at [41, 26] on span "Situation" at bounding box center [39, 25] width 18 height 6
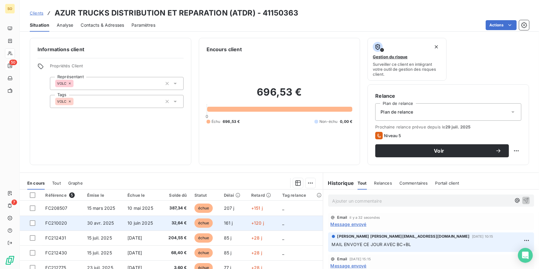
scroll to position [56, 0]
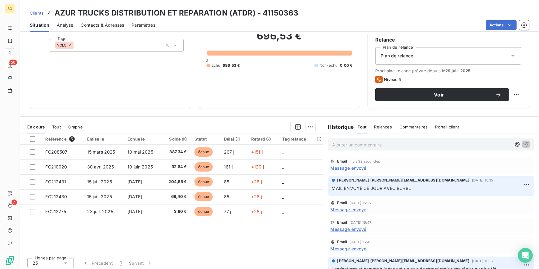
click at [359, 168] on span "Message envoyé" at bounding box center [349, 168] width 36 height 7
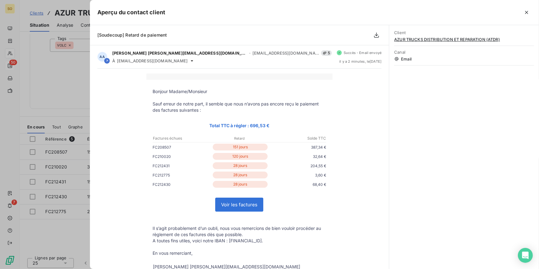
click at [54, 83] on div at bounding box center [269, 134] width 539 height 269
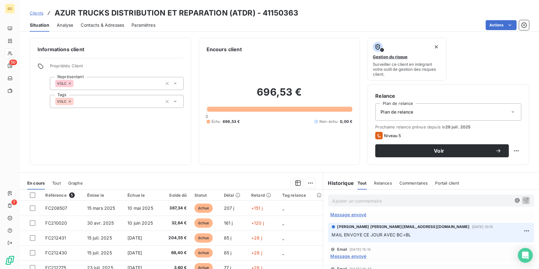
scroll to position [0, 0]
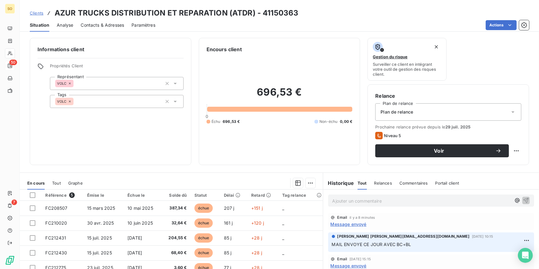
click at [334, 224] on span "Message envoyé" at bounding box center [349, 224] width 36 height 7
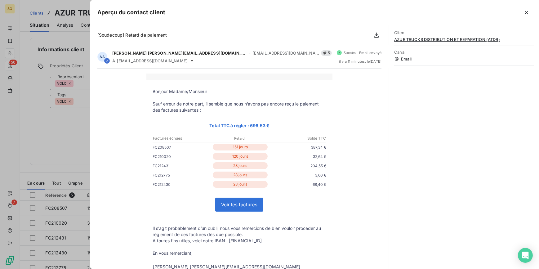
click at [64, 130] on div at bounding box center [269, 134] width 539 height 269
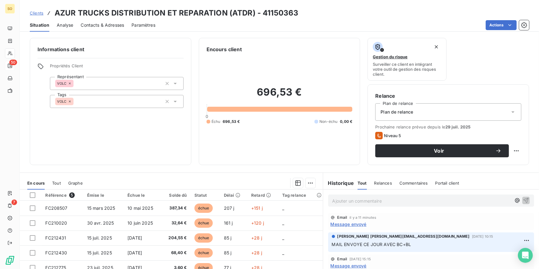
click at [35, 11] on span "Clients" at bounding box center [37, 13] width 14 height 5
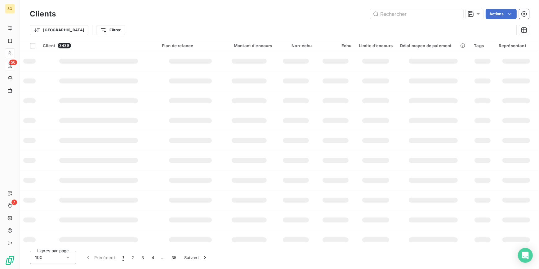
click at [165, 189] on td at bounding box center [190, 180] width 64 height 20
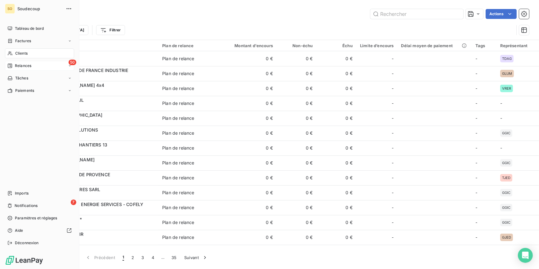
click at [20, 64] on span "Relances" at bounding box center [23, 66] width 16 height 6
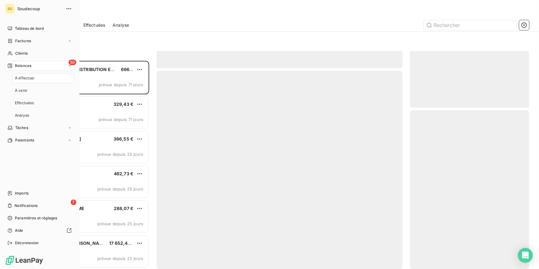
scroll to position [204, 115]
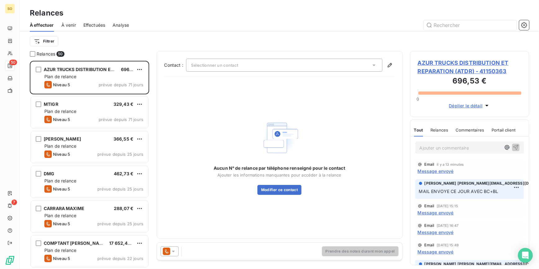
click at [436, 149] on p "Ajouter un commentaire ﻿" at bounding box center [461, 148] width 82 height 8
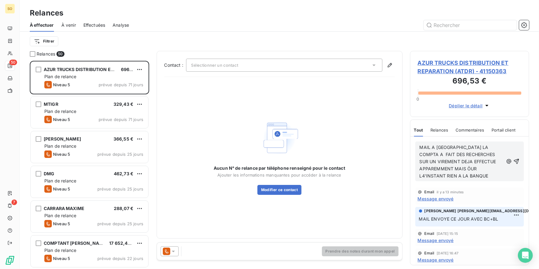
click at [468, 169] on span "MAIL A [GEOGRAPHIC_DATA] LA COMPTA A FAIT DES RECHERCHES SUR UN VIREMENT DEJA E…" at bounding box center [459, 162] width 78 height 34
click at [474, 167] on span "MAIL A [GEOGRAPHIC_DATA] LA COMPTA A FAIT DES RECHERCHES SUR UN VIREMENT DEJA E…" at bounding box center [459, 162] width 78 height 34
click at [425, 175] on span "MAIL A [GEOGRAPHIC_DATA] LA COMPTA A FAIT DES RECHERCHES SUR UN VIREMENT DEJA E…" at bounding box center [459, 162] width 78 height 34
click at [515, 161] on icon "button" at bounding box center [516, 161] width 6 height 6
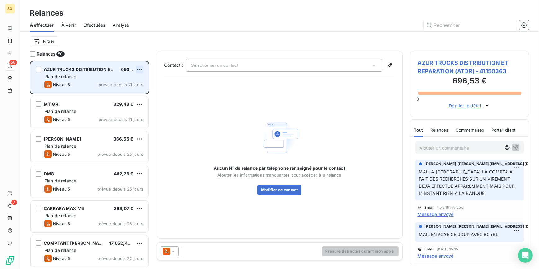
click at [142, 69] on html "SO 50 7 Relances À effectuer À venir Effectuées Analyse Filtrer Relances 50 AZU…" at bounding box center [269, 134] width 539 height 269
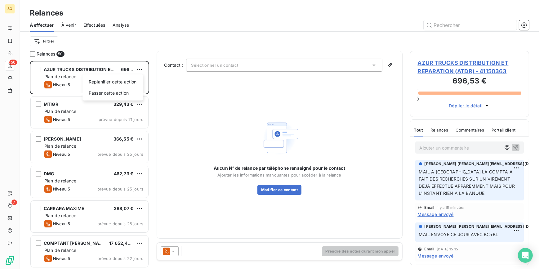
click at [87, 68] on html "SO 50 7 Relances À effectuer À venir Effectuées Analyse Filtrer Relances 50 AZU…" at bounding box center [269, 134] width 539 height 269
click at [460, 67] on span "AZUR TRUCKS DISTRIBUTION ET REPARATION (ATDR) - 41150363" at bounding box center [470, 67] width 104 height 17
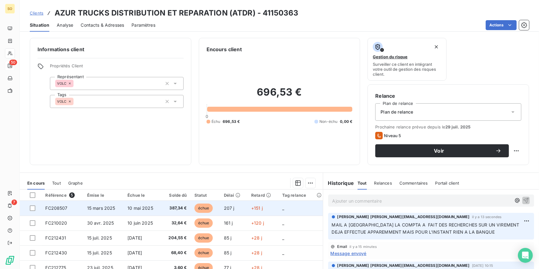
scroll to position [56, 0]
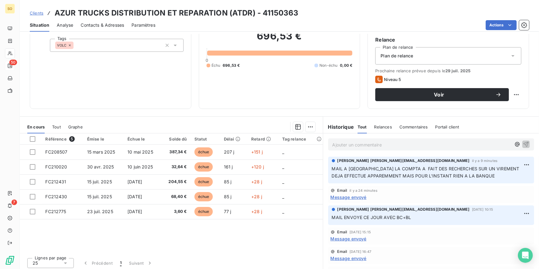
click at [367, 148] on p "Ajouter un commentaire ﻿" at bounding box center [421, 145] width 179 height 8
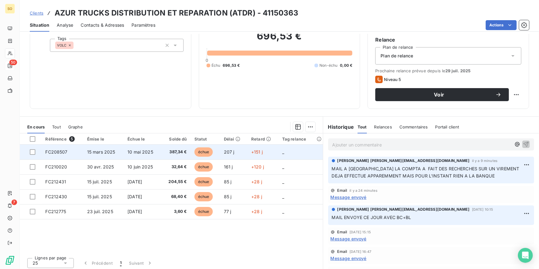
click at [205, 149] on span "échue" at bounding box center [203, 151] width 19 height 9
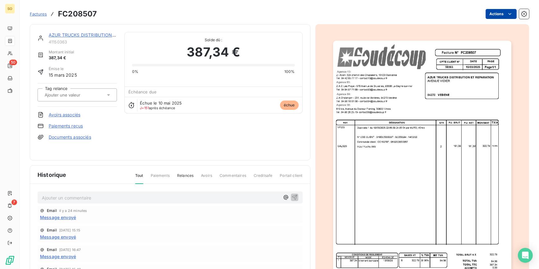
click at [487, 14] on html "SO 50 7 Factures FC208507 Actions AZUR TRUCKS DISTRIBUTION ET REPARATION (ATDR)…" at bounding box center [269, 134] width 539 height 269
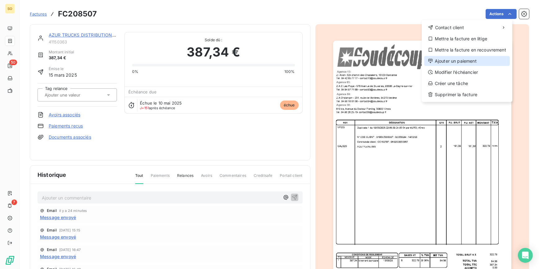
click at [451, 60] on div "Ajouter un paiement" at bounding box center [467, 61] width 86 height 10
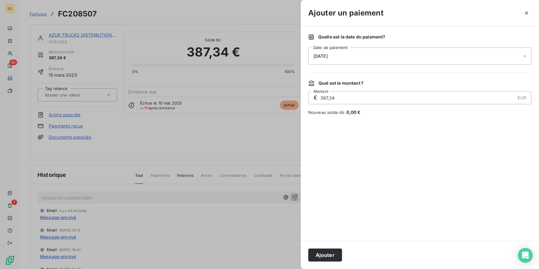
click at [328, 56] on span "[DATE]" at bounding box center [320, 56] width 14 height 5
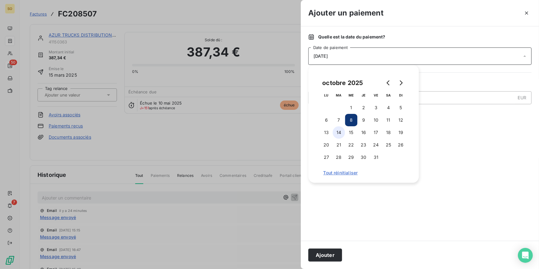
click at [336, 133] on button "14" at bounding box center [339, 132] width 12 height 12
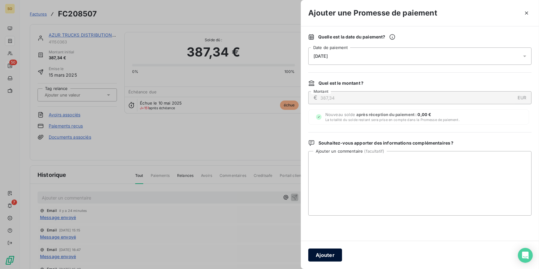
click at [310, 256] on button "Ajouter" at bounding box center [325, 254] width 34 height 13
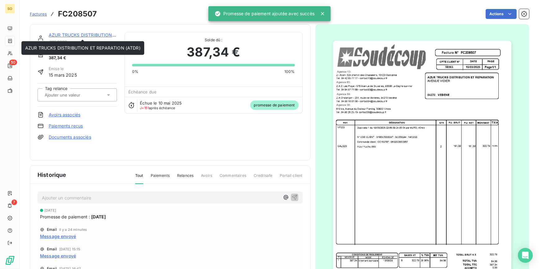
click at [81, 36] on link "AZUR TRUCKS DISTRIBUTION ET REPARATION (ATDR)" at bounding box center [106, 34] width 115 height 5
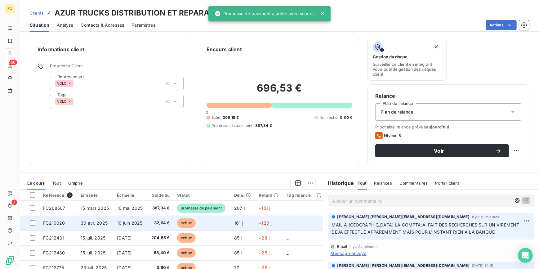
click at [180, 220] on span "échue" at bounding box center [186, 222] width 19 height 9
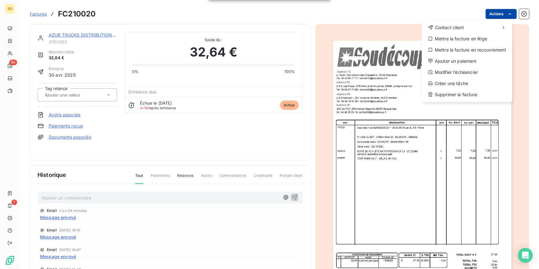
click at [493, 9] on html "SO 50 7 Factures FC210020 Actions Contact client Mettre la facture en litige Me…" at bounding box center [269, 134] width 539 height 269
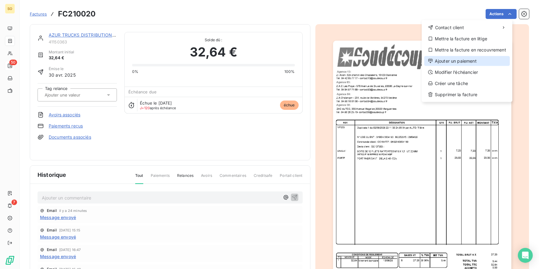
click at [432, 61] on icon at bounding box center [430, 61] width 5 height 5
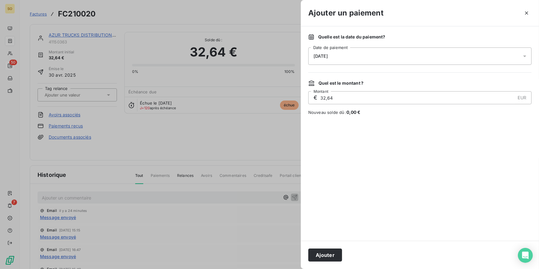
click at [328, 54] on span "[DATE]" at bounding box center [320, 56] width 14 height 5
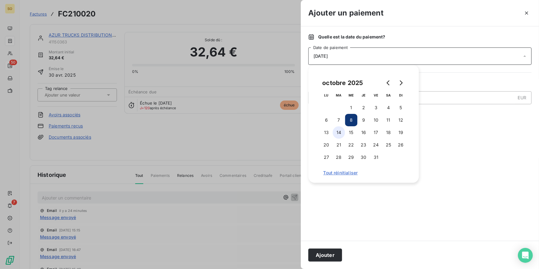
click at [340, 130] on button "14" at bounding box center [339, 132] width 12 height 12
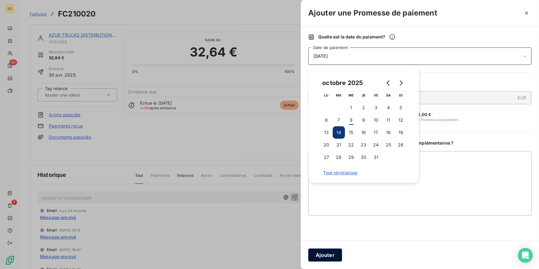
click at [327, 254] on button "Ajouter" at bounding box center [325, 254] width 34 height 13
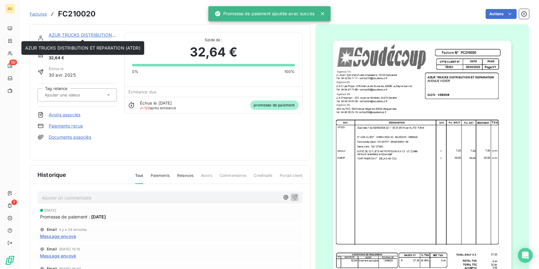
click at [68, 36] on link "AZUR TRUCKS DISTRIBUTION ET REPARATION (ATDR)" at bounding box center [106, 34] width 115 height 5
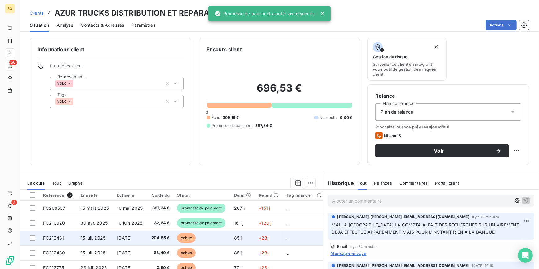
click at [184, 236] on span "échue" at bounding box center [186, 237] width 19 height 9
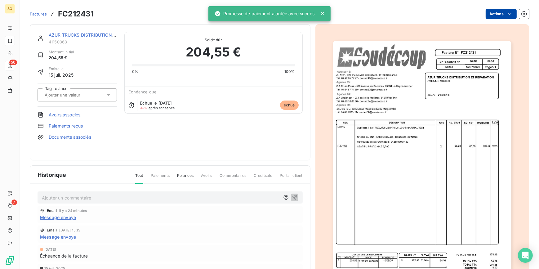
click at [486, 14] on html "SO 50 7 Factures FC212431 Actions AZUR TRUCKS DISTRIBUTION ET REPARATION (ATDR)…" at bounding box center [269, 134] width 539 height 269
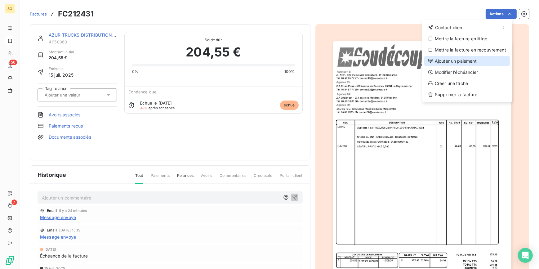
click at [456, 60] on div "Ajouter un paiement" at bounding box center [467, 61] width 86 height 10
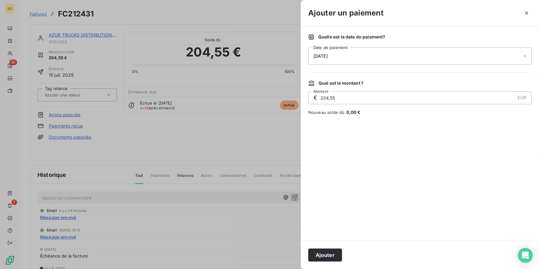
click at [327, 54] on span "[DATE]" at bounding box center [320, 56] width 14 height 5
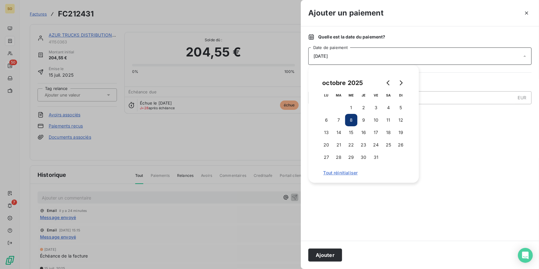
drag, startPoint x: 338, startPoint y: 131, endPoint x: 325, endPoint y: 173, distance: 44.0
click at [338, 131] on button "14" at bounding box center [339, 132] width 12 height 12
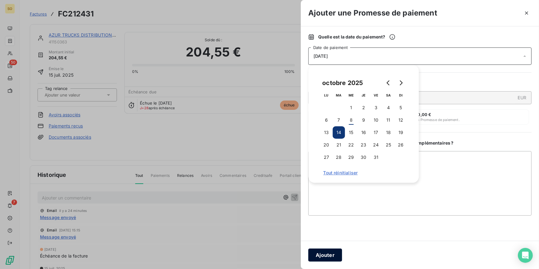
click at [318, 254] on button "Ajouter" at bounding box center [325, 254] width 34 height 13
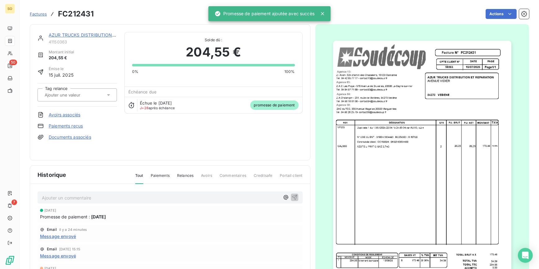
click at [81, 35] on link "AZUR TRUCKS DISTRIBUTION ET REPARATION (ATDR)" at bounding box center [106, 34] width 115 height 5
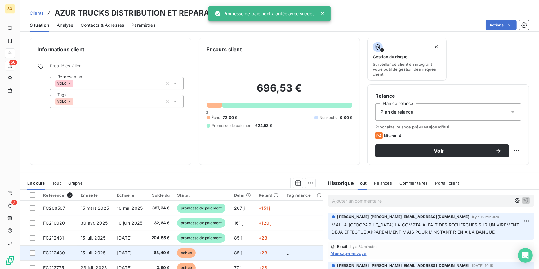
click at [187, 252] on span "échue" at bounding box center [186, 252] width 19 height 9
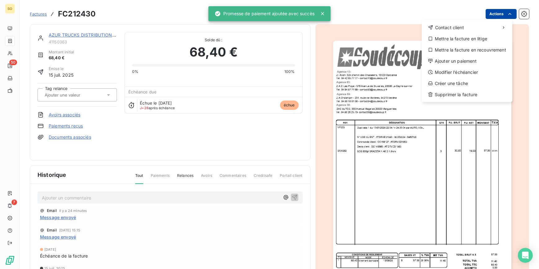
click at [489, 12] on html "SO 50 7 Factures FC212430 Actions Contact client Mettre la facture en litige Me…" at bounding box center [269, 134] width 539 height 269
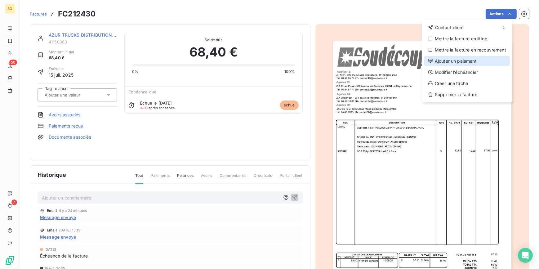
click at [454, 59] on div "Ajouter un paiement" at bounding box center [467, 61] width 86 height 10
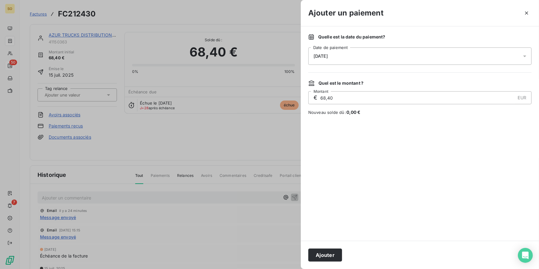
click at [328, 54] on span "[DATE]" at bounding box center [320, 56] width 14 height 5
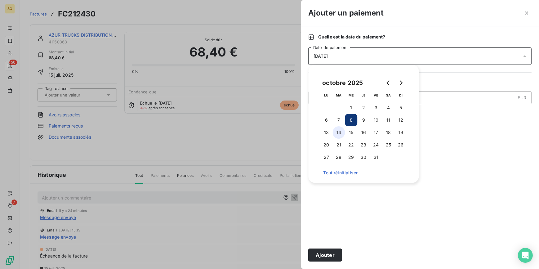
click at [336, 129] on button "14" at bounding box center [339, 132] width 12 height 12
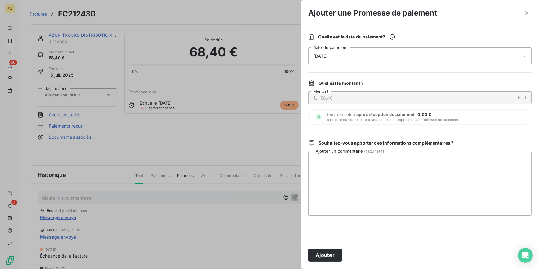
click at [322, 257] on button "Ajouter" at bounding box center [325, 254] width 34 height 13
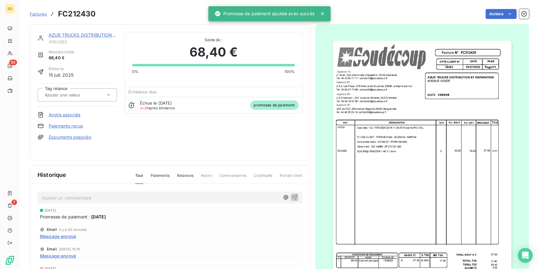
click at [82, 34] on link "AZUR TRUCKS DISTRIBUTION ET REPARATION (ATDR)" at bounding box center [106, 34] width 115 height 5
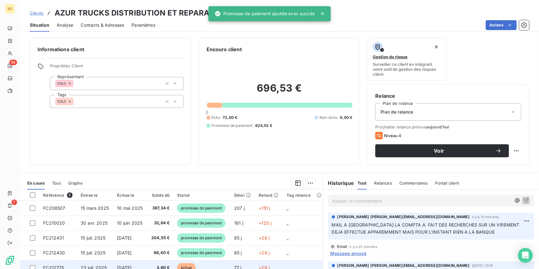
click at [189, 265] on span "échue" at bounding box center [186, 267] width 19 height 9
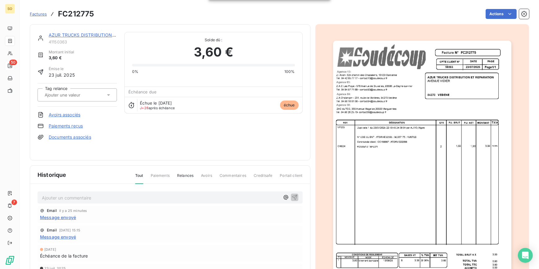
click at [492, 14] on html "SO 50 7 Factures FC212775 Actions AZUR TRUCKS DISTRIBUTION ET REPARATION (ATDR)…" at bounding box center [269, 134] width 539 height 269
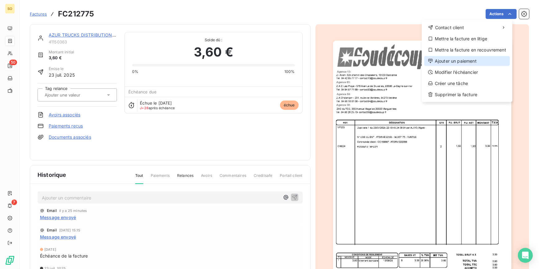
click at [444, 60] on div "Ajouter un paiement" at bounding box center [467, 61] width 86 height 10
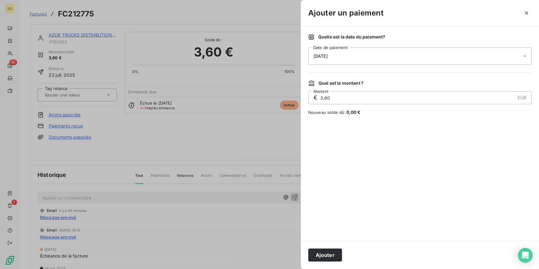
click at [323, 54] on span "[DATE]" at bounding box center [320, 56] width 14 height 5
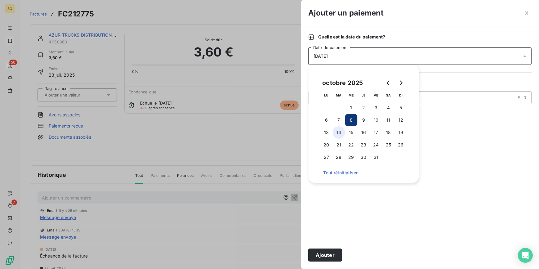
click at [338, 132] on button "14" at bounding box center [339, 132] width 12 height 12
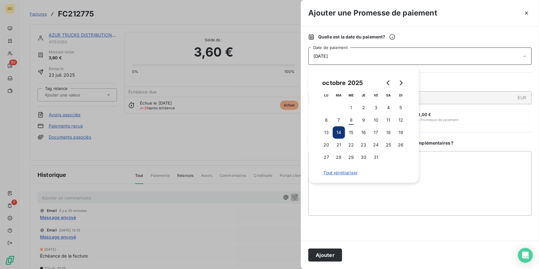
click at [319, 257] on button "Ajouter" at bounding box center [325, 254] width 34 height 13
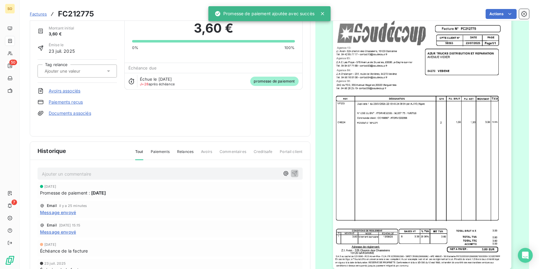
scroll to position [51, 0]
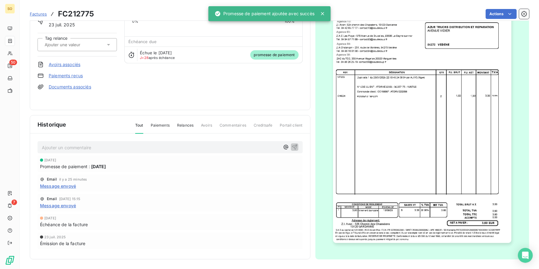
click at [40, 15] on span "Factures" at bounding box center [38, 13] width 17 height 5
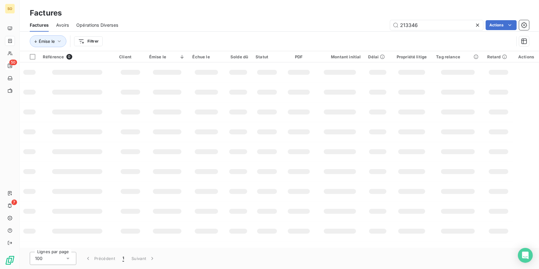
click at [478, 26] on icon at bounding box center [477, 25] width 6 height 6
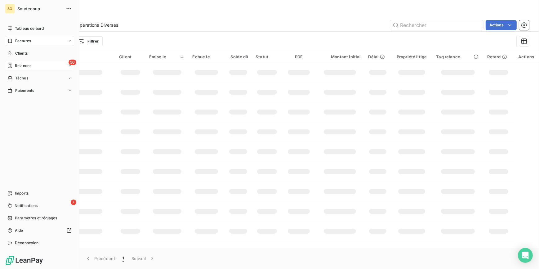
click at [22, 65] on span "Relances" at bounding box center [23, 66] width 16 height 6
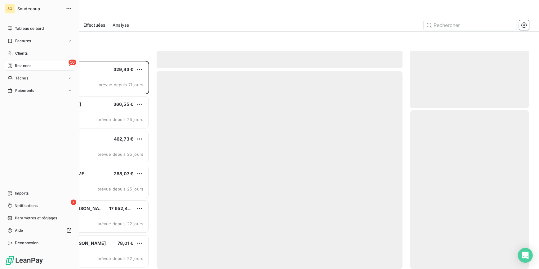
scroll to position [204, 115]
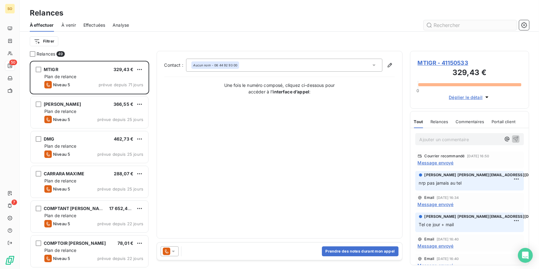
click at [456, 27] on input "text" at bounding box center [470, 25] width 93 height 10
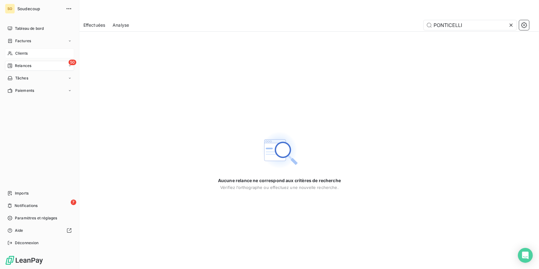
type input "PONTICELLI"
click at [19, 51] on span "Clients" at bounding box center [21, 54] width 12 height 6
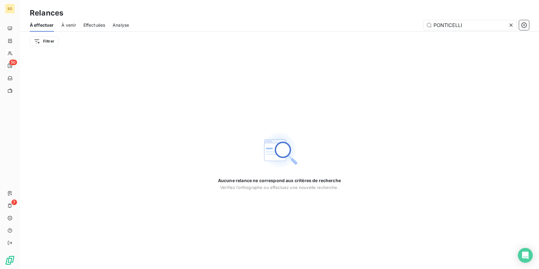
drag, startPoint x: 432, startPoint y: 25, endPoint x: 505, endPoint y: 18, distance: 73.5
click at [505, 19] on div "À effectuer À venir Effectuées Analyse PONTICELLI" at bounding box center [279, 25] width 519 height 13
type input "PONTICE"
click at [487, 47] on div "Filtrer" at bounding box center [279, 41] width 499 height 19
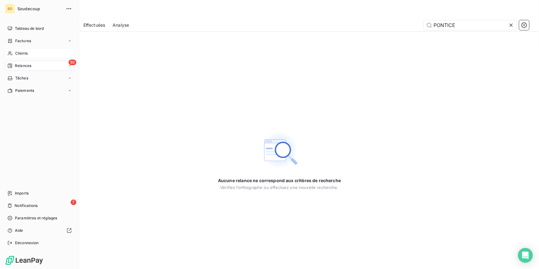
click at [29, 67] on span "Relances" at bounding box center [23, 66] width 16 height 6
click at [21, 53] on span "Clients" at bounding box center [21, 54] width 12 height 6
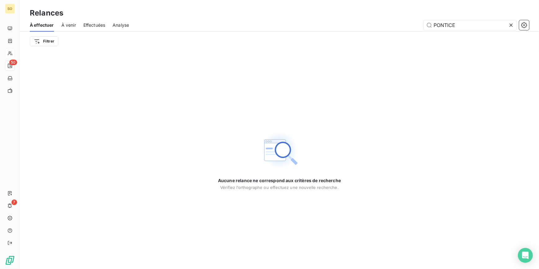
click at [510, 25] on icon at bounding box center [511, 25] width 6 height 6
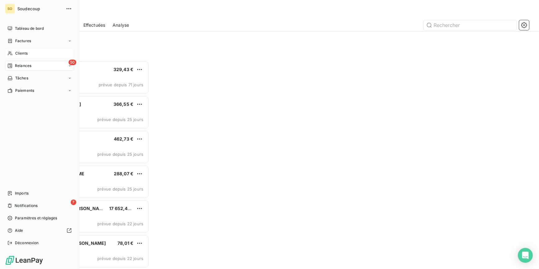
scroll to position [204, 115]
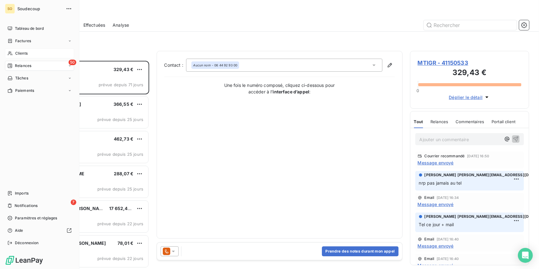
click at [27, 52] on span "Clients" at bounding box center [21, 54] width 12 height 6
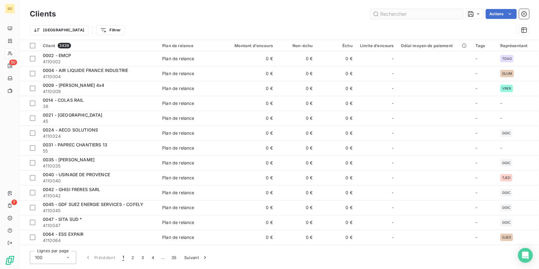
click at [400, 15] on input "text" at bounding box center [416, 14] width 93 height 10
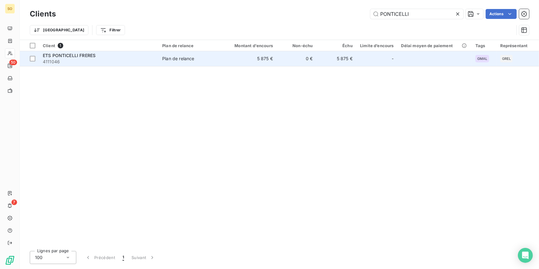
type input "PONTICELLI"
click at [81, 62] on span "4111046" at bounding box center [99, 62] width 112 height 6
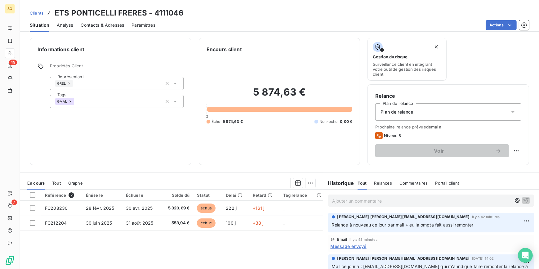
click at [355, 198] on p "Ajouter un commentaire ﻿" at bounding box center [421, 201] width 179 height 8
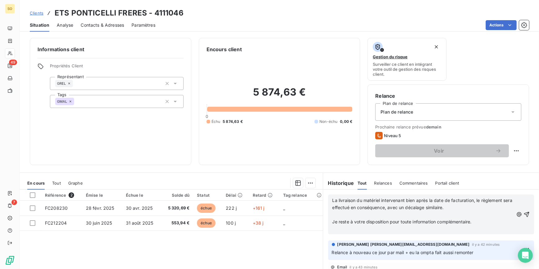
click at [467, 212] on p "﻿" at bounding box center [422, 214] width 181 height 7
drag, startPoint x: 479, startPoint y: 222, endPoint x: 328, endPoint y: 225, distance: 151.0
click at [328, 225] on div "La livraison du matériel intervenant bien après la date de facturation, le règl…" at bounding box center [431, 214] width 206 height 40
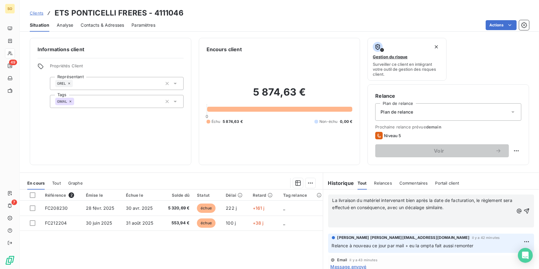
click at [337, 213] on p "﻿" at bounding box center [422, 214] width 181 height 7
click at [523, 210] on icon "button" at bounding box center [526, 211] width 6 height 6
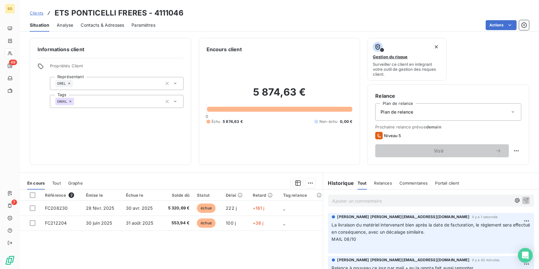
click at [109, 22] on span "Contacts & Adresses" at bounding box center [102, 25] width 43 height 6
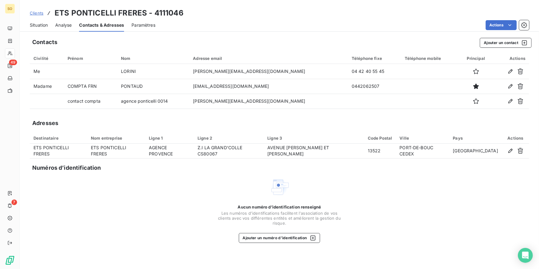
click at [36, 14] on span "Clients" at bounding box center [37, 13] width 14 height 5
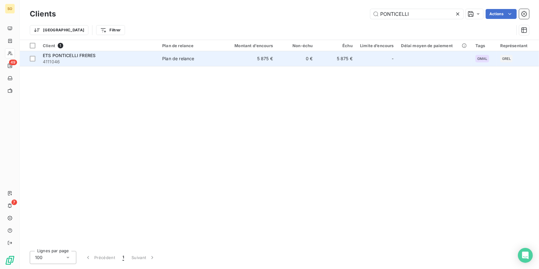
click at [241, 62] on td "5 875 €" at bounding box center [249, 58] width 53 height 15
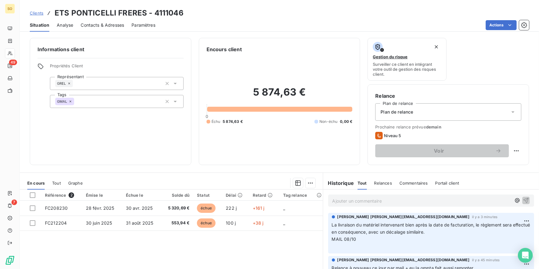
click at [42, 12] on span "Clients" at bounding box center [37, 13] width 14 height 5
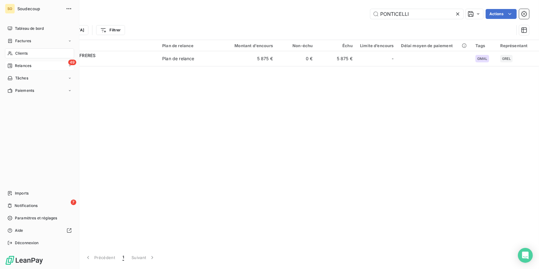
click at [16, 66] on span "Relances" at bounding box center [23, 66] width 16 height 6
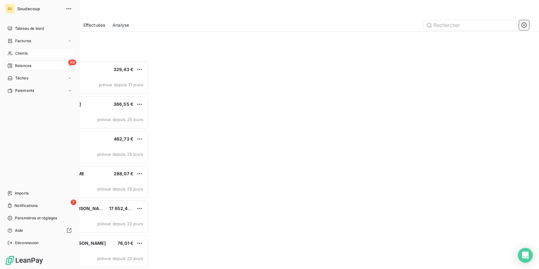
scroll to position [204, 115]
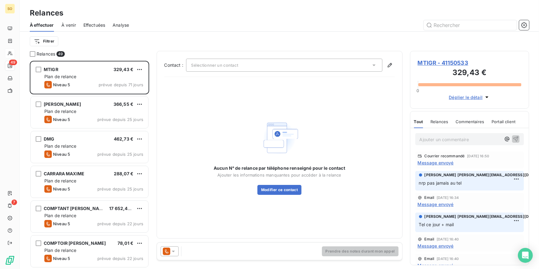
click at [436, 64] on span "MTIGR - 41150533" at bounding box center [470, 63] width 104 height 8
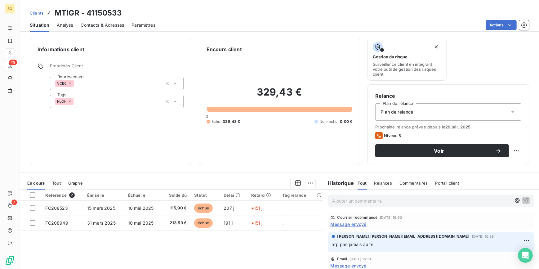
click at [112, 26] on span "Contacts & Adresses" at bounding box center [102, 25] width 43 height 6
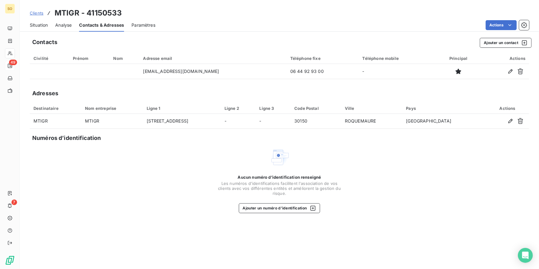
click at [42, 22] on span "Situation" at bounding box center [39, 25] width 18 height 6
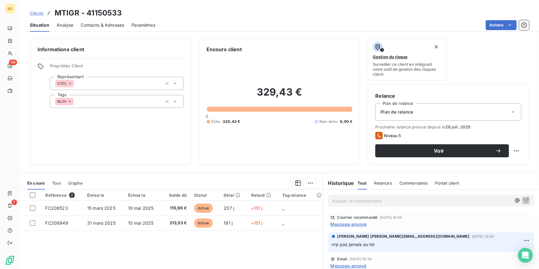
click at [100, 25] on span "Contacts & Adresses" at bounding box center [102, 25] width 43 height 6
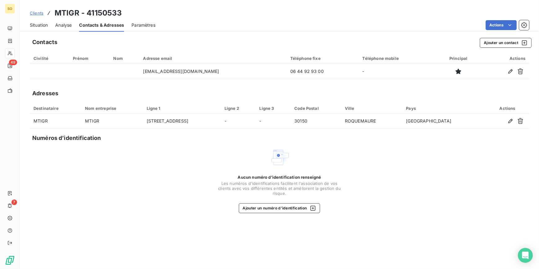
click at [38, 25] on span "Situation" at bounding box center [39, 25] width 18 height 6
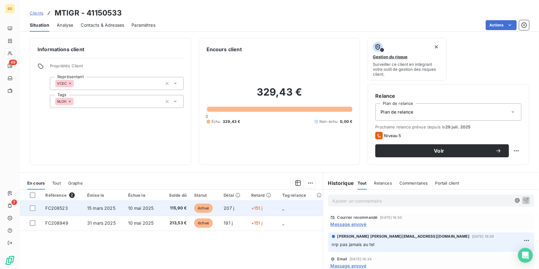
click at [197, 207] on span "échue" at bounding box center [203, 207] width 19 height 9
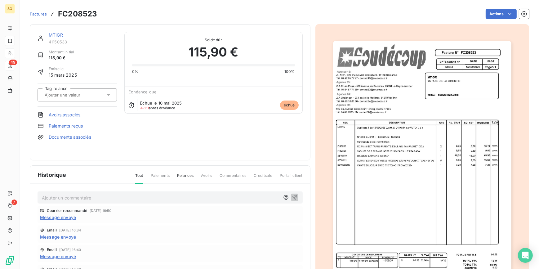
click at [378, 174] on img "button" at bounding box center [422, 167] width 178 height 252
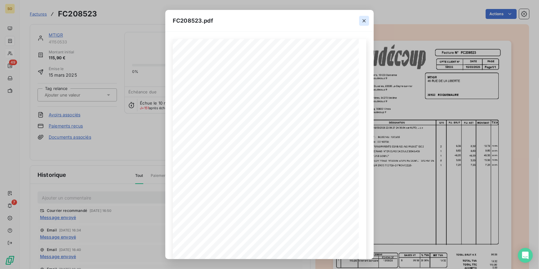
click at [366, 23] on icon "button" at bounding box center [364, 21] width 6 height 6
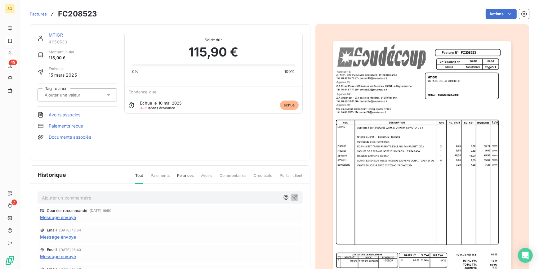
click at [57, 35] on link "MTIGR" at bounding box center [56, 34] width 14 height 5
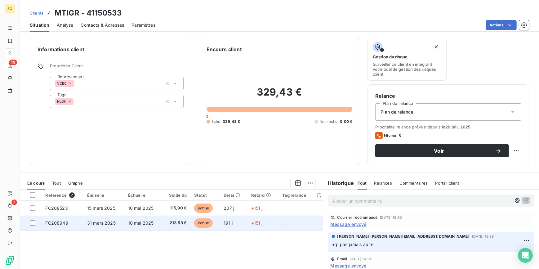
click at [202, 225] on span "échue" at bounding box center [203, 222] width 19 height 9
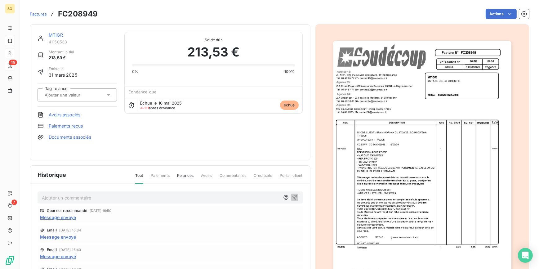
click at [381, 182] on img "button" at bounding box center [422, 167] width 178 height 252
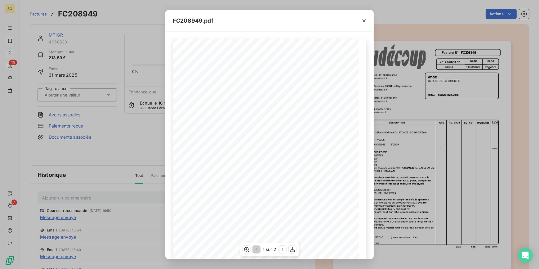
scroll to position [51, 0]
click at [366, 20] on icon "button" at bounding box center [364, 21] width 6 height 6
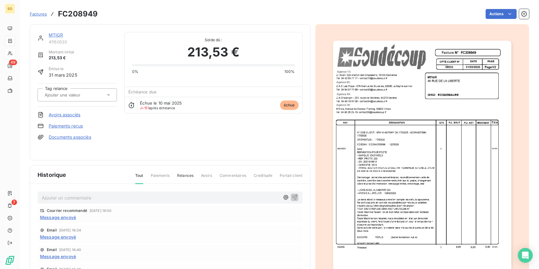
click at [53, 34] on link "MTIGR" at bounding box center [56, 34] width 14 height 5
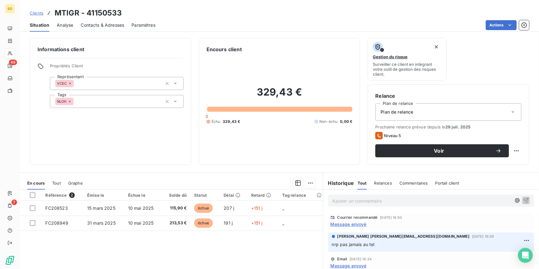
click at [359, 201] on p "Ajouter un commentaire ﻿" at bounding box center [421, 201] width 179 height 8
click at [116, 25] on span "Contacts & Adresses" at bounding box center [102, 25] width 43 height 6
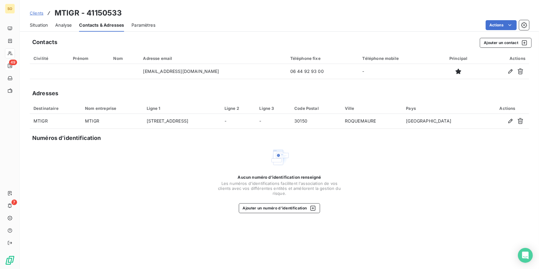
click at [43, 26] on span "Situation" at bounding box center [39, 25] width 18 height 6
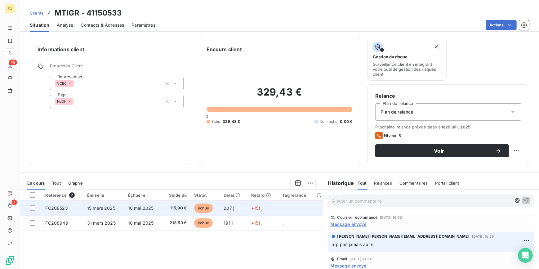
click at [196, 209] on span "échue" at bounding box center [203, 207] width 19 height 9
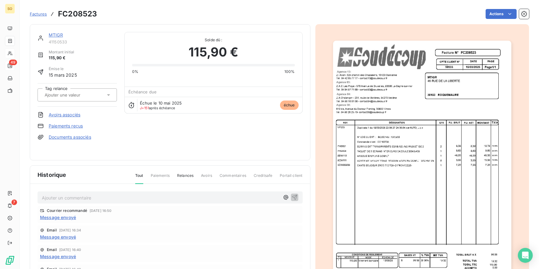
click at [54, 37] on link "MTIGR" at bounding box center [56, 34] width 14 height 5
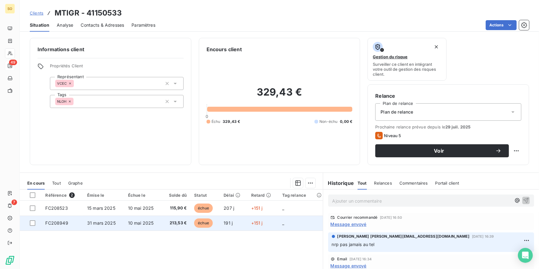
click at [200, 224] on span "échue" at bounding box center [203, 222] width 19 height 9
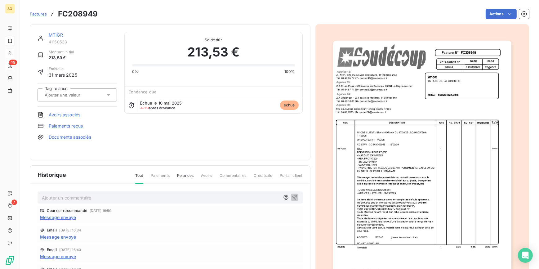
click at [58, 36] on link "MTIGR" at bounding box center [56, 34] width 14 height 5
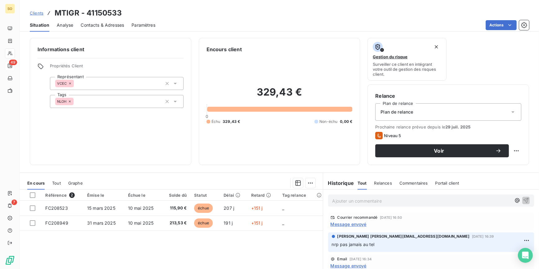
drag, startPoint x: 353, startPoint y: 203, endPoint x: 356, endPoint y: 202, distance: 3.5
click at [353, 203] on p "Ajouter un commentaire ﻿" at bounding box center [421, 201] width 179 height 8
click at [116, 27] on span "Contacts & Adresses" at bounding box center [102, 25] width 43 height 6
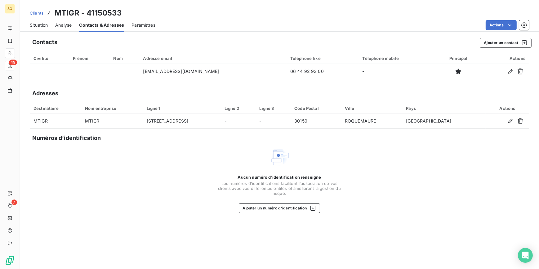
click at [43, 27] on span "Situation" at bounding box center [39, 25] width 18 height 6
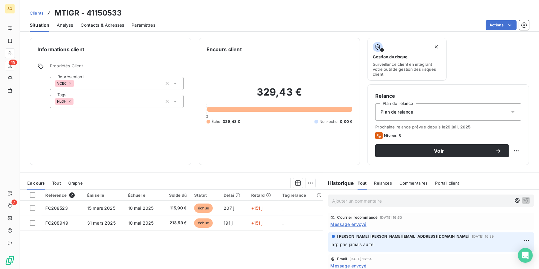
click at [348, 204] on p "Ajouter un commentaire ﻿" at bounding box center [421, 201] width 179 height 8
drag, startPoint x: 373, startPoint y: 200, endPoint x: 478, endPoint y: 201, distance: 104.5
click at [478, 201] on p "Eu client ENFIN!!!!!! M4INVENTE UNE SUPER HISTOIRE" at bounding box center [421, 200] width 179 height 7
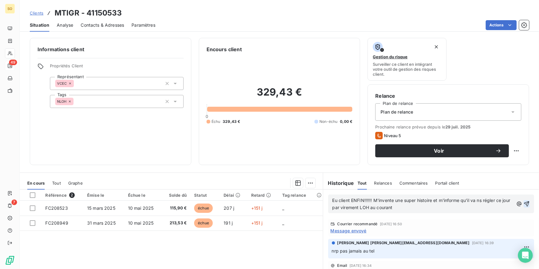
click at [524, 203] on icon "button" at bounding box center [526, 203] width 5 height 5
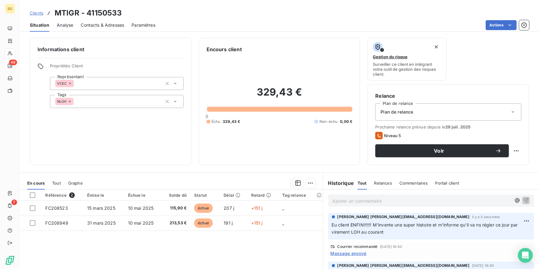
click at [102, 26] on span "Contacts & Adresses" at bounding box center [102, 25] width 43 height 6
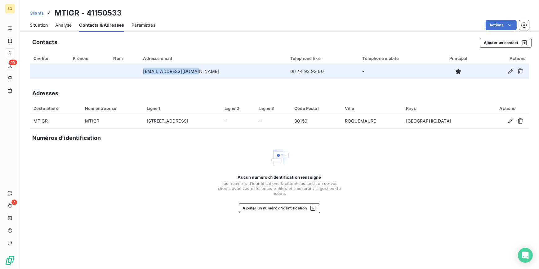
drag, startPoint x: 150, startPoint y: 69, endPoint x: 210, endPoint y: 75, distance: 60.1
click at [210, 75] on td "[EMAIL_ADDRESS][DOMAIN_NAME]" at bounding box center [212, 71] width 147 height 15
copy td "[EMAIL_ADDRESS][DOMAIN_NAME]"
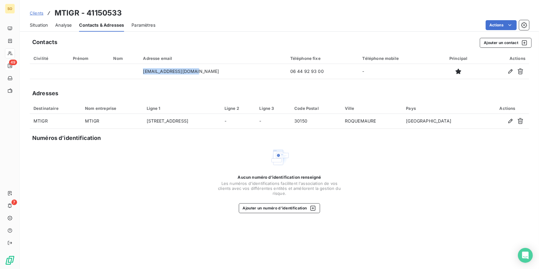
click at [42, 24] on span "Situation" at bounding box center [39, 25] width 18 height 6
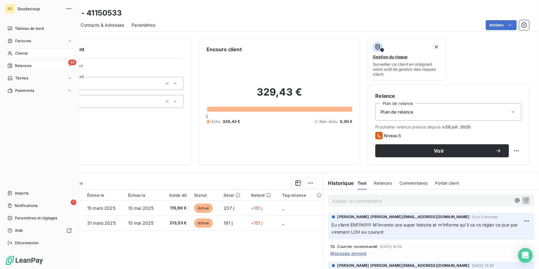
click at [25, 62] on div "49 Relances" at bounding box center [39, 66] width 69 height 10
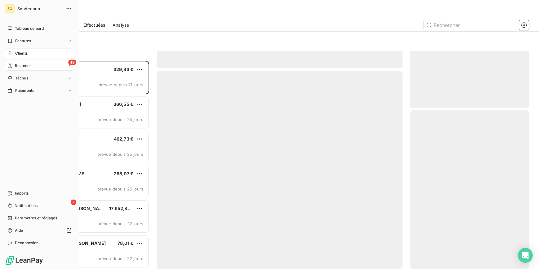
scroll to position [204, 115]
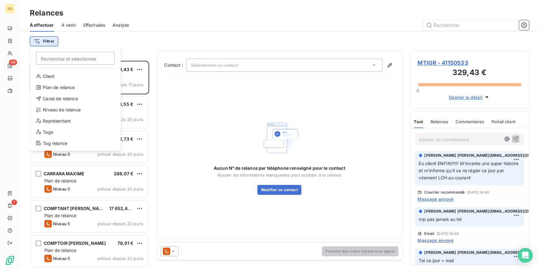
click at [51, 40] on html "SO 49 7 Relances À effectuer À venir Effectuées Analyse Filtrer Rechercher et s…" at bounding box center [269, 134] width 539 height 269
click at [66, 106] on div "Niveau de relance" at bounding box center [75, 110] width 86 height 10
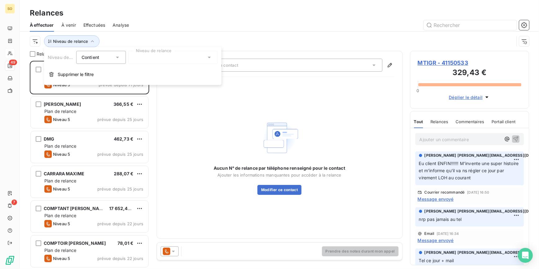
click at [161, 62] on div at bounding box center [172, 57] width 89 height 13
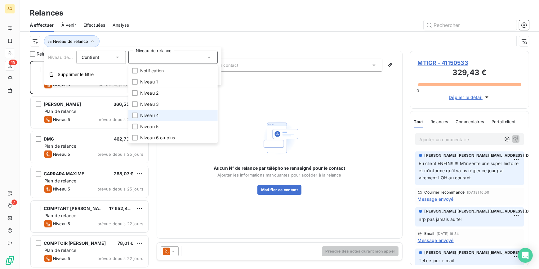
click at [151, 113] on span "Niveau 4" at bounding box center [149, 115] width 19 height 6
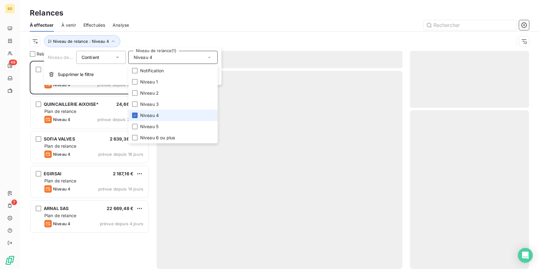
scroll to position [204, 115]
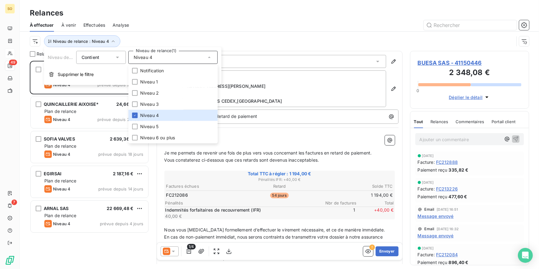
click at [467, 63] on span "BUESA SAS - 41150446" at bounding box center [470, 63] width 104 height 8
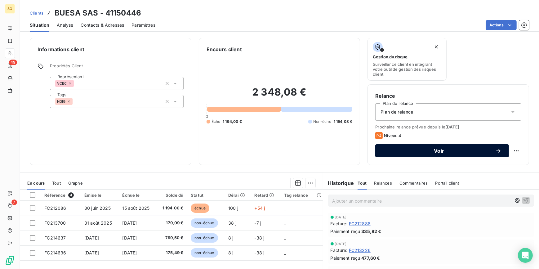
click at [421, 150] on span "Voir" at bounding box center [439, 150] width 113 height 5
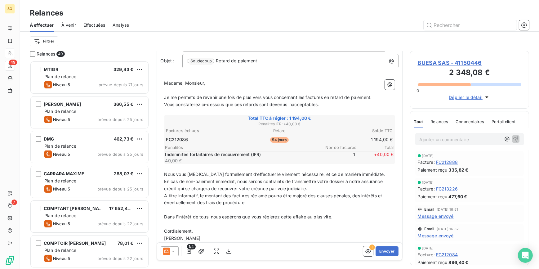
scroll to position [56, 0]
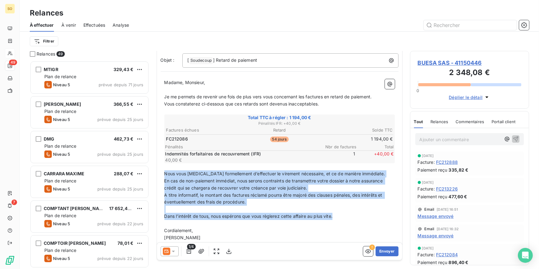
drag, startPoint x: 165, startPoint y: 173, endPoint x: 376, endPoint y: 214, distance: 214.7
click at [376, 214] on div "Madame, Monsieur, ﻿ Je me permets de revenir une fois de plus vers vous concern…" at bounding box center [279, 160] width 230 height 162
copy div "Nous vous [MEDICAL_DATA] formellement d’effectuer le virement nécessaire, et ce…"
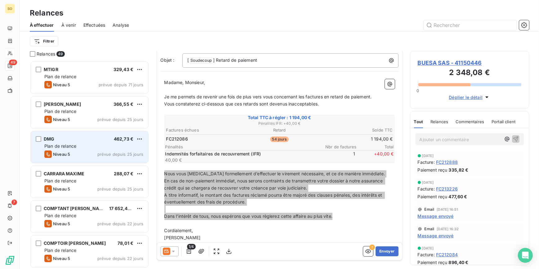
scroll to position [27, 0]
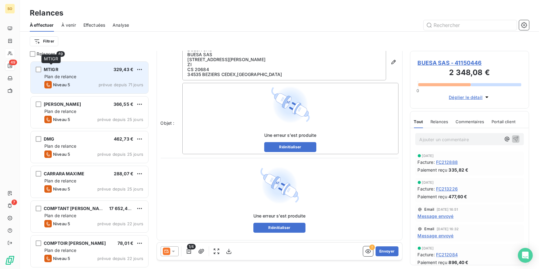
click at [45, 67] on span "MTIGR" at bounding box center [51, 69] width 15 height 5
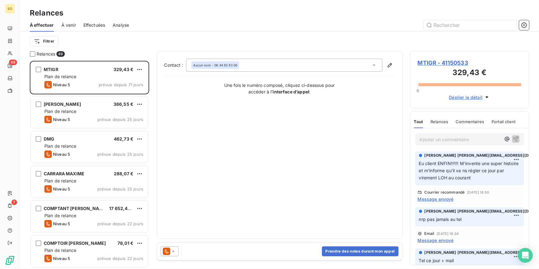
click at [451, 140] on p "Ajouter un commentaire ﻿" at bounding box center [461, 140] width 82 height 8
click at [513, 136] on icon "button" at bounding box center [515, 138] width 5 height 5
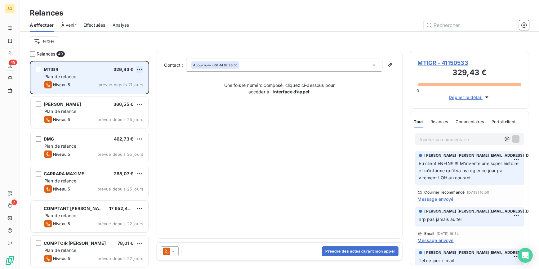
click at [140, 69] on html "SO 49 7 Relances À effectuer À venir Effectuées Analyse Filtrer Relances 49 MTI…" at bounding box center [269, 134] width 539 height 269
click at [129, 92] on div "Passer cette action" at bounding box center [113, 93] width 56 height 10
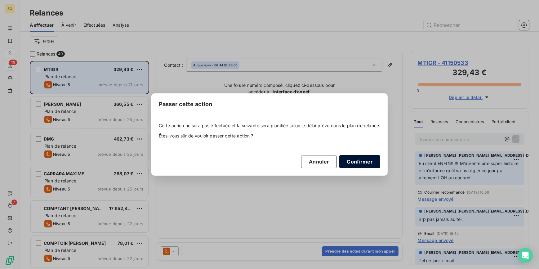
click at [359, 158] on button "Confirmer" at bounding box center [359, 161] width 41 height 13
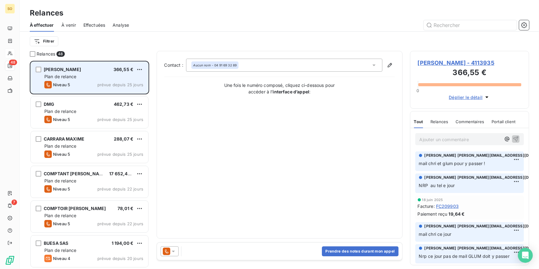
click at [432, 63] on span "[PERSON_NAME] - 4113935" at bounding box center [470, 63] width 104 height 8
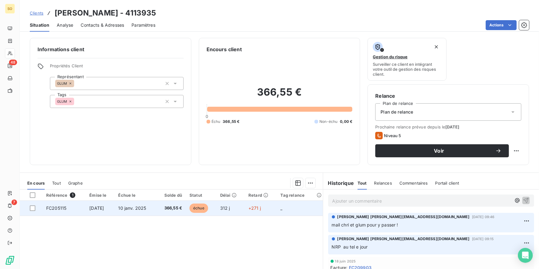
click at [205, 208] on span "échue" at bounding box center [198, 207] width 19 height 9
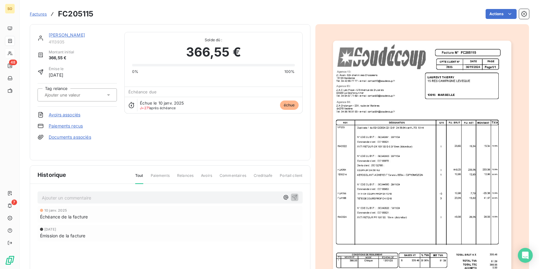
click at [434, 83] on img "button" at bounding box center [422, 167] width 178 height 252
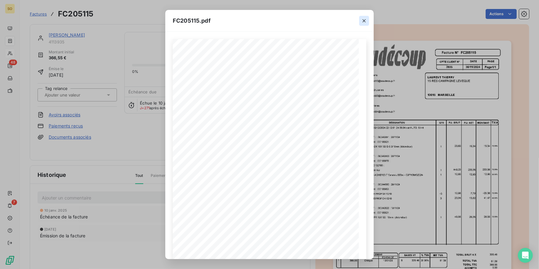
click at [365, 22] on icon "button" at bounding box center [363, 20] width 3 height 3
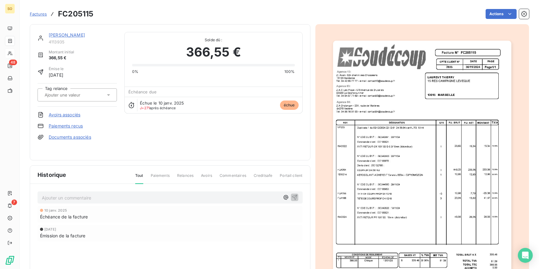
click at [70, 35] on link "[PERSON_NAME]" at bounding box center [67, 34] width 36 height 5
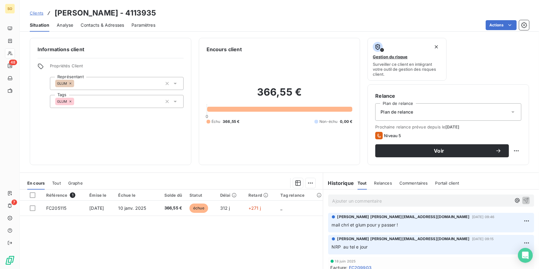
click at [40, 12] on span "Clients" at bounding box center [37, 13] width 14 height 5
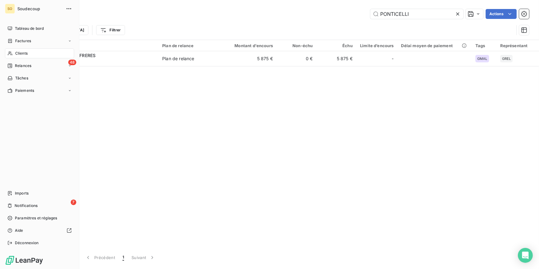
drag, startPoint x: 21, startPoint y: 66, endPoint x: 20, endPoint y: 61, distance: 5.6
click at [21, 66] on span "Relances" at bounding box center [23, 66] width 16 height 6
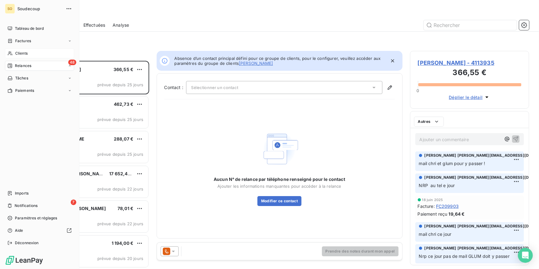
scroll to position [204, 115]
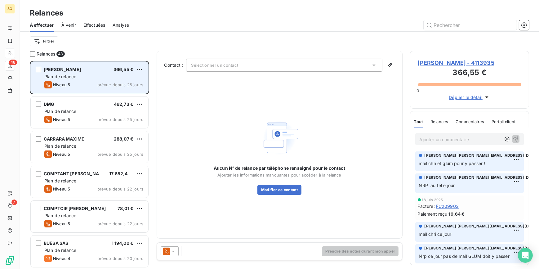
click at [135, 69] on div "[PERSON_NAME] 366,55 €" at bounding box center [93, 70] width 99 height 6
click at [143, 70] on html "SO 48 7 Relances À effectuer À venir Effectuées Analyse Filtrer Relances 48 [PE…" at bounding box center [269, 134] width 539 height 269
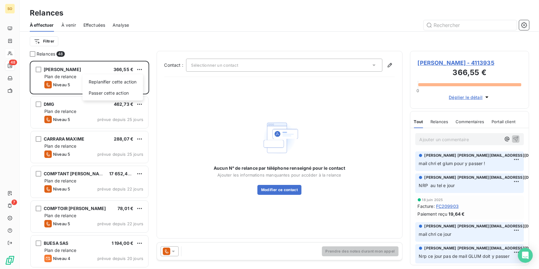
click at [141, 69] on html "SO 48 7 Relances À effectuer À venir Effectuées Analyse Filtrer Relances 48 [PE…" at bounding box center [269, 134] width 539 height 269
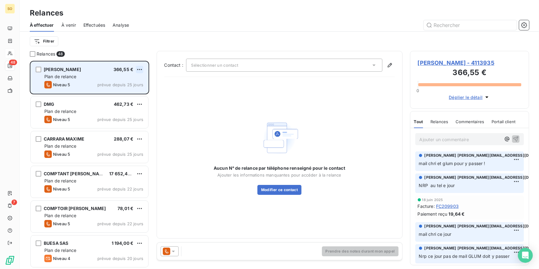
click at [139, 68] on html "SO 48 7 Relances À effectuer À venir Effectuées Analyse Filtrer Relances 48 [PE…" at bounding box center [269, 134] width 539 height 269
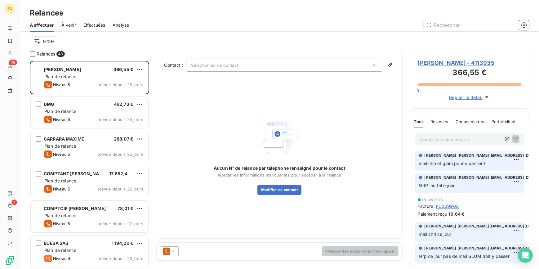
click at [453, 138] on html "SO 48 7 Relances À effectuer À venir Effectuées Analyse Filtrer Relances 48 [PE…" at bounding box center [269, 134] width 539 height 269
click at [453, 139] on p "Ajouter un commentaire ﻿" at bounding box center [461, 140] width 82 height 8
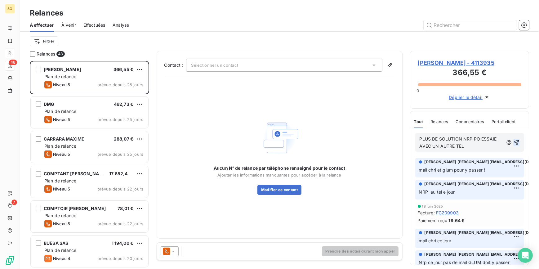
click at [513, 139] on icon "button" at bounding box center [516, 142] width 6 height 6
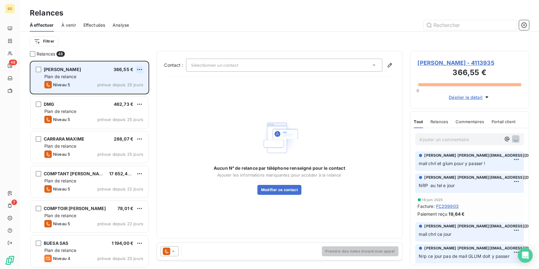
click at [141, 68] on html "SO 48 7 Relances À effectuer À venir Effectuées Analyse Filtrer Relances 48 [PE…" at bounding box center [269, 134] width 539 height 269
click at [124, 94] on div "Passer cette action" at bounding box center [113, 93] width 56 height 10
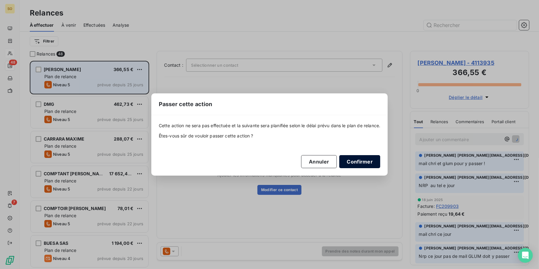
click at [349, 164] on button "Confirmer" at bounding box center [359, 161] width 41 height 13
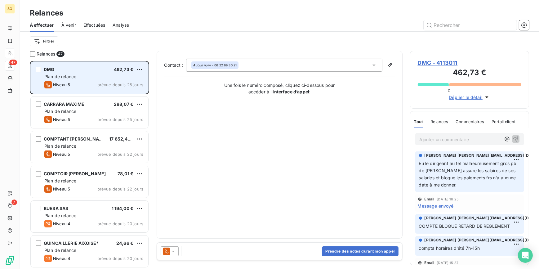
click at [445, 63] on span "DMG - 4113011" at bounding box center [470, 63] width 104 height 8
